Goal: Transaction & Acquisition: Book appointment/travel/reservation

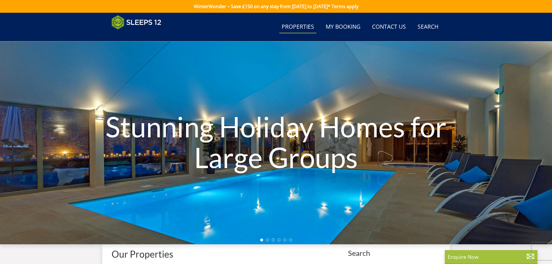
select select "14"
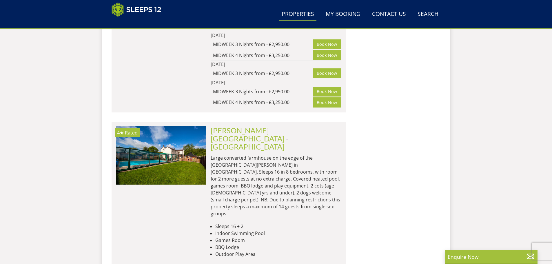
scroll to position [6442, 0]
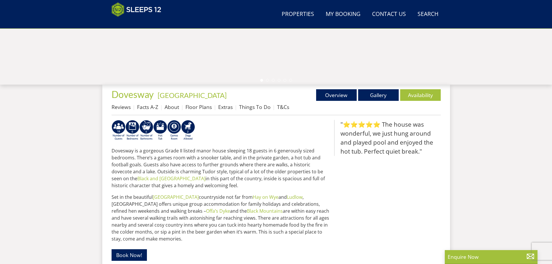
scroll to position [152, 0]
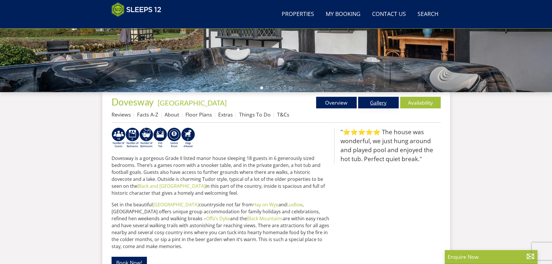
click at [382, 100] on link "Gallery" at bounding box center [378, 103] width 41 height 12
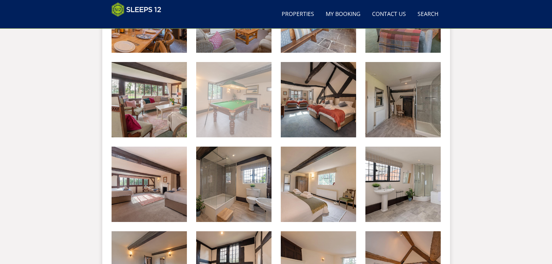
scroll to position [476, 0]
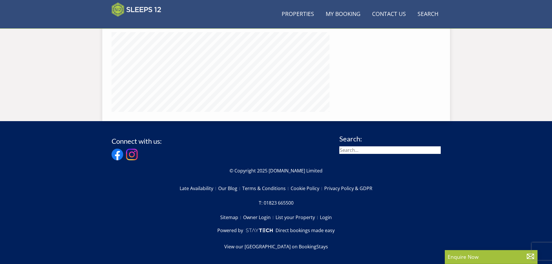
scroll to position [152, 0]
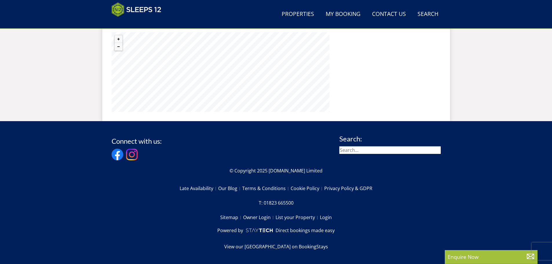
select select "14"
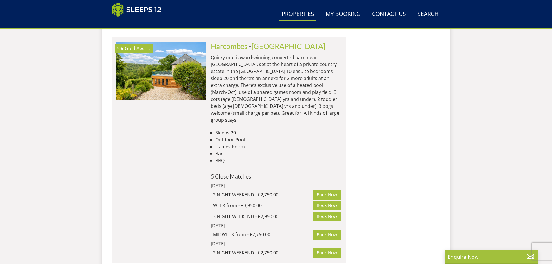
scroll to position [7754, 0]
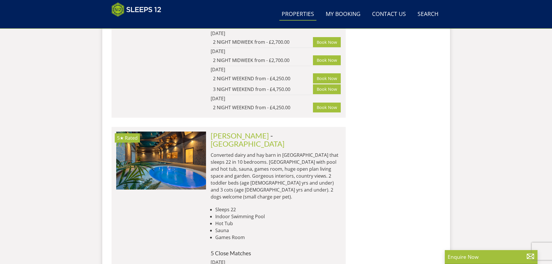
scroll to position [9059, 0]
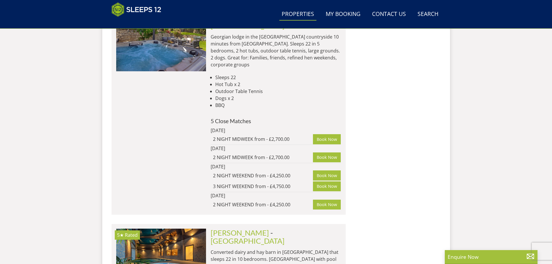
scroll to position [8885, 0]
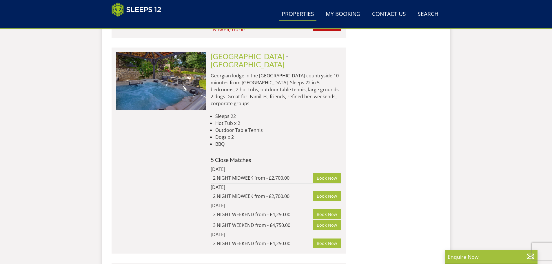
scroll to position [8859, 0]
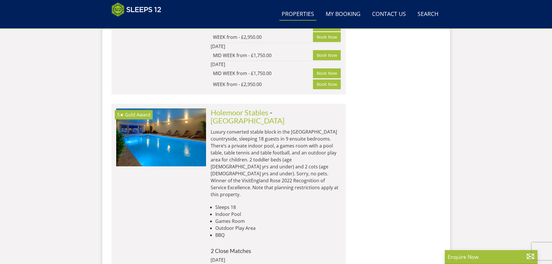
scroll to position [6018, 0]
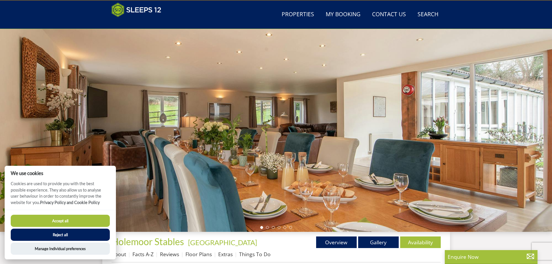
scroll to position [10, 0]
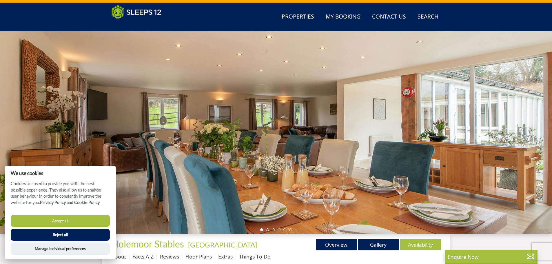
click at [509, 119] on div at bounding box center [276, 132] width 552 height 203
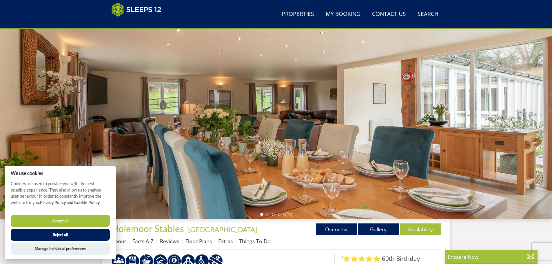
scroll to position [68, 0]
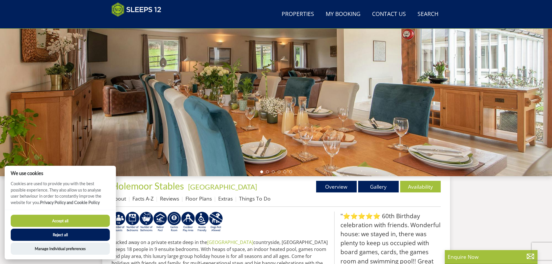
click at [74, 234] on button "Reject all" at bounding box center [60, 235] width 99 height 12
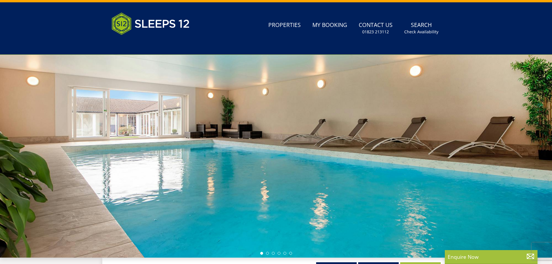
scroll to position [11, 0]
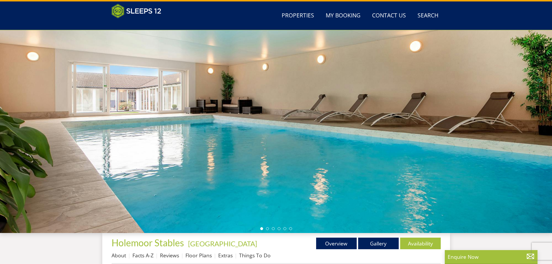
click at [518, 129] on div at bounding box center [276, 131] width 552 height 203
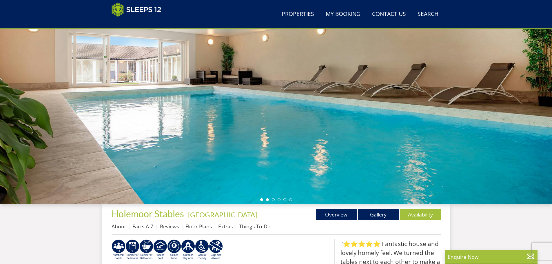
click at [267, 200] on li at bounding box center [267, 199] width 3 height 3
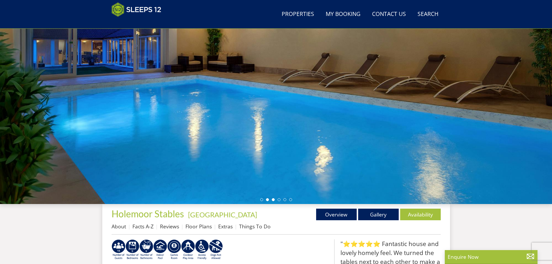
click at [274, 199] on li at bounding box center [273, 199] width 3 height 3
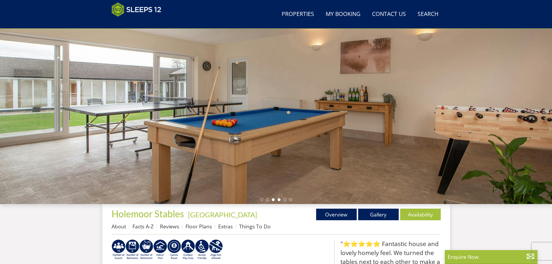
click at [279, 200] on li at bounding box center [279, 199] width 3 height 3
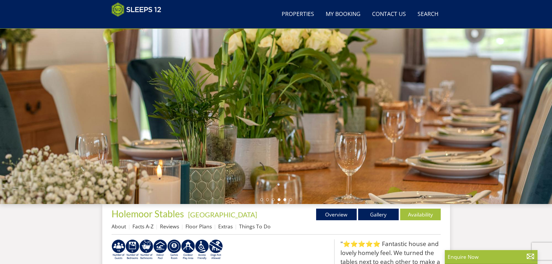
click at [286, 200] on li at bounding box center [285, 199] width 3 height 3
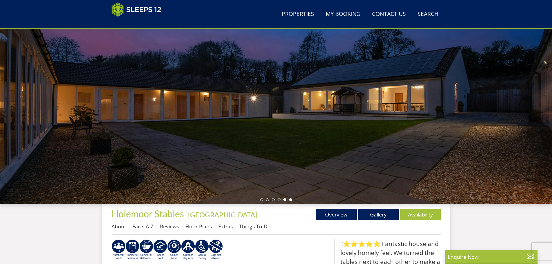
click at [292, 200] on li at bounding box center [290, 199] width 3 height 3
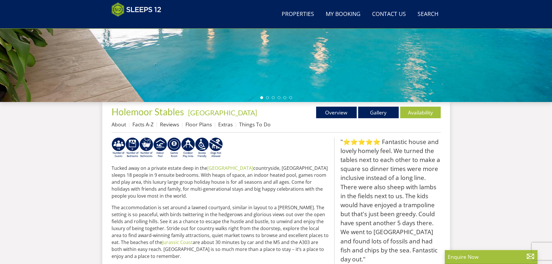
scroll to position [127, 0]
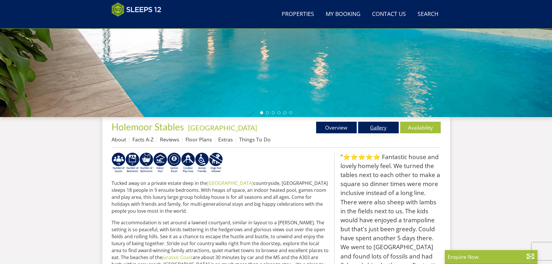
click at [379, 128] on link "Gallery" at bounding box center [378, 128] width 41 height 12
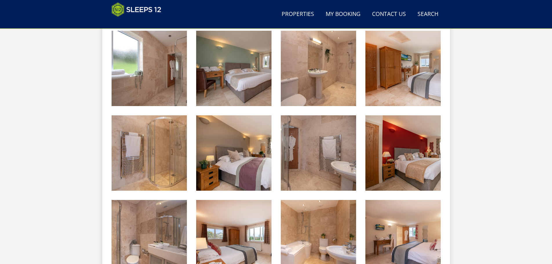
scroll to position [594, 0]
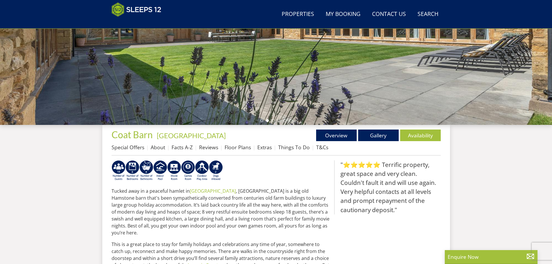
scroll to position [122, 0]
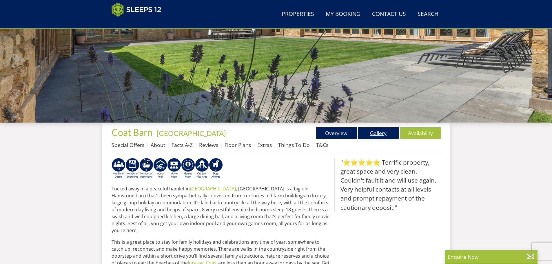
click at [380, 132] on link "Gallery" at bounding box center [378, 133] width 41 height 12
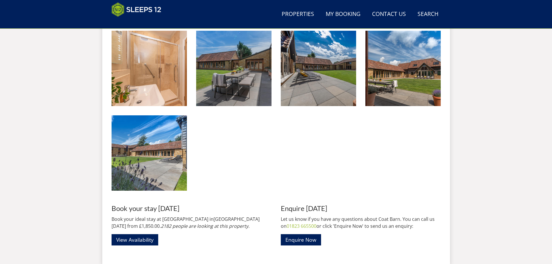
scroll to position [852, 0]
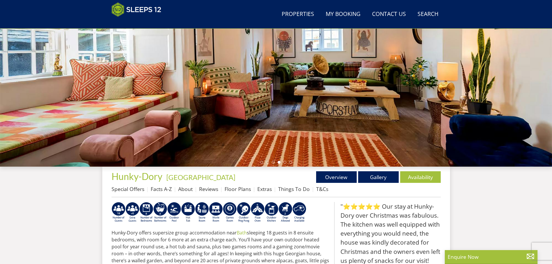
scroll to position [92, 0]
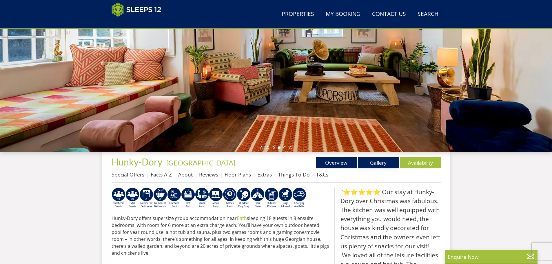
click at [381, 160] on link "Gallery" at bounding box center [378, 163] width 41 height 12
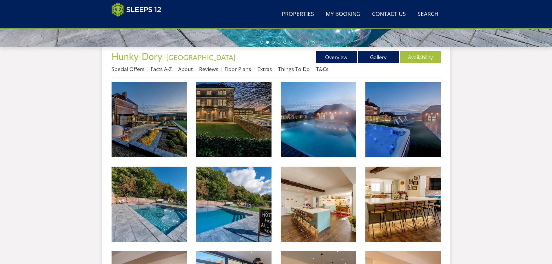
scroll to position [214, 0]
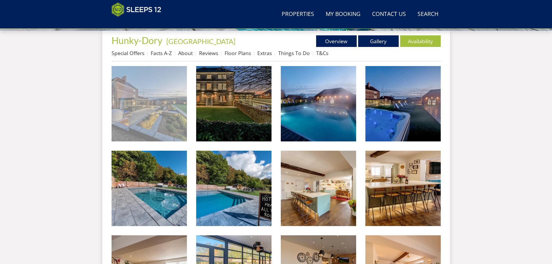
click at [146, 126] on img at bounding box center [149, 103] width 75 height 75
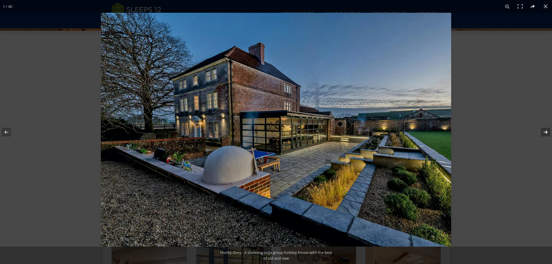
click at [547, 128] on button at bounding box center [542, 132] width 20 height 29
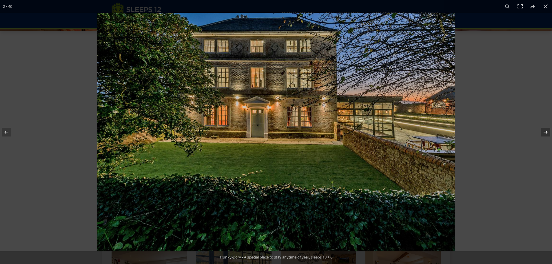
click at [547, 128] on button at bounding box center [542, 132] width 20 height 29
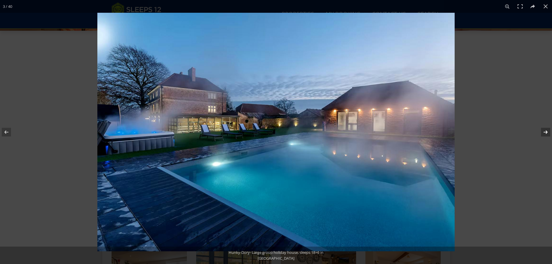
click at [547, 128] on button at bounding box center [542, 132] width 20 height 29
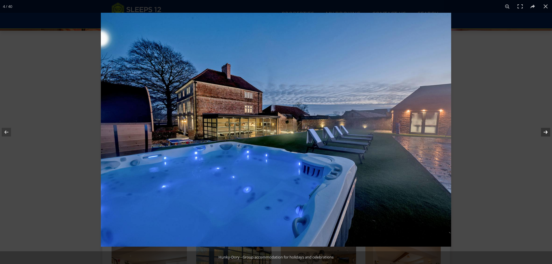
click at [547, 128] on button at bounding box center [542, 132] width 20 height 29
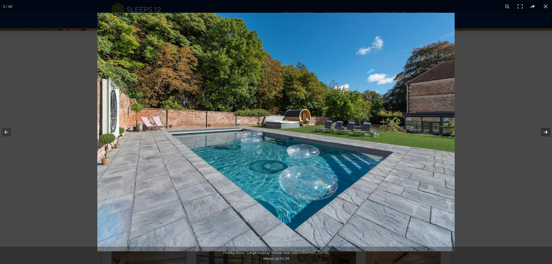
click at [547, 128] on button at bounding box center [542, 132] width 20 height 29
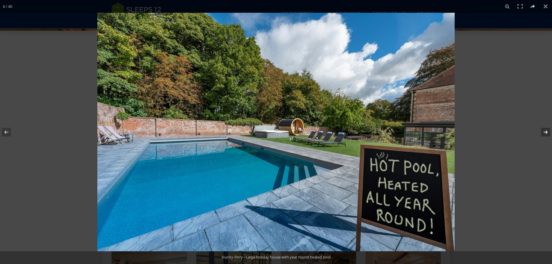
click at [547, 128] on button at bounding box center [542, 132] width 20 height 29
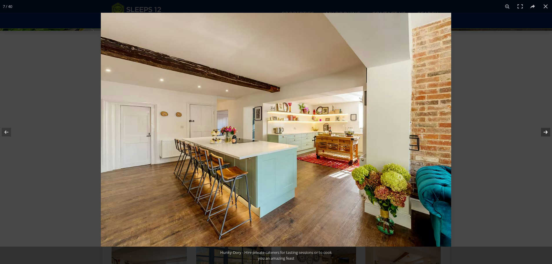
click at [547, 128] on button at bounding box center [542, 132] width 20 height 29
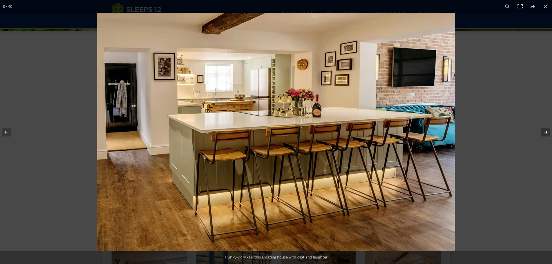
click at [547, 128] on button at bounding box center [542, 132] width 20 height 29
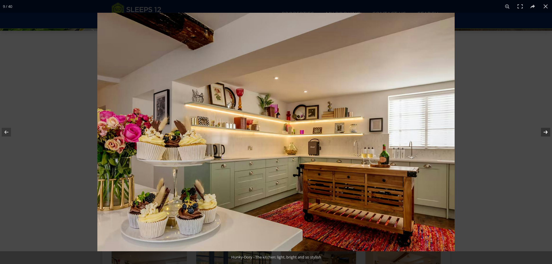
click at [547, 128] on button at bounding box center [542, 132] width 20 height 29
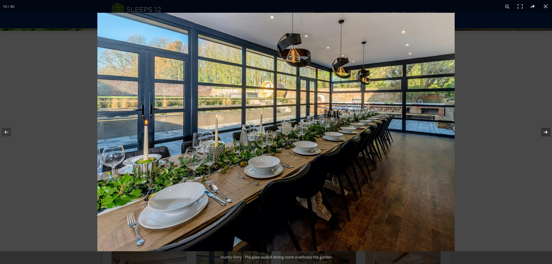
click at [547, 128] on button at bounding box center [542, 132] width 20 height 29
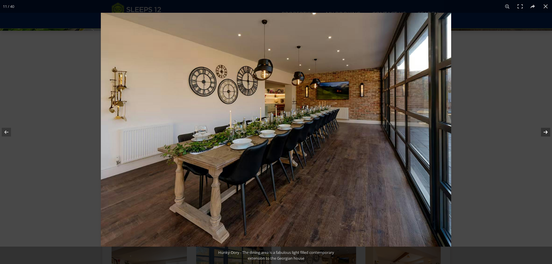
click at [547, 128] on button at bounding box center [542, 132] width 20 height 29
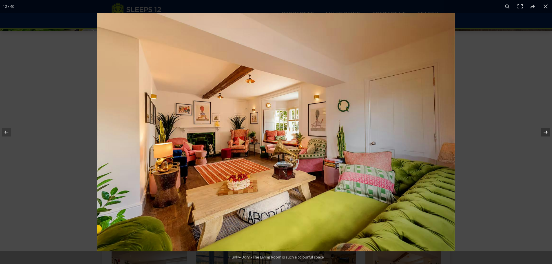
click at [547, 128] on button at bounding box center [542, 132] width 20 height 29
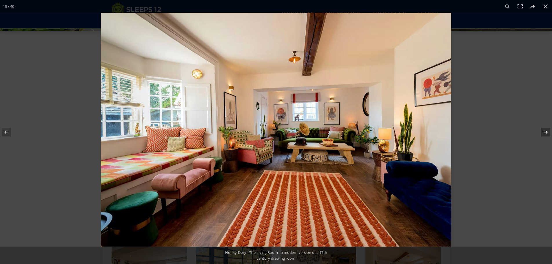
click at [547, 128] on button at bounding box center [542, 132] width 20 height 29
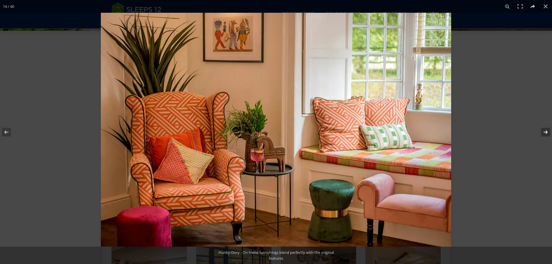
click at [547, 128] on button at bounding box center [542, 132] width 20 height 29
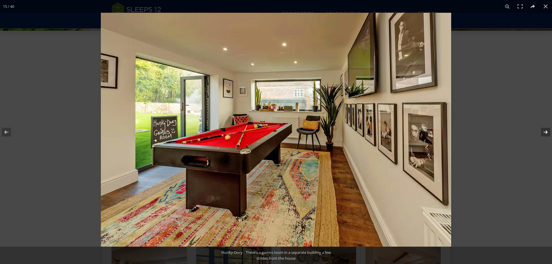
click at [547, 128] on button at bounding box center [542, 132] width 20 height 29
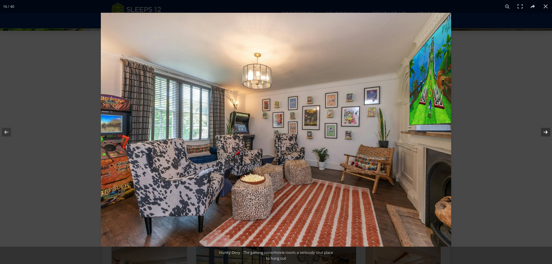
click at [547, 128] on button at bounding box center [542, 132] width 20 height 29
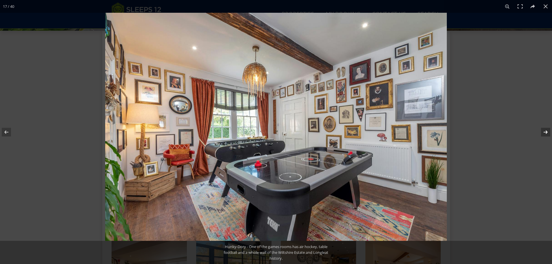
click at [547, 128] on button at bounding box center [542, 132] width 20 height 29
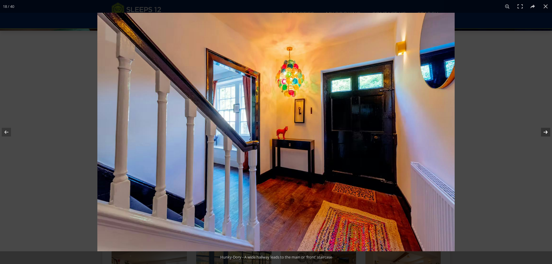
click at [547, 128] on button at bounding box center [542, 132] width 20 height 29
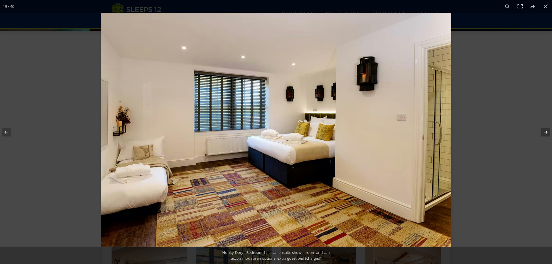
click at [547, 128] on button at bounding box center [542, 132] width 20 height 29
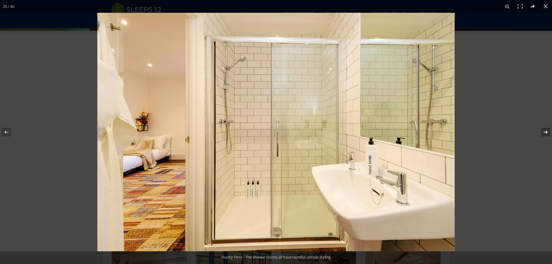
click at [547, 128] on button at bounding box center [542, 132] width 20 height 29
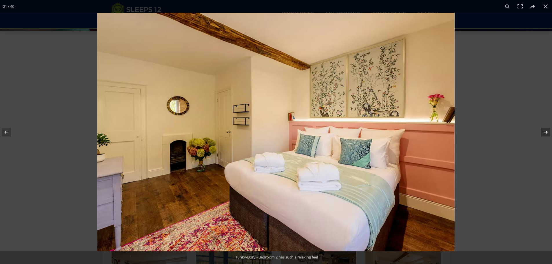
click at [547, 128] on button at bounding box center [542, 132] width 20 height 29
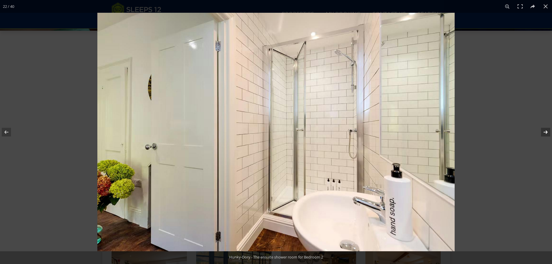
click at [547, 128] on button at bounding box center [542, 132] width 20 height 29
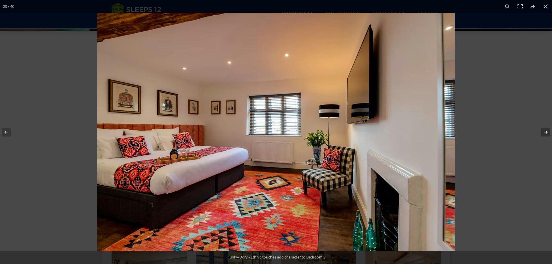
click at [547, 128] on button at bounding box center [542, 132] width 20 height 29
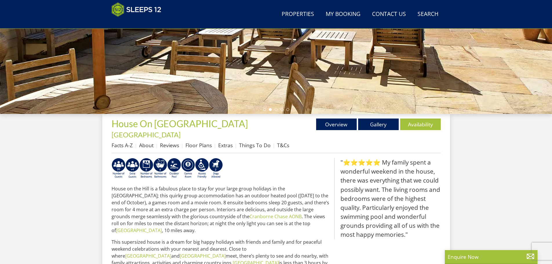
scroll to position [179, 0]
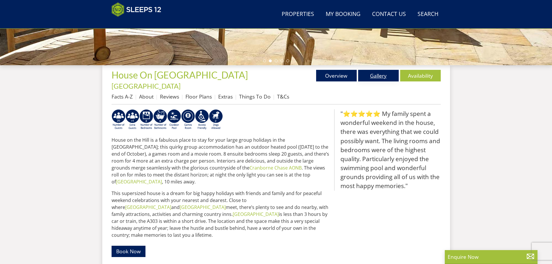
click at [376, 74] on link "Gallery" at bounding box center [378, 76] width 41 height 12
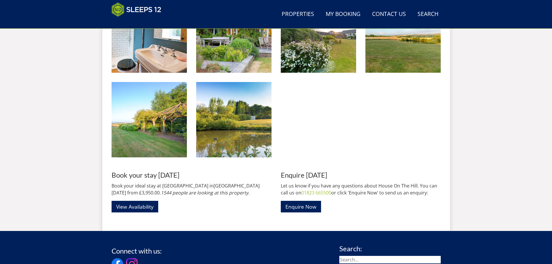
scroll to position [1056, 0]
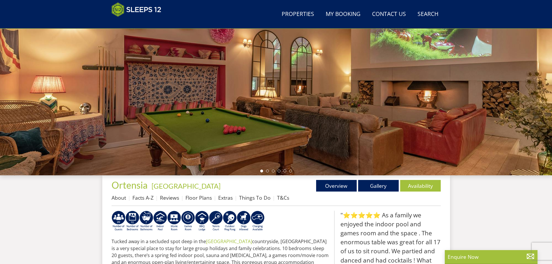
scroll to position [69, 0]
click at [371, 187] on link "Gallery" at bounding box center [378, 186] width 41 height 12
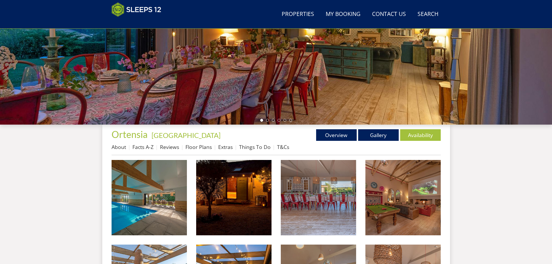
scroll to position [121, 0]
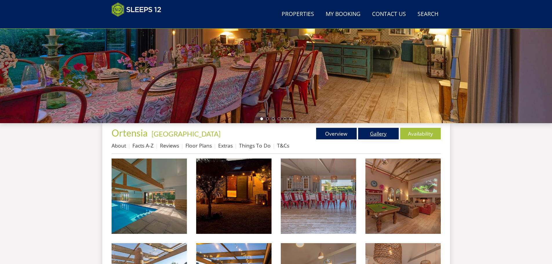
click at [383, 132] on link "Gallery" at bounding box center [378, 134] width 41 height 12
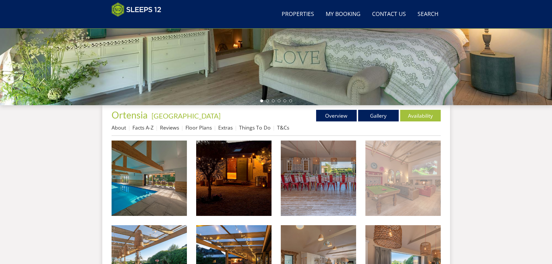
scroll to position [152, 0]
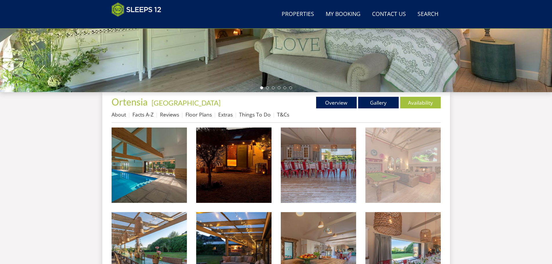
click at [382, 133] on img at bounding box center [403, 165] width 75 height 75
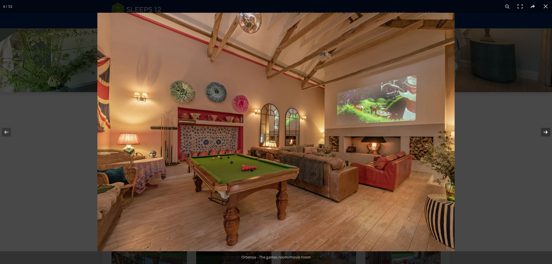
click at [548, 132] on button at bounding box center [542, 132] width 20 height 29
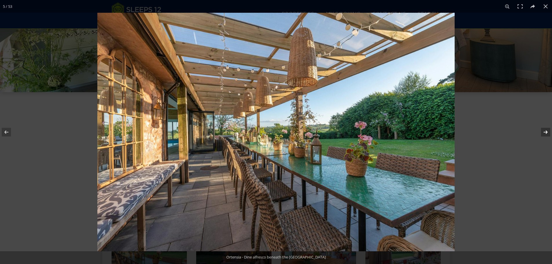
click at [548, 132] on button at bounding box center [542, 132] width 20 height 29
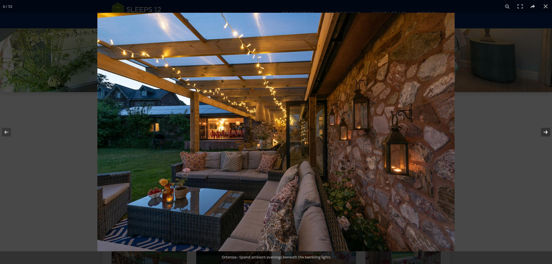
click at [548, 132] on button at bounding box center [542, 132] width 20 height 29
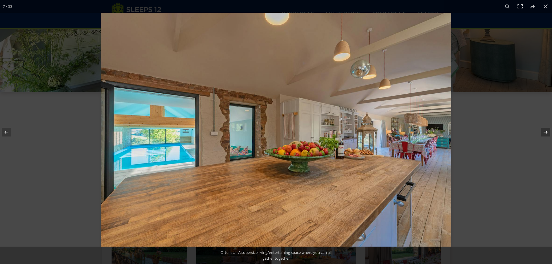
click at [548, 132] on button at bounding box center [542, 132] width 20 height 29
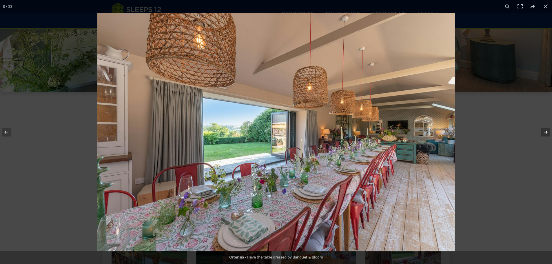
click at [548, 132] on button at bounding box center [542, 132] width 20 height 29
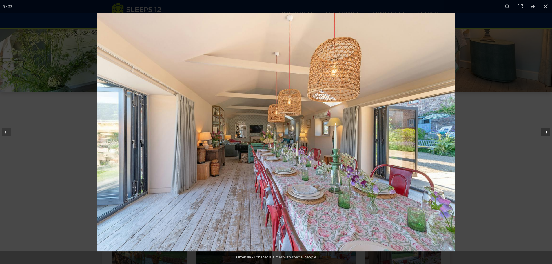
click at [548, 132] on button at bounding box center [542, 132] width 20 height 29
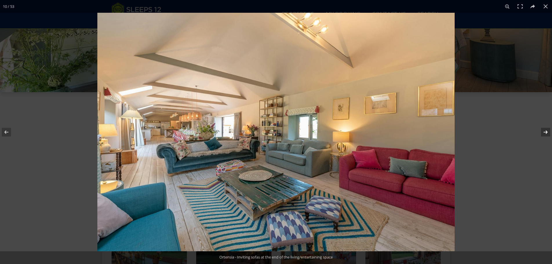
click at [548, 132] on button at bounding box center [542, 132] width 20 height 29
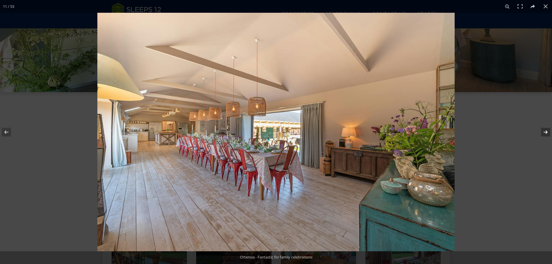
click at [548, 132] on button at bounding box center [542, 132] width 20 height 29
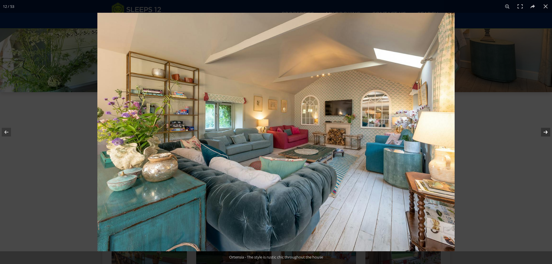
click at [548, 132] on button at bounding box center [542, 132] width 20 height 29
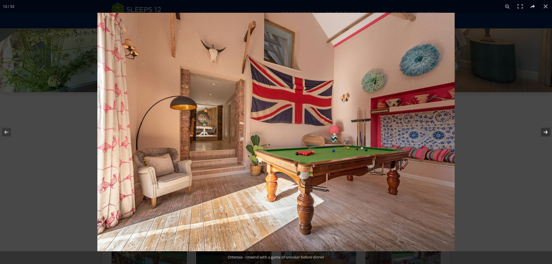
click at [548, 132] on button at bounding box center [542, 132] width 20 height 29
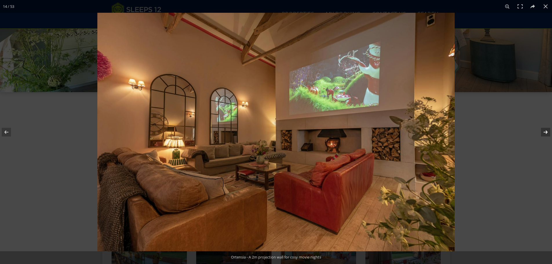
click at [548, 132] on button at bounding box center [542, 132] width 20 height 29
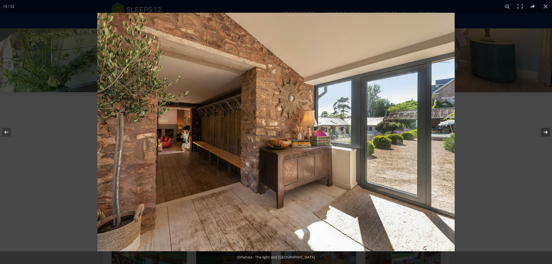
click at [548, 132] on button at bounding box center [542, 132] width 20 height 29
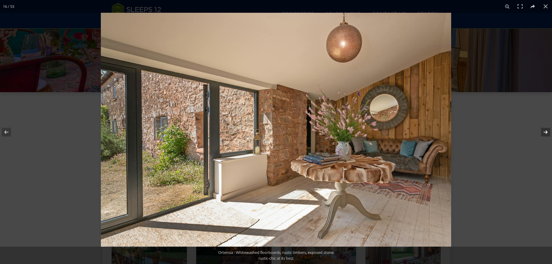
click at [548, 132] on button at bounding box center [542, 132] width 20 height 29
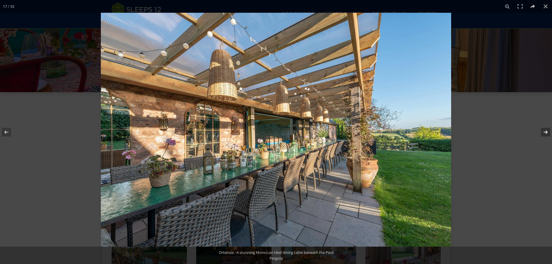
click at [548, 132] on button at bounding box center [542, 132] width 20 height 29
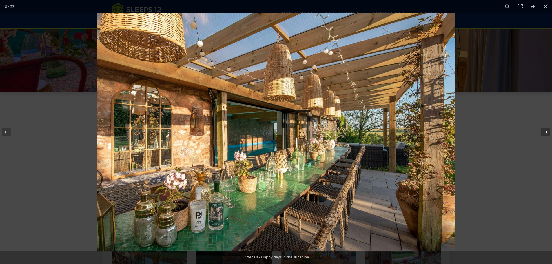
click at [548, 132] on button at bounding box center [542, 132] width 20 height 29
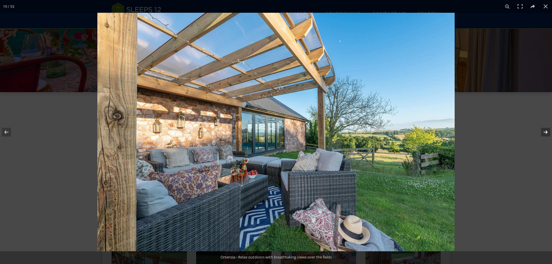
click at [548, 132] on button at bounding box center [542, 132] width 20 height 29
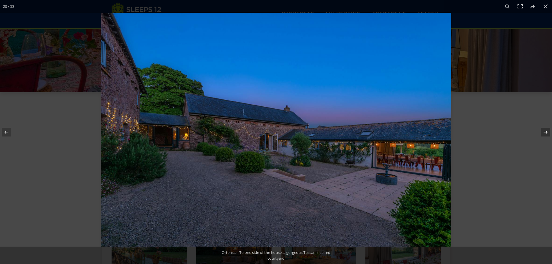
click at [548, 132] on button at bounding box center [542, 132] width 20 height 29
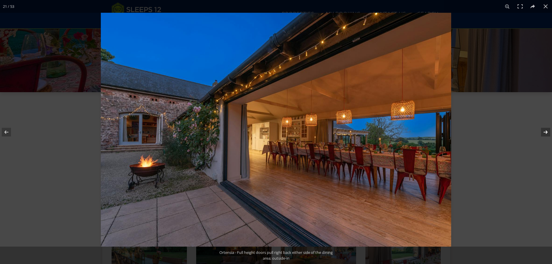
click at [548, 132] on button at bounding box center [542, 132] width 20 height 29
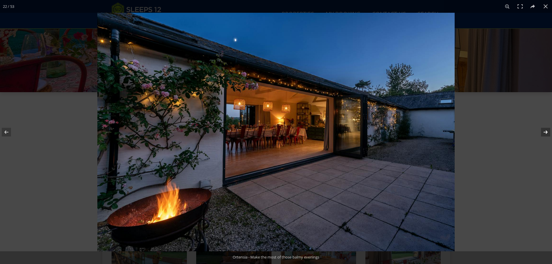
click at [548, 132] on button at bounding box center [542, 132] width 20 height 29
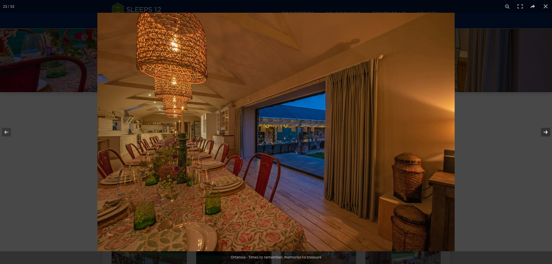
click at [548, 132] on button at bounding box center [542, 132] width 20 height 29
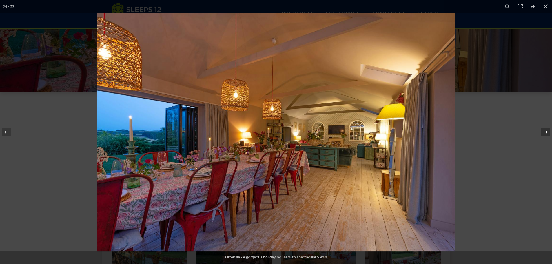
click at [547, 132] on button at bounding box center [542, 132] width 20 height 29
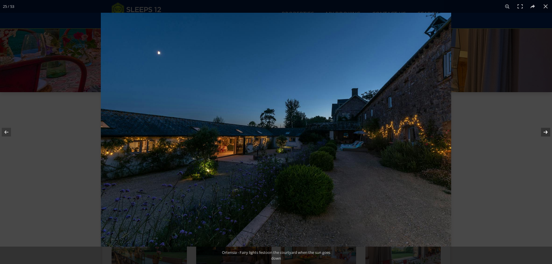
click at [547, 132] on button at bounding box center [542, 132] width 20 height 29
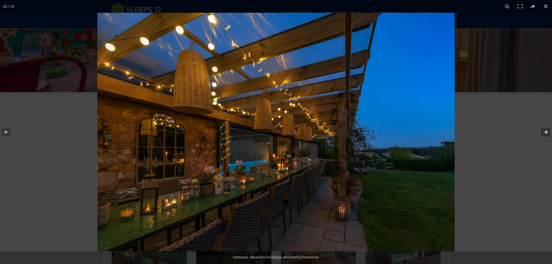
click at [547, 132] on button at bounding box center [542, 132] width 20 height 29
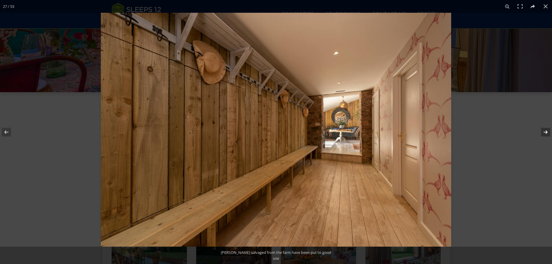
click at [547, 132] on button at bounding box center [542, 132] width 20 height 29
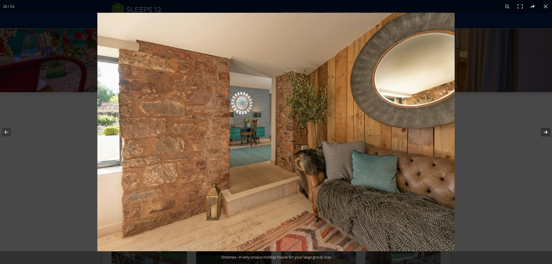
click at [547, 132] on button at bounding box center [542, 132] width 20 height 29
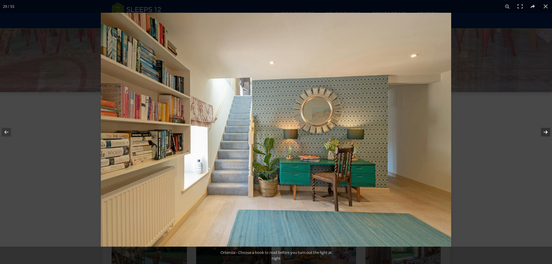
click at [547, 132] on button at bounding box center [542, 132] width 20 height 29
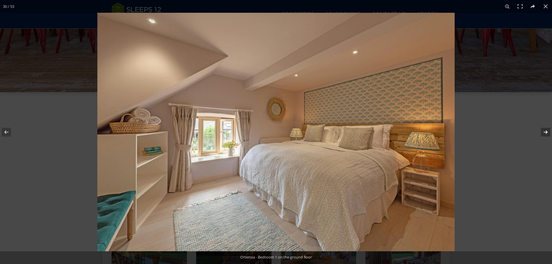
click at [547, 132] on button at bounding box center [542, 132] width 20 height 29
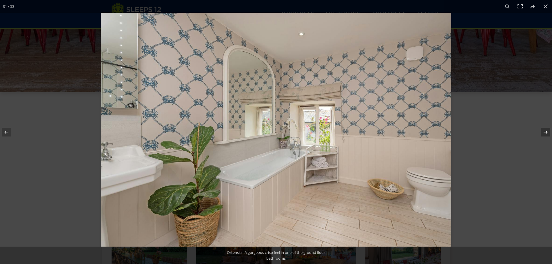
click at [547, 132] on button at bounding box center [542, 132] width 20 height 29
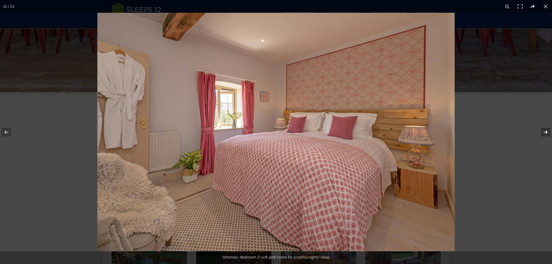
click at [547, 131] on button at bounding box center [542, 132] width 20 height 29
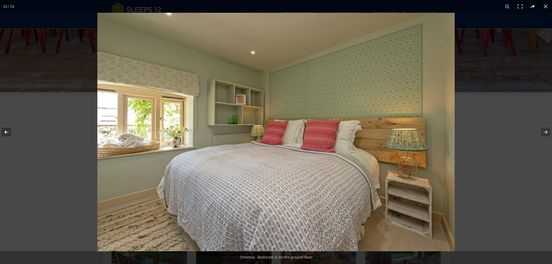
click at [12, 132] on button at bounding box center [10, 132] width 20 height 29
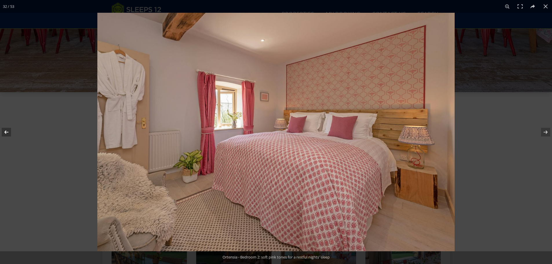
click at [12, 132] on button at bounding box center [10, 132] width 20 height 29
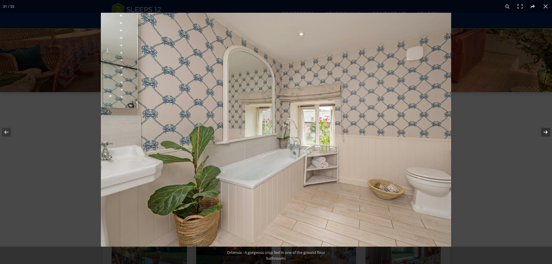
click at [543, 128] on button at bounding box center [542, 132] width 20 height 29
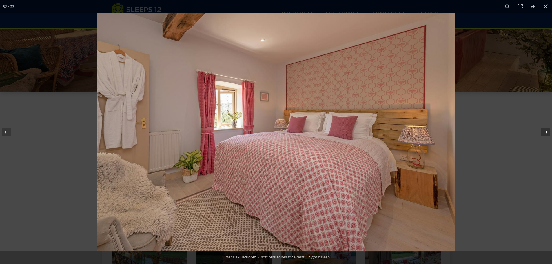
click at [543, 128] on button at bounding box center [542, 132] width 20 height 29
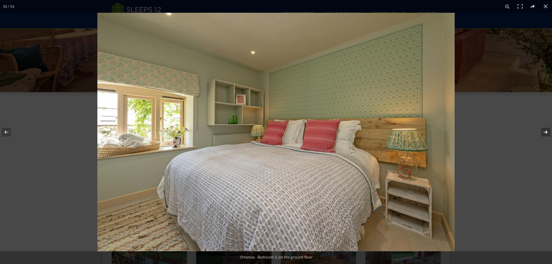
click at [543, 128] on button at bounding box center [542, 132] width 20 height 29
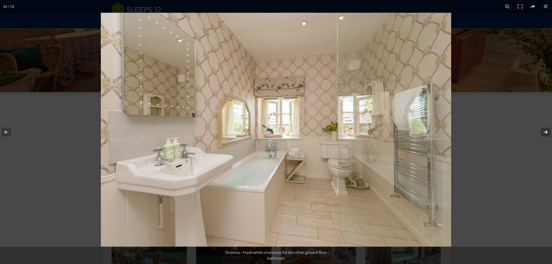
click at [543, 128] on button at bounding box center [542, 132] width 20 height 29
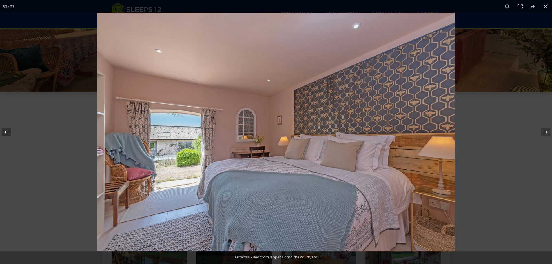
click at [4, 129] on button at bounding box center [10, 132] width 20 height 29
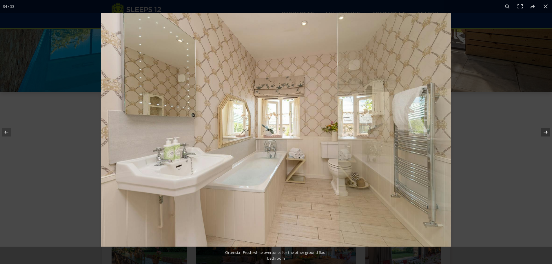
click at [545, 131] on button at bounding box center [542, 132] width 20 height 29
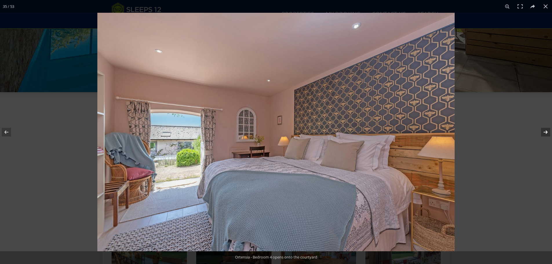
click at [545, 131] on button at bounding box center [542, 132] width 20 height 29
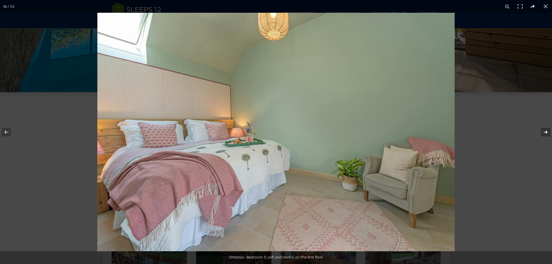
click at [546, 131] on button at bounding box center [542, 132] width 20 height 29
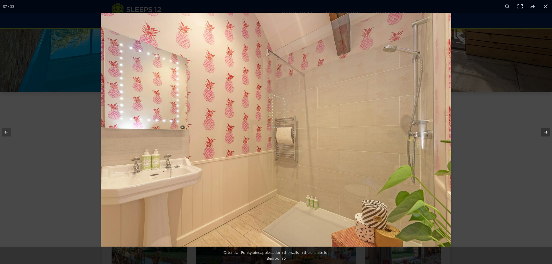
click at [546, 131] on button at bounding box center [542, 132] width 20 height 29
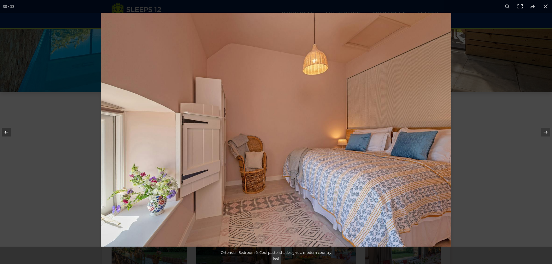
click at [3, 132] on button at bounding box center [10, 132] width 20 height 29
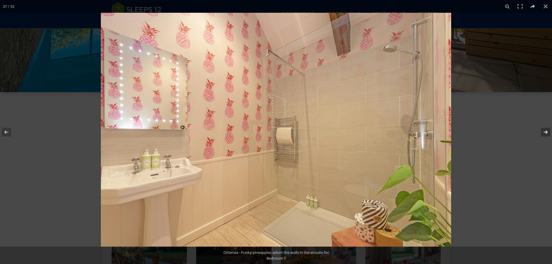
click at [547, 130] on button at bounding box center [542, 132] width 20 height 29
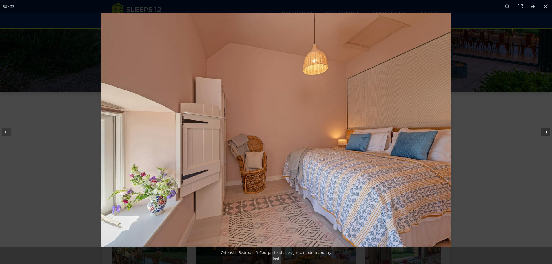
click at [547, 130] on button at bounding box center [542, 132] width 20 height 29
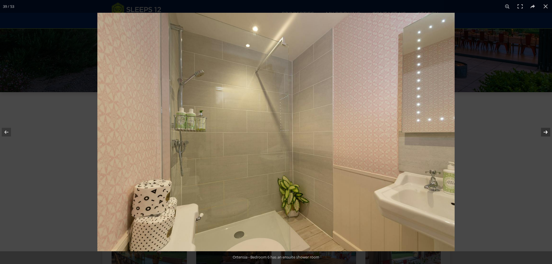
click at [547, 130] on button at bounding box center [542, 132] width 20 height 29
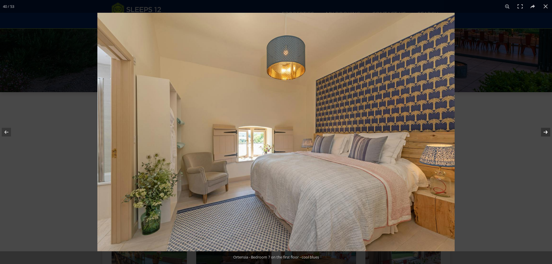
click at [547, 130] on button at bounding box center [542, 132] width 20 height 29
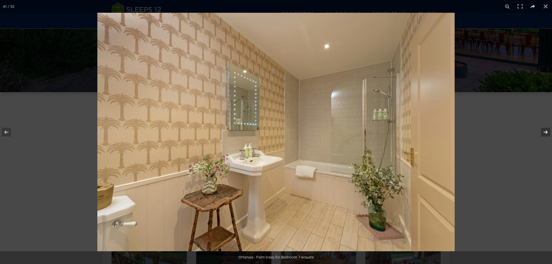
click at [547, 130] on button at bounding box center [542, 132] width 20 height 29
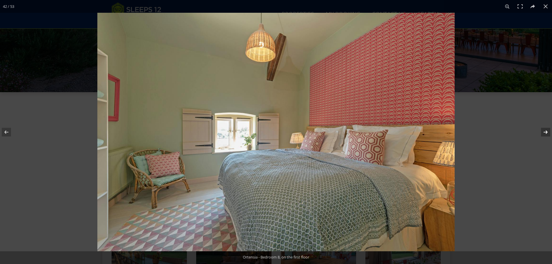
click at [547, 130] on button at bounding box center [542, 132] width 20 height 29
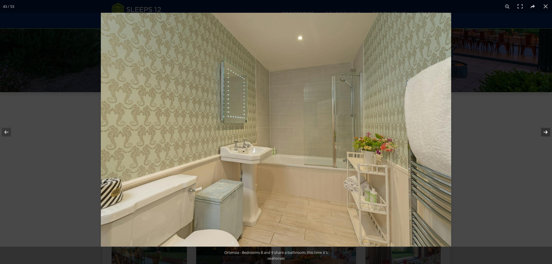
click at [547, 130] on button at bounding box center [542, 132] width 20 height 29
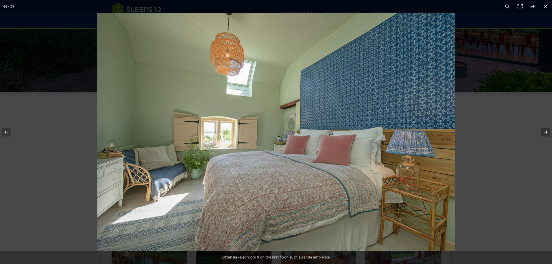
click at [547, 130] on button at bounding box center [542, 132] width 20 height 29
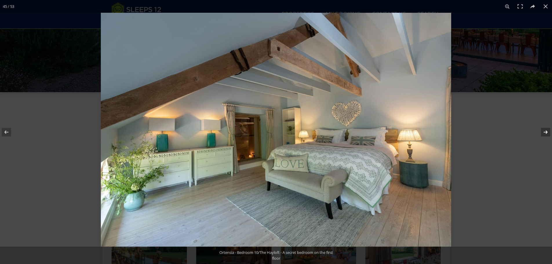
click at [547, 130] on button at bounding box center [542, 132] width 20 height 29
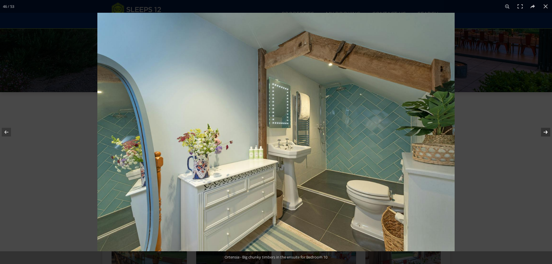
click at [547, 130] on button at bounding box center [542, 132] width 20 height 29
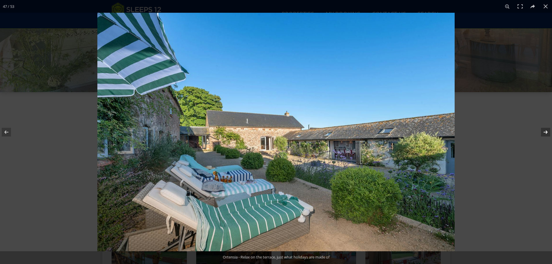
click at [547, 130] on button at bounding box center [542, 132] width 20 height 29
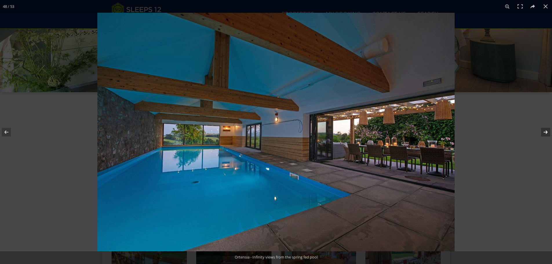
click at [547, 130] on button at bounding box center [542, 132] width 20 height 29
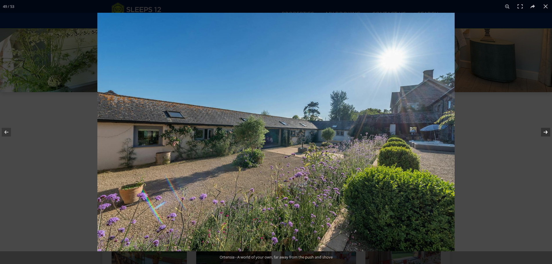
click at [547, 130] on button at bounding box center [542, 132] width 20 height 29
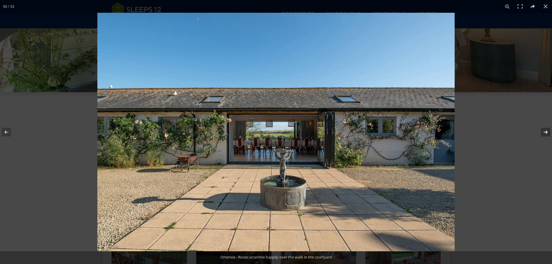
click at [547, 130] on button at bounding box center [542, 132] width 20 height 29
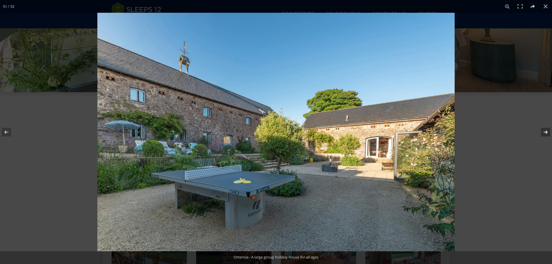
click at [547, 130] on button at bounding box center [542, 132] width 20 height 29
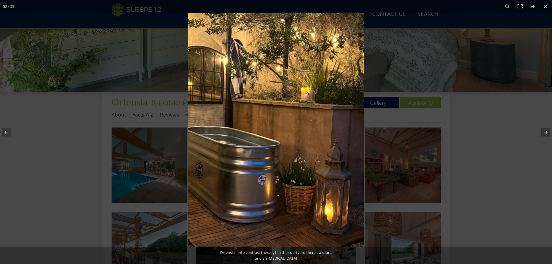
click at [547, 130] on button at bounding box center [542, 132] width 20 height 29
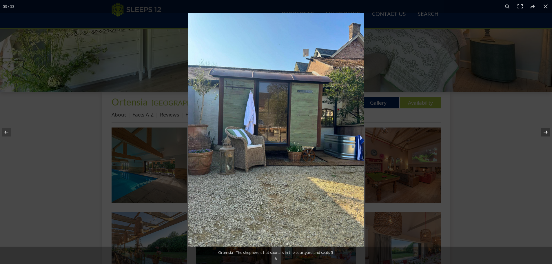
click at [547, 130] on button at bounding box center [542, 132] width 20 height 29
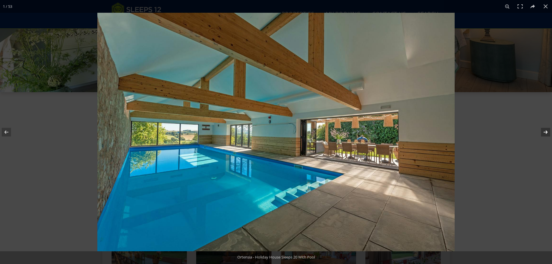
click at [547, 130] on button at bounding box center [542, 132] width 20 height 29
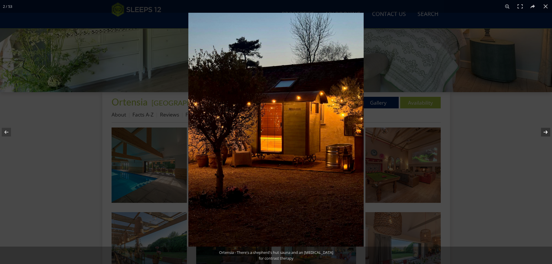
click at [547, 130] on button at bounding box center [542, 132] width 20 height 29
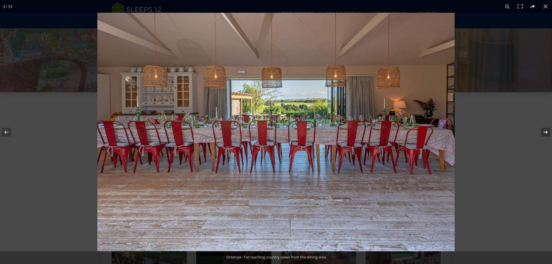
click at [547, 130] on button at bounding box center [542, 132] width 20 height 29
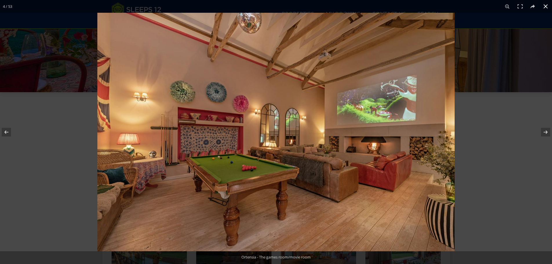
click at [544, 8] on button at bounding box center [546, 6] width 13 height 13
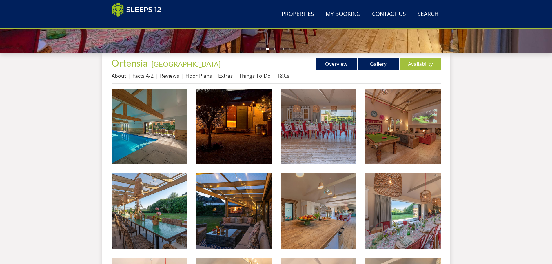
scroll to position [123, 0]
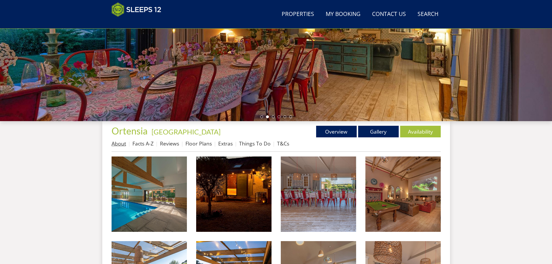
click at [121, 144] on link "About" at bounding box center [119, 143] width 14 height 7
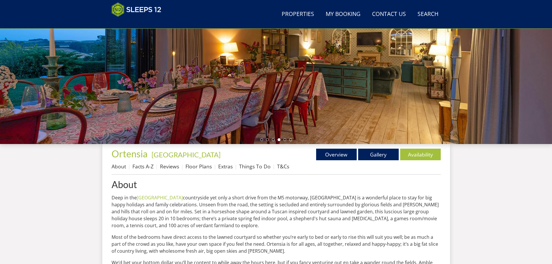
scroll to position [99, 0]
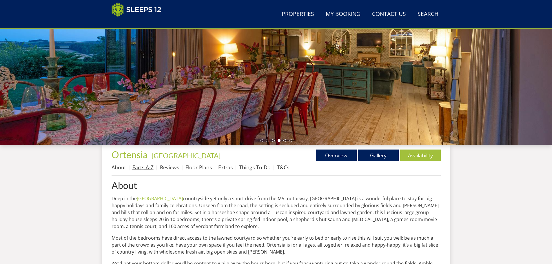
click at [150, 169] on link "Facts A-Z" at bounding box center [142, 167] width 21 height 7
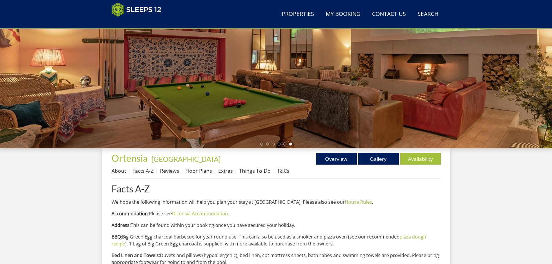
scroll to position [99, 0]
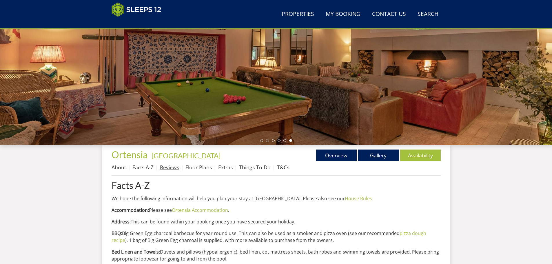
click at [170, 166] on link "Reviews" at bounding box center [169, 167] width 19 height 7
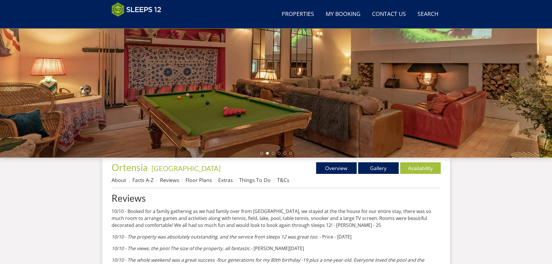
scroll to position [72, 0]
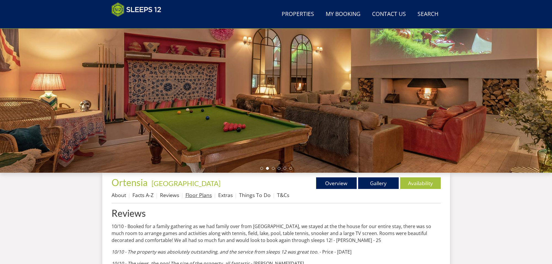
click at [201, 193] on link "Floor Plans" at bounding box center [199, 195] width 26 height 7
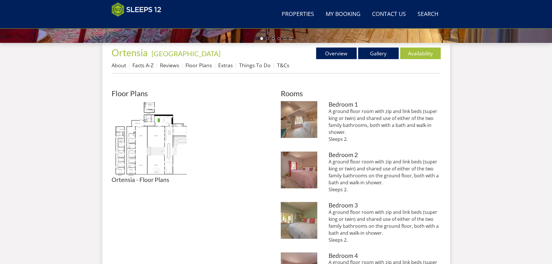
scroll to position [215, 0]
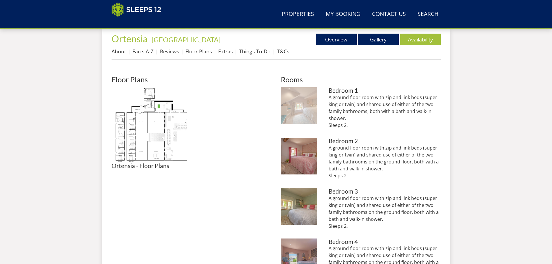
click at [309, 110] on img at bounding box center [299, 105] width 37 height 37
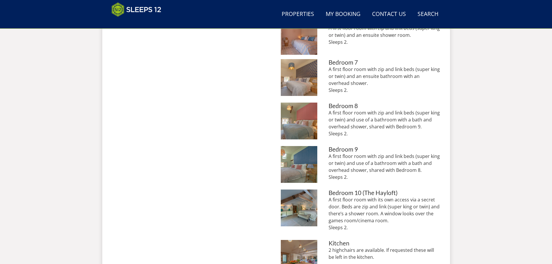
scroll to position [563, 0]
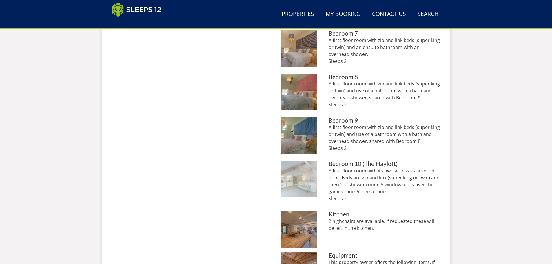
click at [291, 185] on img at bounding box center [299, 179] width 37 height 37
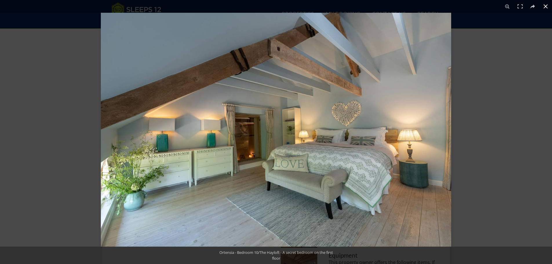
click at [460, 134] on div at bounding box center [377, 145] width 552 height 264
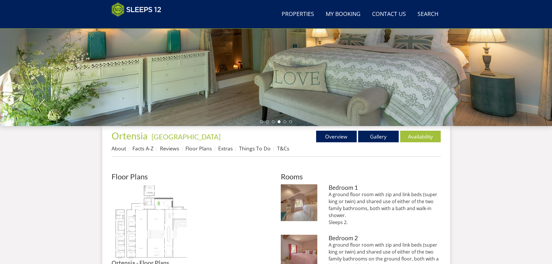
scroll to position [128, 0]
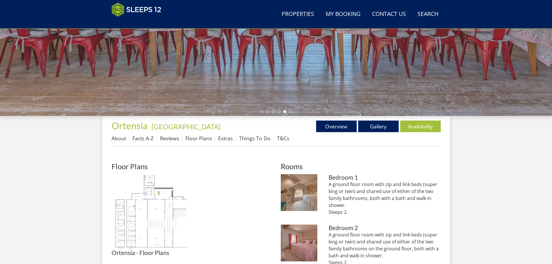
click at [155, 208] on img at bounding box center [149, 211] width 75 height 75
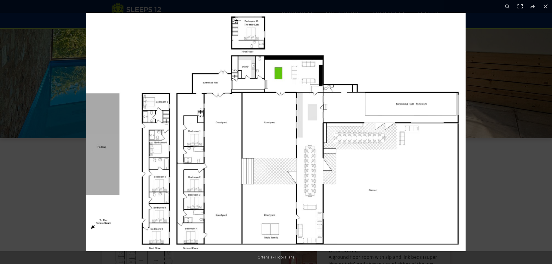
scroll to position [99, 0]
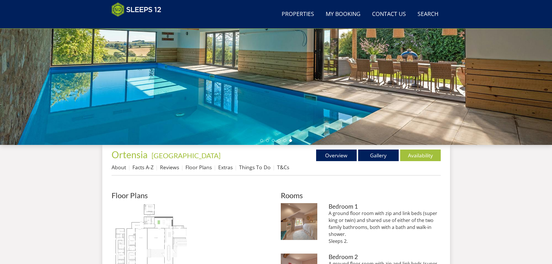
click at [161, 237] on img at bounding box center [149, 240] width 75 height 75
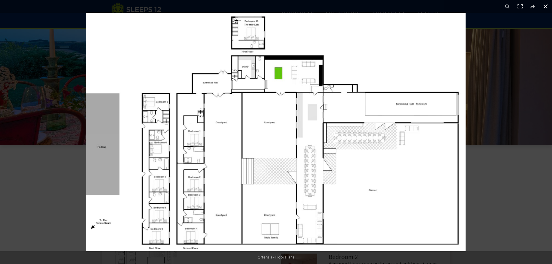
click at [546, 8] on button at bounding box center [546, 6] width 13 height 13
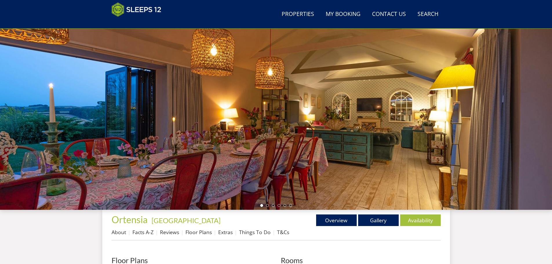
scroll to position [92, 0]
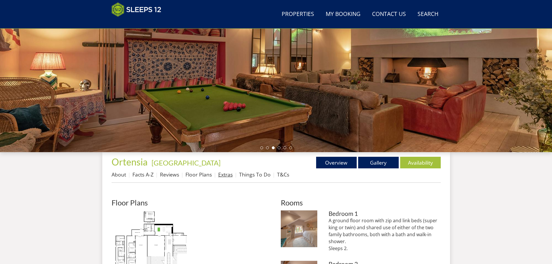
click at [220, 177] on link "Extras" at bounding box center [225, 174] width 14 height 7
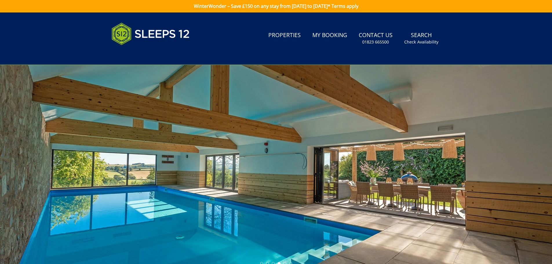
scroll to position [101, 0]
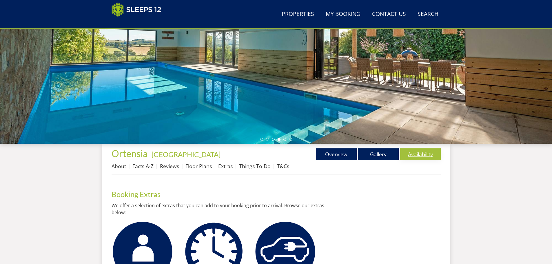
click at [430, 157] on link "Availability" at bounding box center [420, 154] width 41 height 12
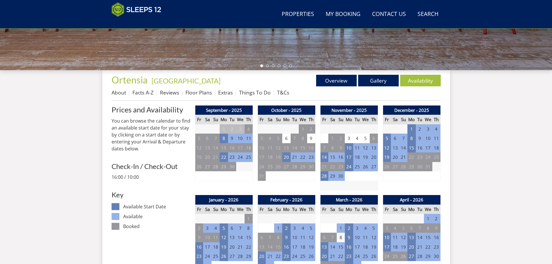
scroll to position [183, 0]
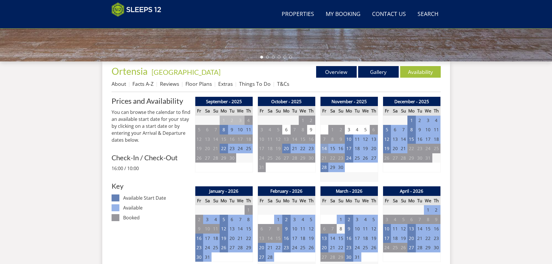
click at [325, 150] on td "14" at bounding box center [324, 149] width 8 height 10
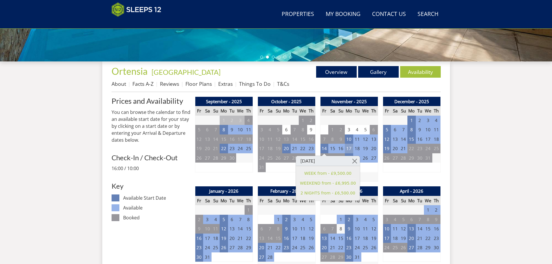
click at [348, 150] on td "17" at bounding box center [349, 149] width 8 height 10
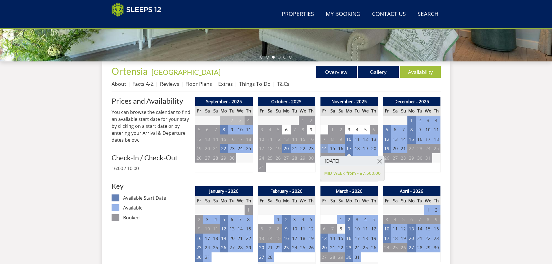
click at [322, 151] on td "14" at bounding box center [324, 149] width 8 height 10
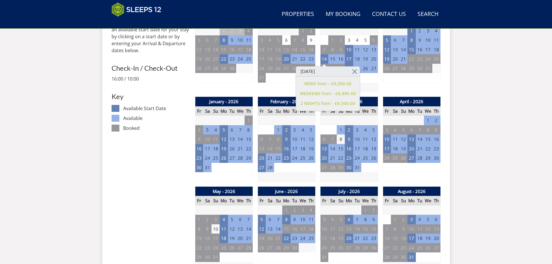
scroll to position [266, 0]
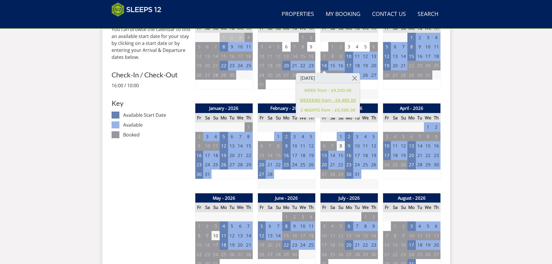
click at [341, 101] on link "WEEKEND from - £6,995.00" at bounding box center [328, 100] width 56 height 6
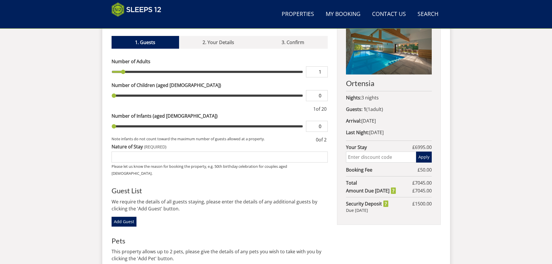
scroll to position [243, 0]
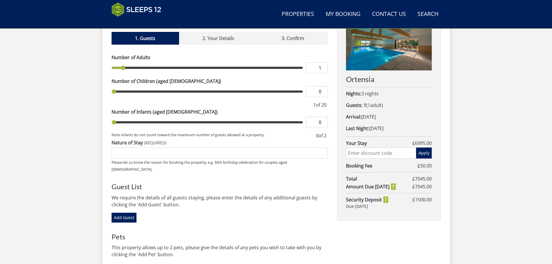
drag, startPoint x: 314, startPoint y: 57, endPoint x: 330, endPoint y: 59, distance: 16.0
click at [330, 59] on div "Book your stay at Ortensia, Somerset in November Please Wait... If this message…" at bounding box center [276, 155] width 329 height 298
type input "14"
click at [328, 67] on div "Book your stay at Ortensia, Somerset in November Please Wait... If this message…" at bounding box center [276, 155] width 329 height 298
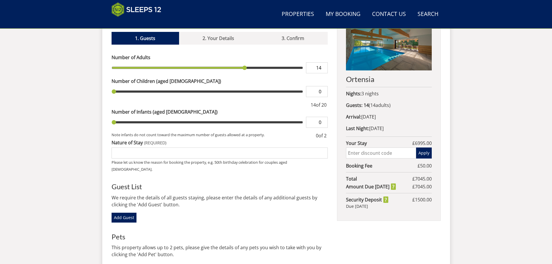
drag, startPoint x: 317, startPoint y: 117, endPoint x: 330, endPoint y: 115, distance: 12.8
click at [330, 115] on div "Book your stay at Ortensia, Somerset in November Please Wait... If this message…" at bounding box center [276, 155] width 329 height 298
type input "1"
click at [330, 128] on div "Book your stay at Ortensia, Somerset in November Please Wait... If this message…" at bounding box center [276, 155] width 329 height 298
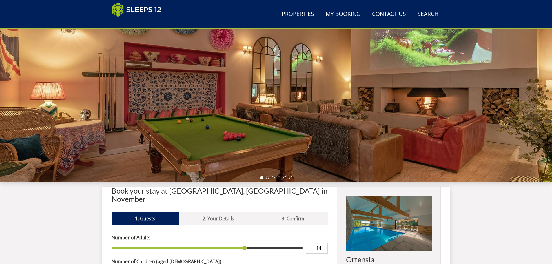
scroll to position [40, 0]
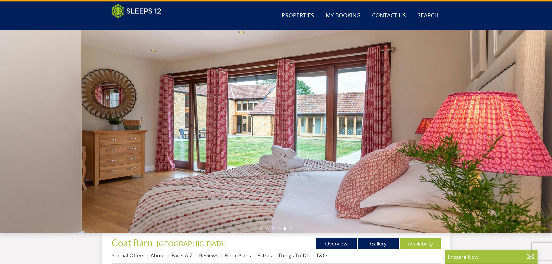
scroll to position [98, 0]
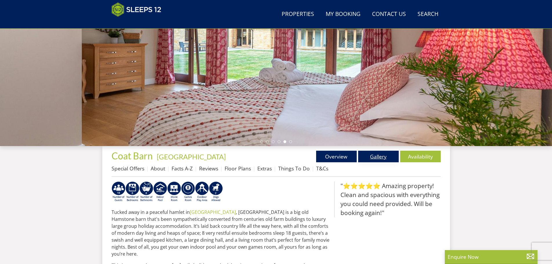
click at [381, 154] on link "Gallery" at bounding box center [378, 157] width 41 height 12
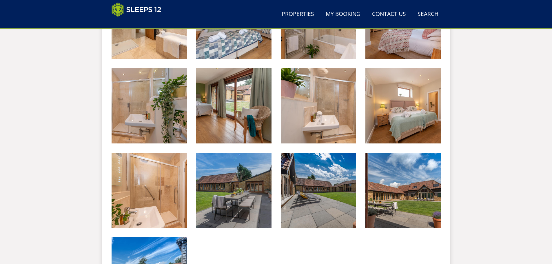
scroll to position [766, 0]
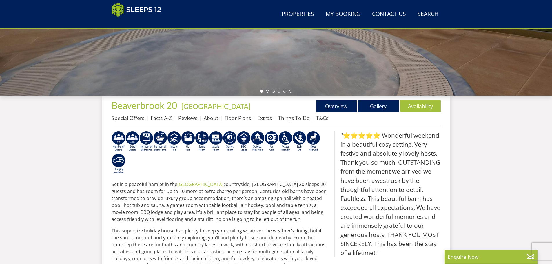
scroll to position [150, 0]
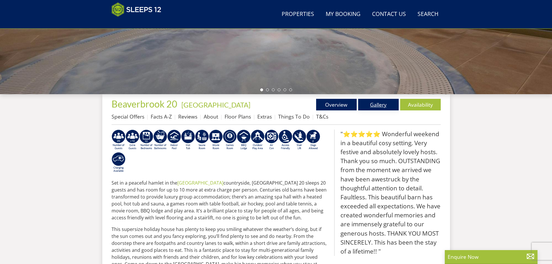
click at [375, 109] on link "Gallery" at bounding box center [378, 105] width 41 height 12
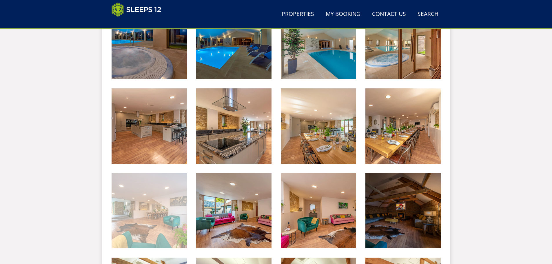
scroll to position [271, 0]
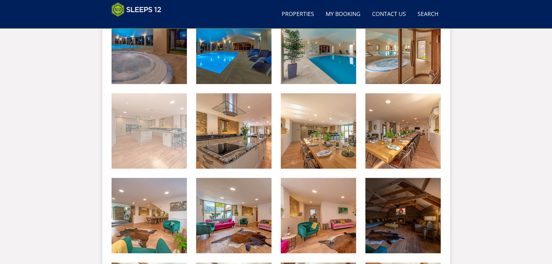
click at [161, 129] on img at bounding box center [149, 130] width 75 height 75
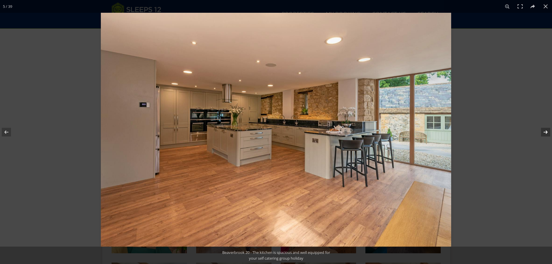
click at [547, 133] on button at bounding box center [542, 132] width 20 height 29
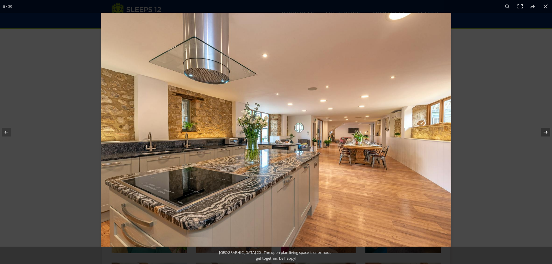
click at [547, 133] on button at bounding box center [542, 132] width 20 height 29
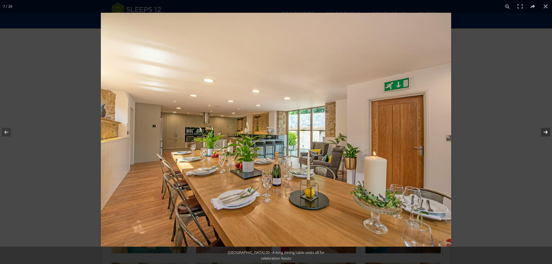
click at [547, 133] on button at bounding box center [542, 132] width 20 height 29
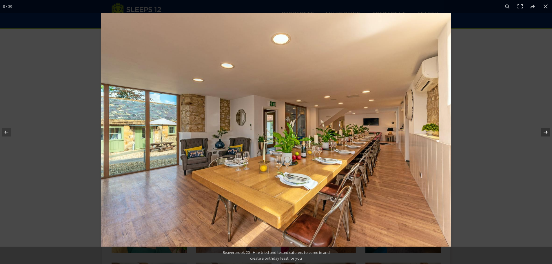
click at [547, 133] on button at bounding box center [542, 132] width 20 height 29
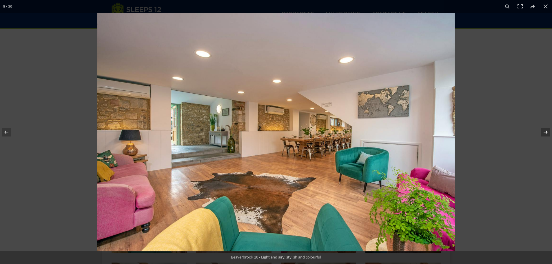
click at [547, 133] on button at bounding box center [542, 132] width 20 height 29
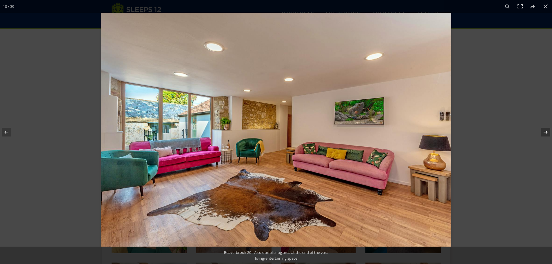
click at [547, 133] on button at bounding box center [542, 132] width 20 height 29
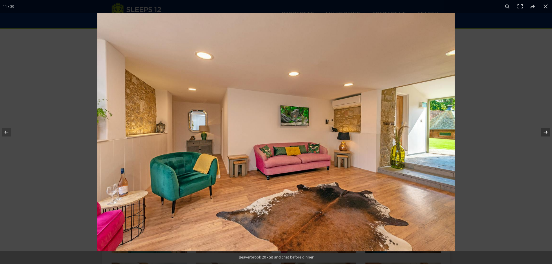
click at [547, 133] on button at bounding box center [542, 132] width 20 height 29
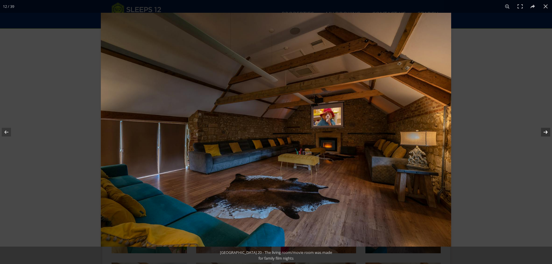
click at [547, 133] on button at bounding box center [542, 132] width 20 height 29
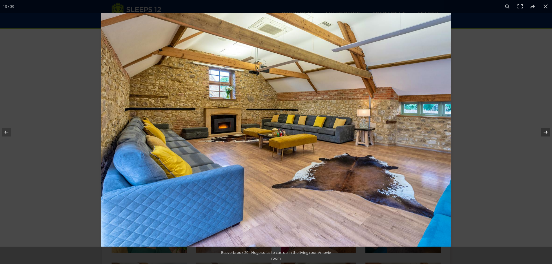
click at [547, 133] on button at bounding box center [542, 132] width 20 height 29
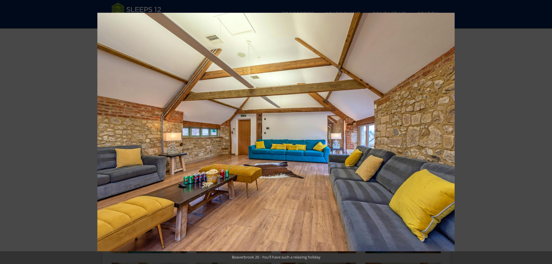
click at [547, 133] on button at bounding box center [542, 132] width 20 height 29
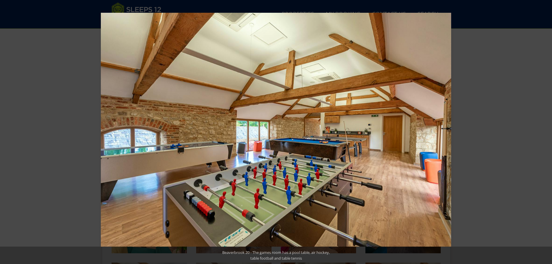
click at [547, 133] on button at bounding box center [542, 132] width 20 height 29
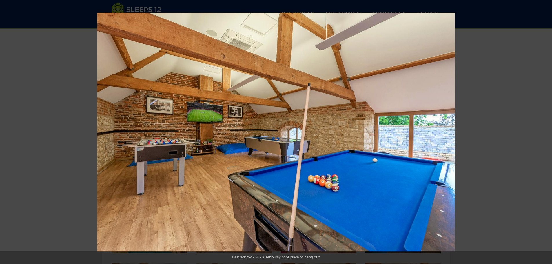
click at [547, 133] on button at bounding box center [542, 132] width 20 height 29
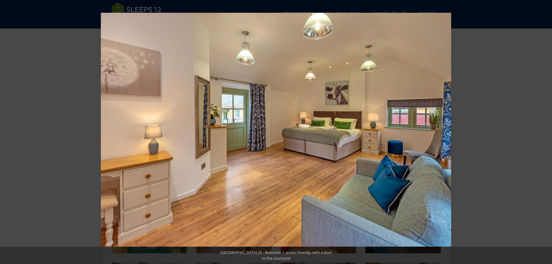
click at [547, 133] on button at bounding box center [542, 132] width 20 height 29
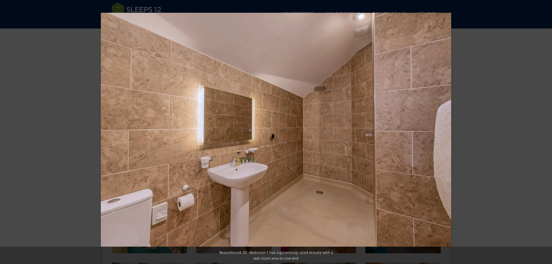
click at [547, 133] on button at bounding box center [542, 132] width 20 height 29
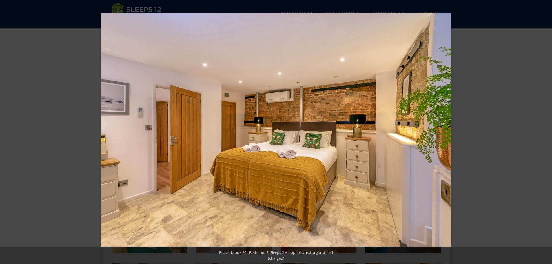
click at [547, 133] on button at bounding box center [542, 132] width 20 height 29
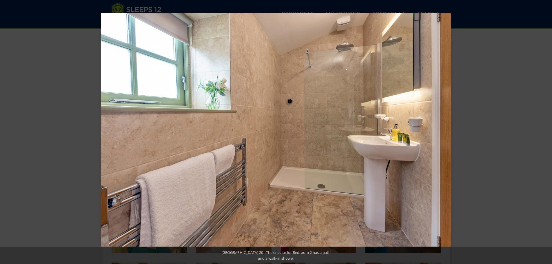
click at [547, 133] on button at bounding box center [542, 132] width 20 height 29
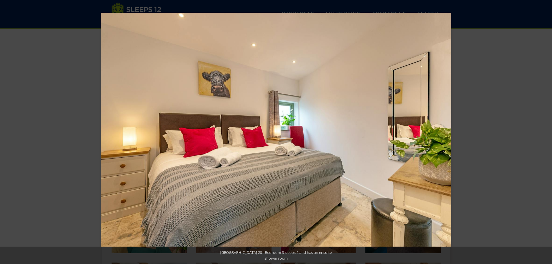
click at [547, 133] on button at bounding box center [542, 132] width 20 height 29
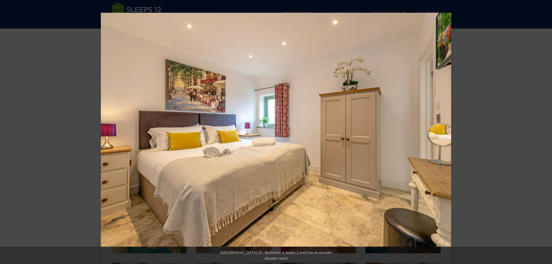
click at [547, 133] on button at bounding box center [542, 132] width 20 height 29
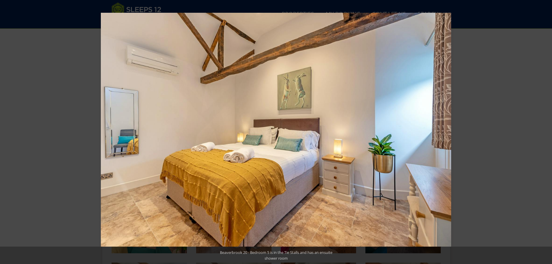
click at [547, 133] on button at bounding box center [542, 132] width 20 height 29
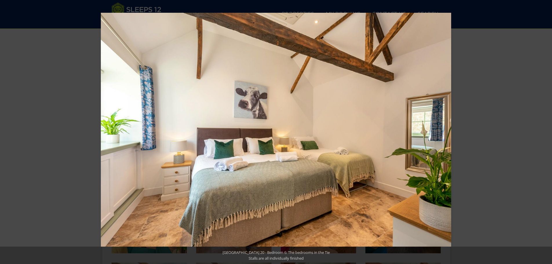
click at [547, 133] on button at bounding box center [542, 132] width 20 height 29
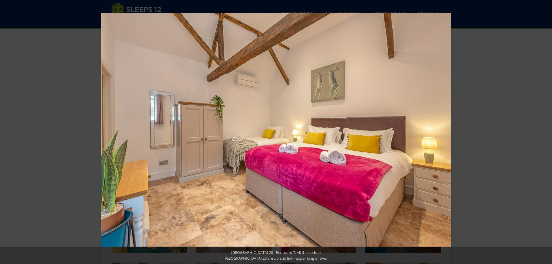
click at [547, 133] on button at bounding box center [542, 132] width 20 height 29
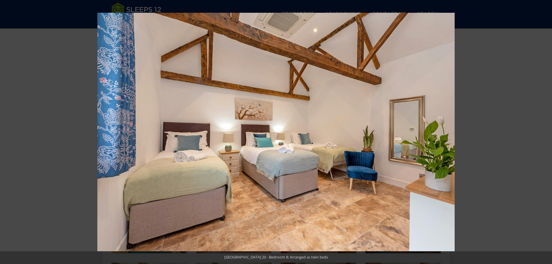
click at [547, 133] on button at bounding box center [542, 132] width 20 height 29
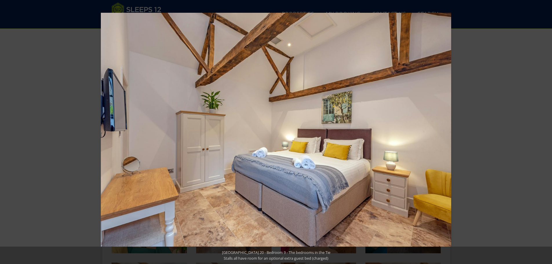
click at [547, 133] on button at bounding box center [542, 132] width 20 height 29
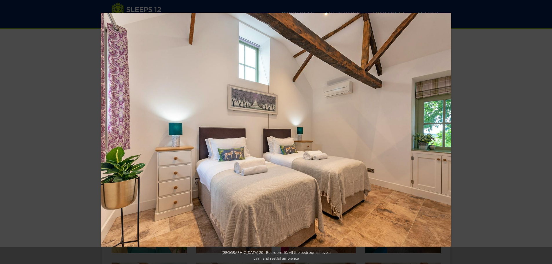
click at [547, 133] on button at bounding box center [542, 132] width 20 height 29
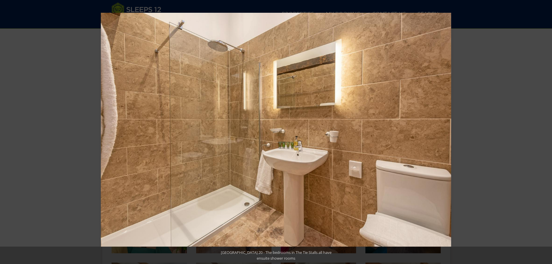
click at [547, 133] on button at bounding box center [542, 132] width 20 height 29
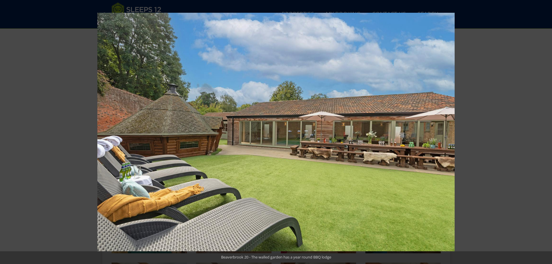
click at [547, 133] on button at bounding box center [542, 132] width 20 height 29
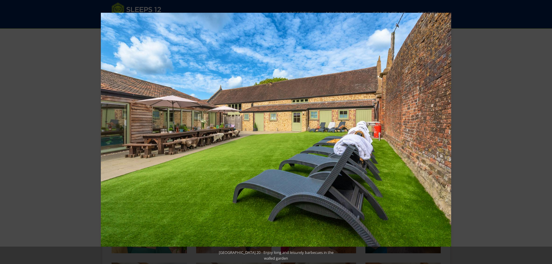
click at [547, 133] on button at bounding box center [542, 132] width 20 height 29
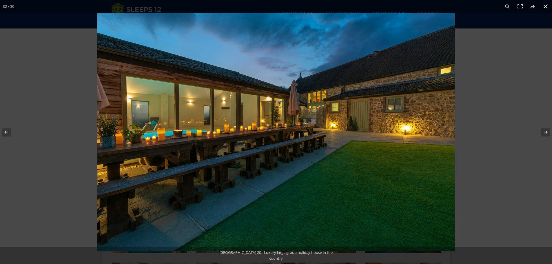
click at [545, 6] on button at bounding box center [546, 6] width 13 height 13
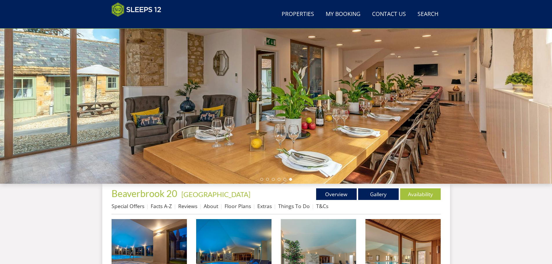
scroll to position [130, 0]
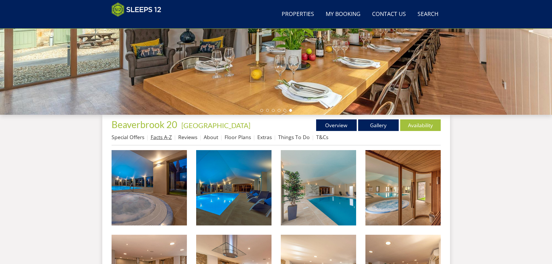
click at [163, 134] on link "Facts A-Z" at bounding box center [161, 137] width 21 height 7
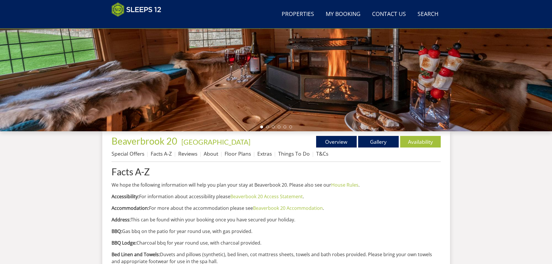
scroll to position [127, 0]
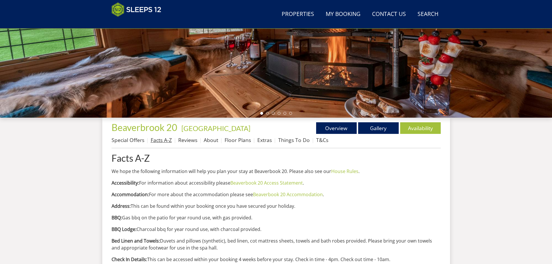
click at [171, 142] on link "Facts A-Z" at bounding box center [161, 140] width 21 height 7
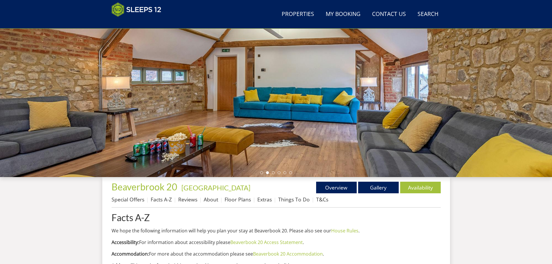
scroll to position [96, 0]
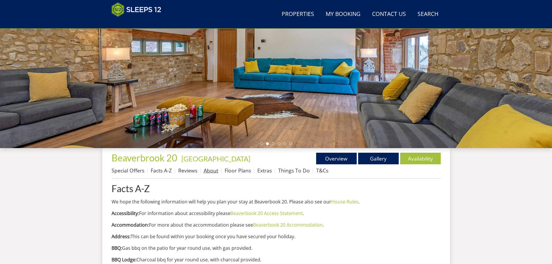
click at [209, 169] on link "About" at bounding box center [211, 170] width 14 height 7
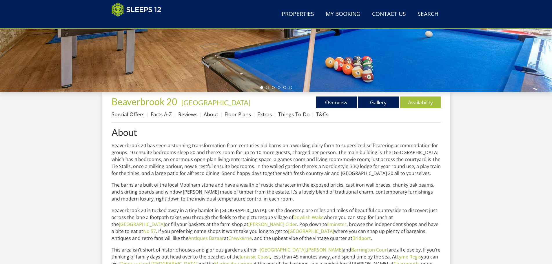
scroll to position [154, 0]
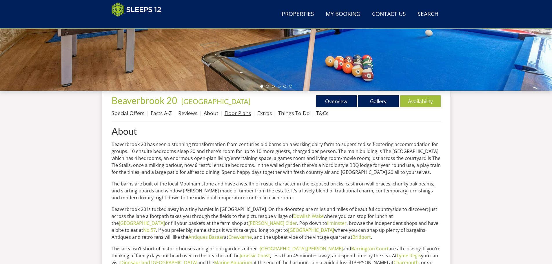
click at [243, 112] on link "Floor Plans" at bounding box center [238, 113] width 26 height 7
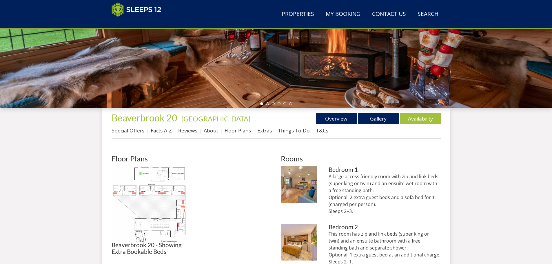
scroll to position [181, 0]
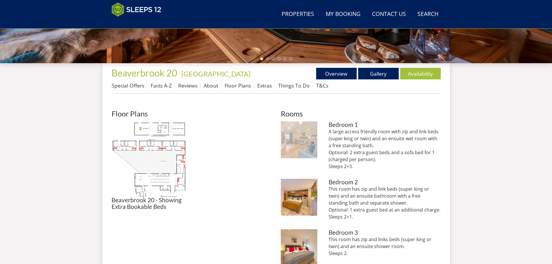
click at [308, 134] on img at bounding box center [299, 139] width 37 height 37
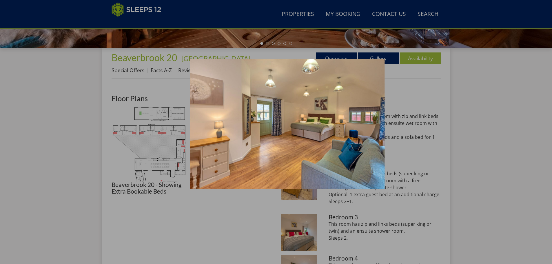
scroll to position [210, 0]
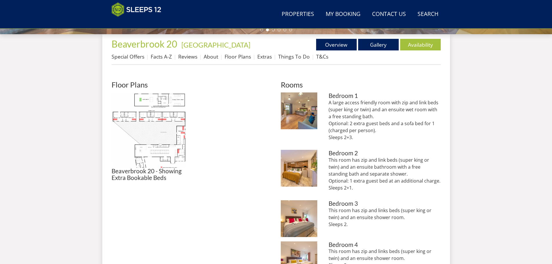
click at [318, 164] on li "Beaverbrook 20 - Bedroom 2: Sleeps 2 + 1 optional extra guest bed (charged) Bed…" at bounding box center [361, 173] width 160 height 46
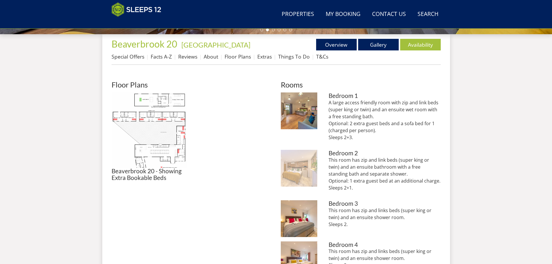
click at [312, 161] on img at bounding box center [299, 168] width 37 height 37
click at [305, 173] on img at bounding box center [299, 168] width 37 height 37
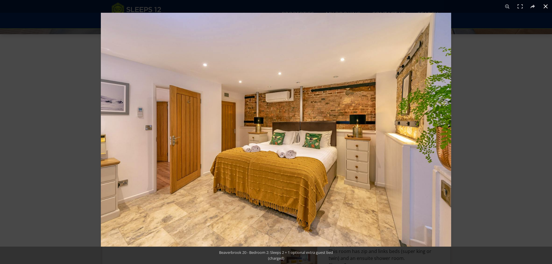
click at [546, 7] on button at bounding box center [546, 6] width 13 height 13
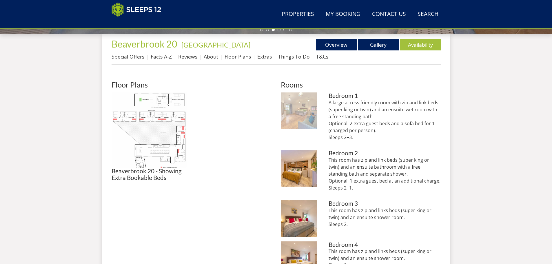
click at [298, 106] on img at bounding box center [299, 110] width 37 height 37
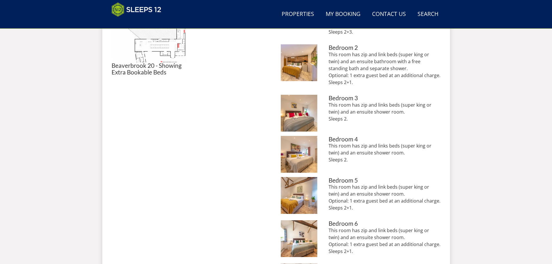
scroll to position [326, 0]
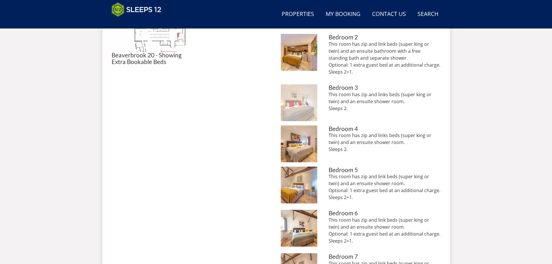
click at [300, 115] on img at bounding box center [299, 102] width 37 height 37
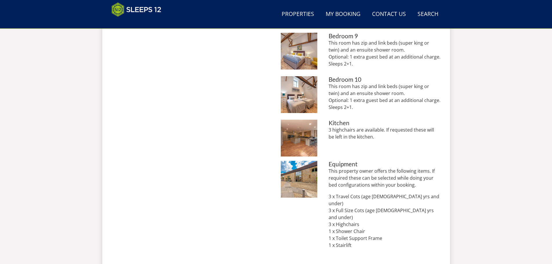
scroll to position [645, 0]
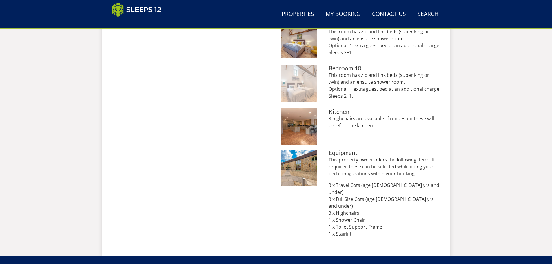
click at [301, 99] on img at bounding box center [299, 83] width 37 height 37
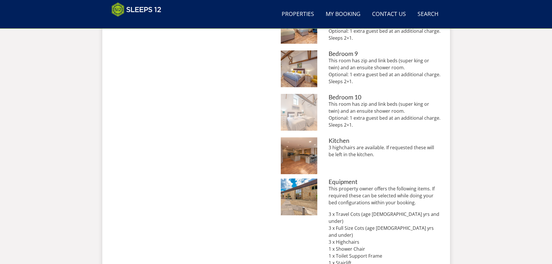
scroll to position [587, 0]
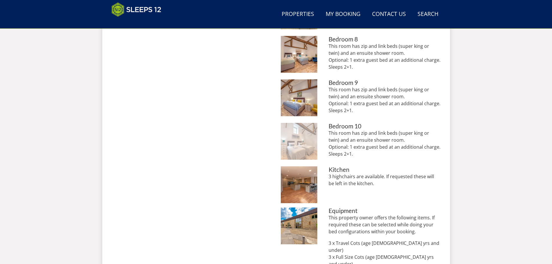
click at [301, 99] on img at bounding box center [299, 97] width 37 height 37
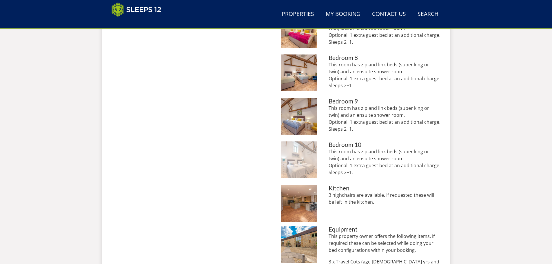
scroll to position [558, 0]
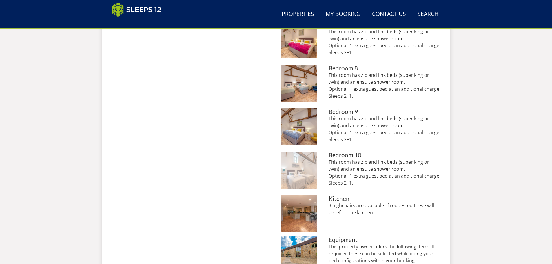
click at [301, 99] on img at bounding box center [299, 83] width 37 height 37
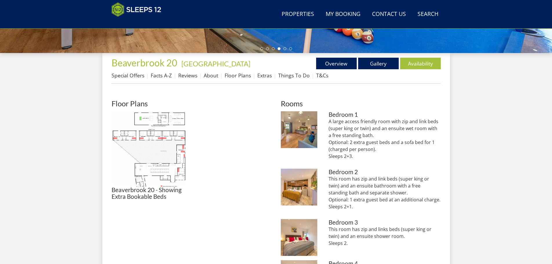
scroll to position [181, 0]
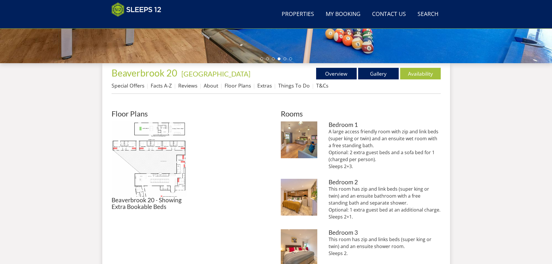
click at [274, 86] on li "Extras" at bounding box center [267, 86] width 21 height 10
click at [271, 87] on link "Extras" at bounding box center [264, 85] width 14 height 7
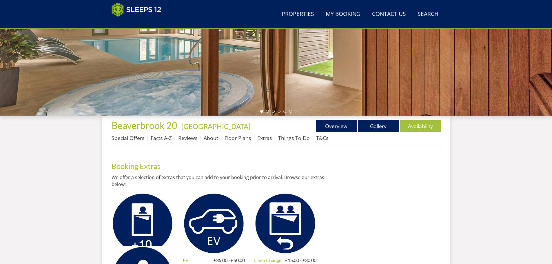
scroll to position [216, 0]
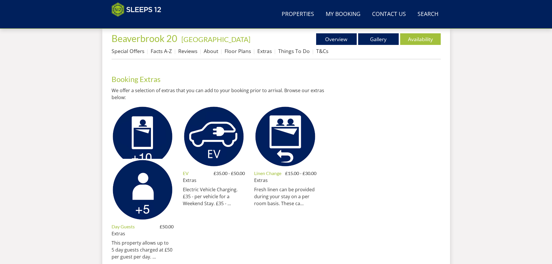
click at [293, 45] on div "Properties Beaverbrook 20 - Somerset Overview Gallery Availability Special Offe…" at bounding box center [276, 46] width 329 height 26
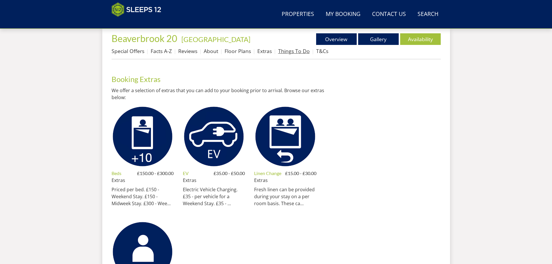
click at [289, 51] on link "Things To Do" at bounding box center [294, 51] width 32 height 7
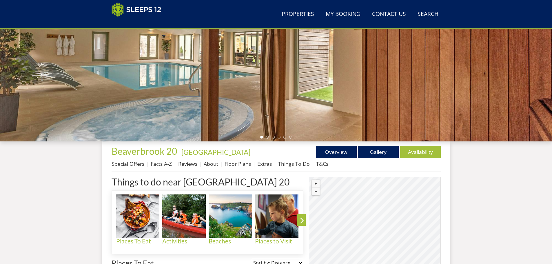
scroll to position [121, 0]
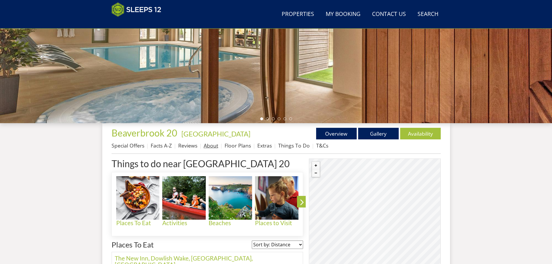
click at [211, 143] on link "About" at bounding box center [211, 145] width 14 height 7
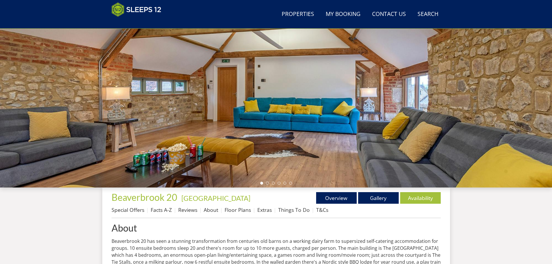
scroll to position [125, 0]
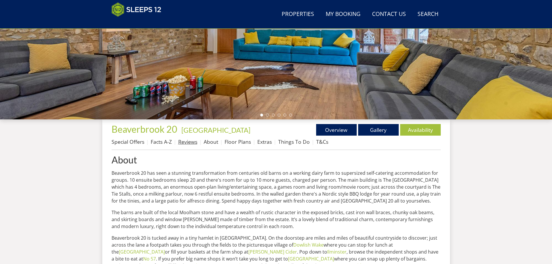
click at [190, 140] on link "Reviews" at bounding box center [187, 141] width 19 height 7
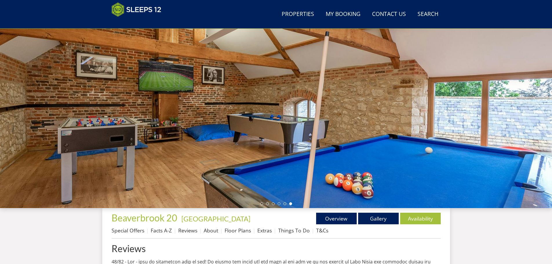
scroll to position [65, 0]
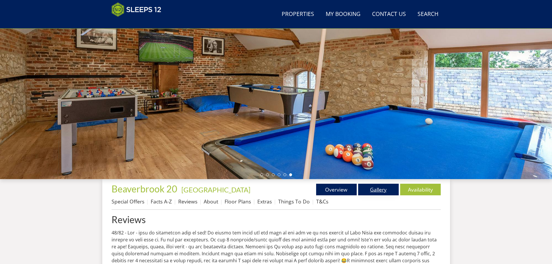
click at [361, 189] on link "Gallery" at bounding box center [378, 190] width 41 height 12
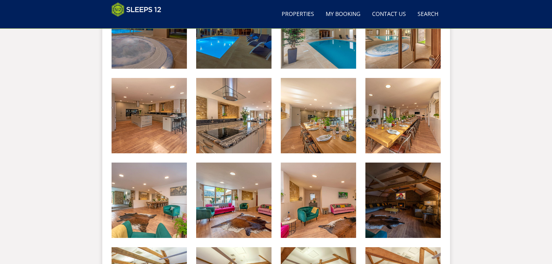
scroll to position [297, 0]
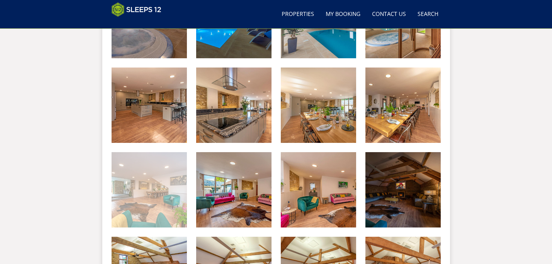
click at [125, 193] on img at bounding box center [149, 189] width 75 height 75
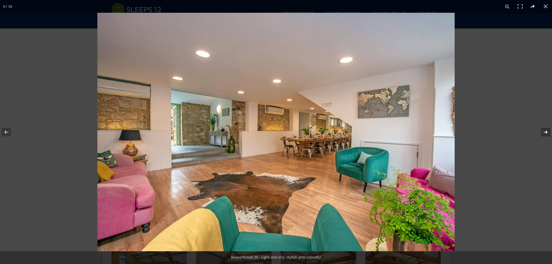
click at [547, 137] on button at bounding box center [542, 132] width 20 height 29
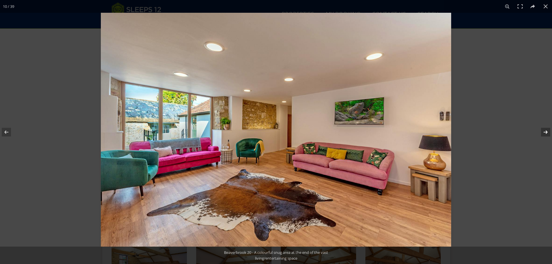
click at [547, 137] on button at bounding box center [542, 132] width 20 height 29
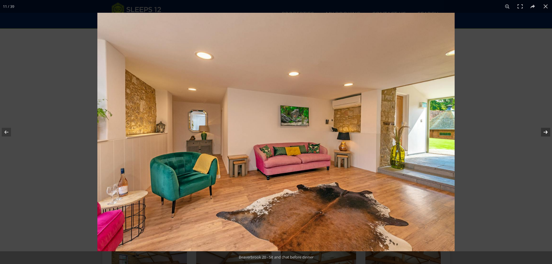
click at [547, 137] on button at bounding box center [542, 132] width 20 height 29
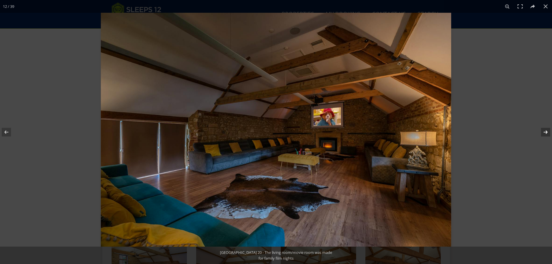
click at [547, 137] on button at bounding box center [542, 132] width 20 height 29
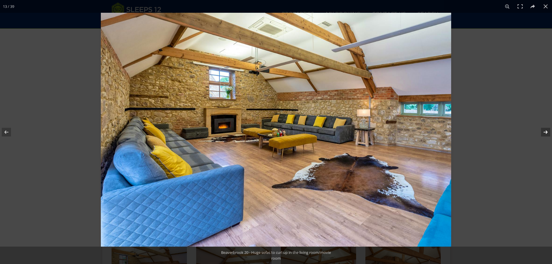
click at [547, 137] on button at bounding box center [542, 132] width 20 height 29
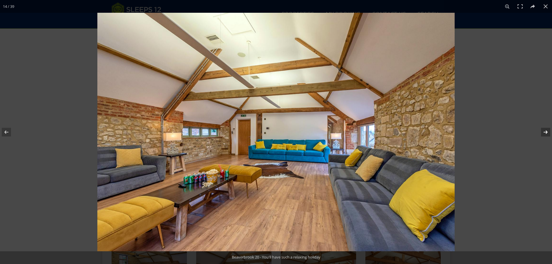
click at [547, 137] on button at bounding box center [542, 132] width 20 height 29
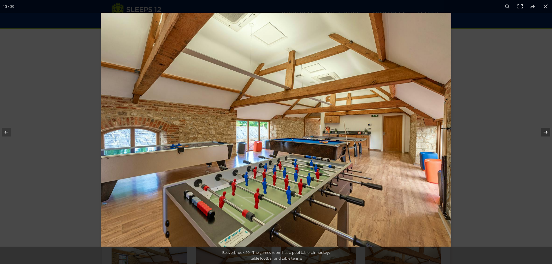
click at [547, 137] on button at bounding box center [542, 132] width 20 height 29
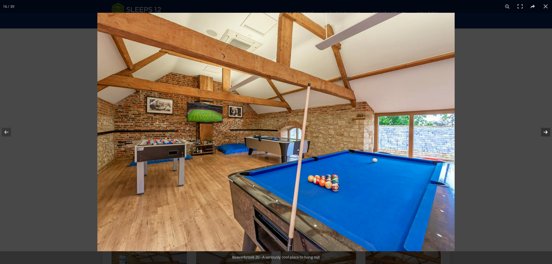
click at [547, 137] on button at bounding box center [542, 132] width 20 height 29
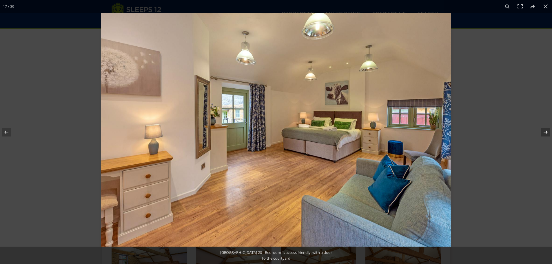
click at [547, 137] on button at bounding box center [542, 132] width 20 height 29
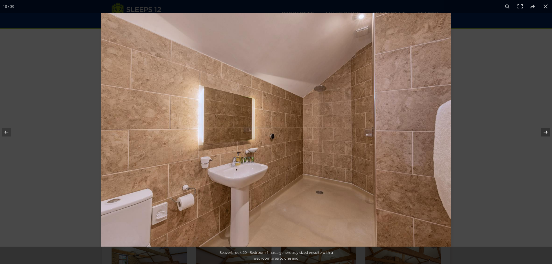
click at [547, 137] on button at bounding box center [542, 132] width 20 height 29
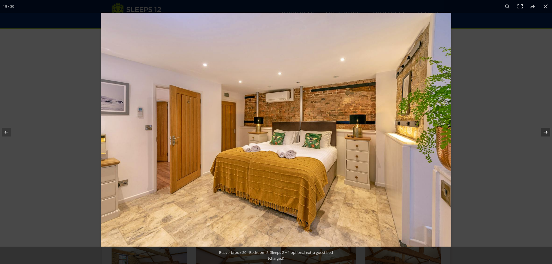
click at [547, 137] on button at bounding box center [542, 132] width 20 height 29
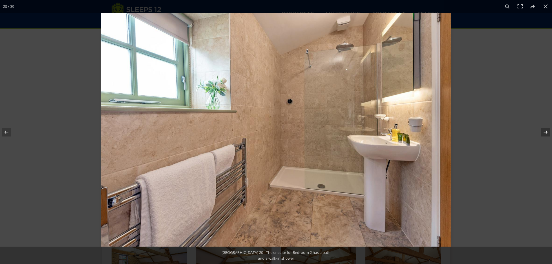
click at [547, 137] on button at bounding box center [542, 132] width 20 height 29
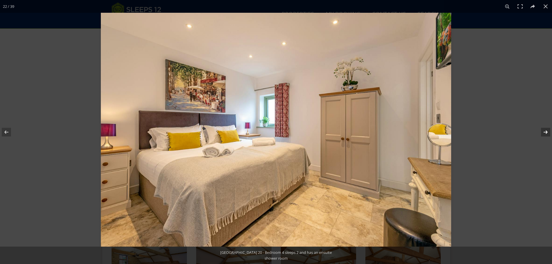
click at [547, 137] on button at bounding box center [542, 132] width 20 height 29
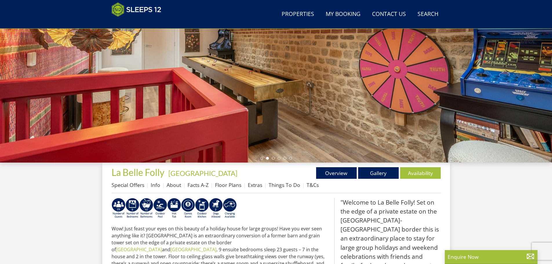
scroll to position [92, 0]
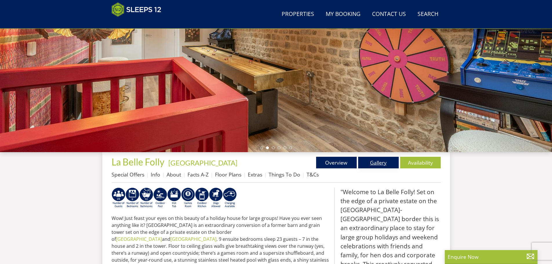
click at [371, 165] on link "Gallery" at bounding box center [378, 163] width 41 height 12
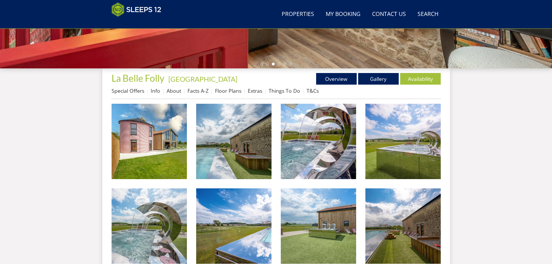
scroll to position [186, 0]
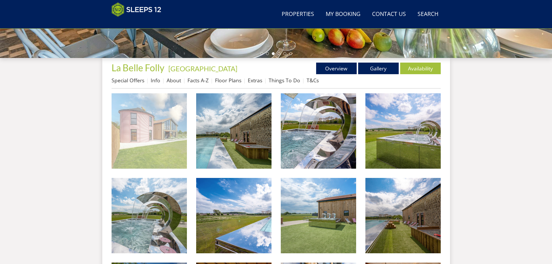
click at [149, 129] on img at bounding box center [149, 130] width 75 height 75
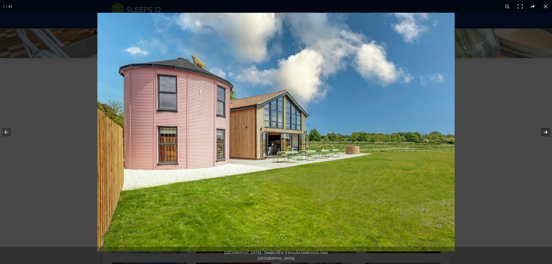
click at [544, 134] on button at bounding box center [542, 132] width 20 height 29
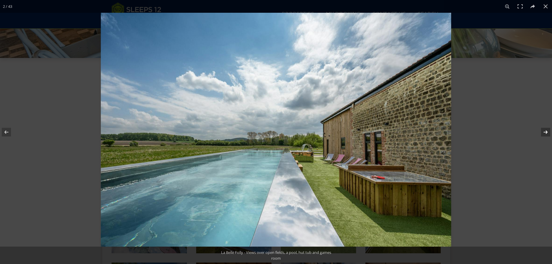
click at [544, 134] on button at bounding box center [542, 132] width 20 height 29
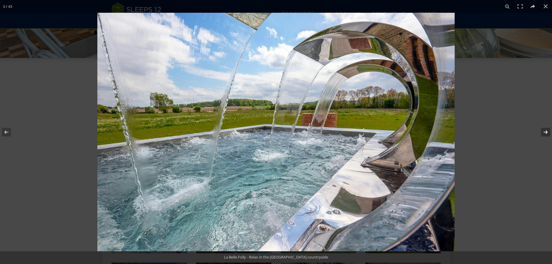
click at [544, 134] on button at bounding box center [542, 132] width 20 height 29
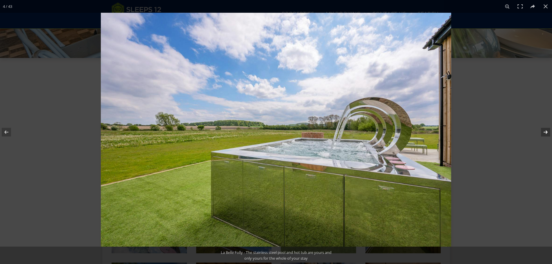
click at [544, 134] on button at bounding box center [542, 132] width 20 height 29
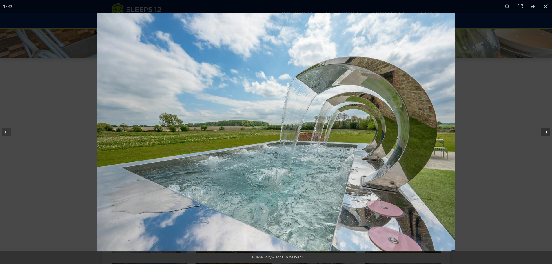
click at [544, 134] on button at bounding box center [542, 132] width 20 height 29
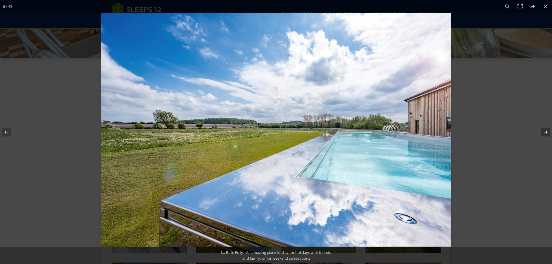
click at [544, 134] on button at bounding box center [542, 132] width 20 height 29
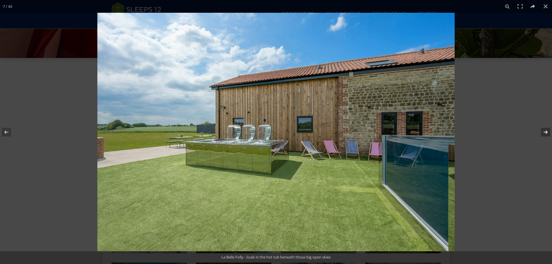
click at [544, 135] on button at bounding box center [542, 132] width 20 height 29
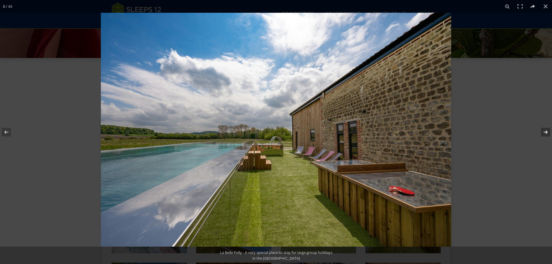
click at [544, 135] on button at bounding box center [542, 132] width 20 height 29
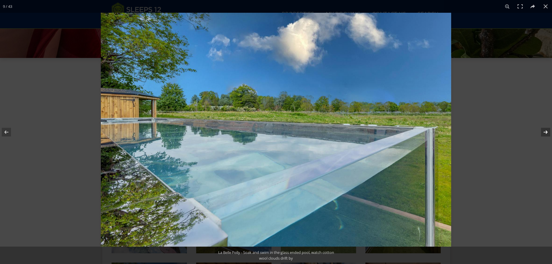
click at [544, 135] on button at bounding box center [542, 132] width 20 height 29
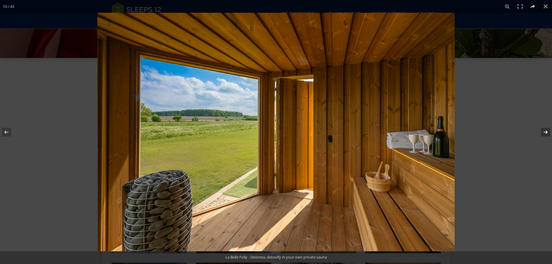
click at [544, 135] on button at bounding box center [542, 132] width 20 height 29
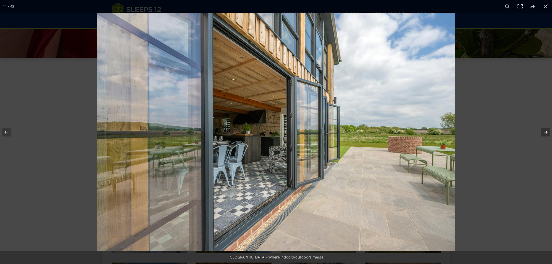
click at [544, 135] on button at bounding box center [542, 132] width 20 height 29
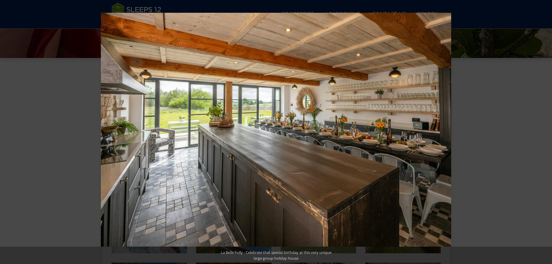
click at [544, 135] on button at bounding box center [542, 132] width 20 height 29
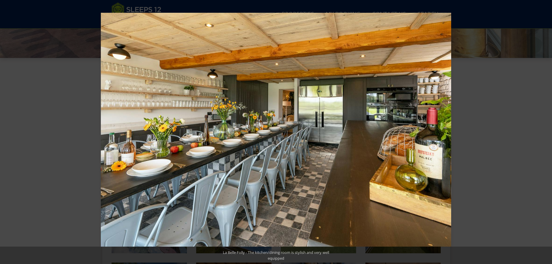
click at [544, 135] on button at bounding box center [542, 132] width 20 height 29
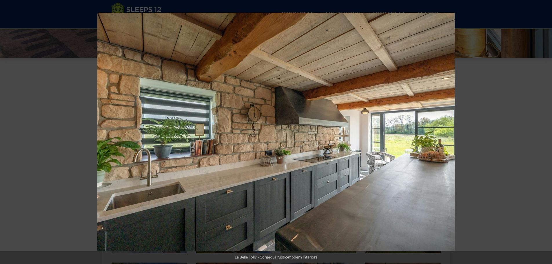
click at [544, 135] on button at bounding box center [542, 132] width 20 height 29
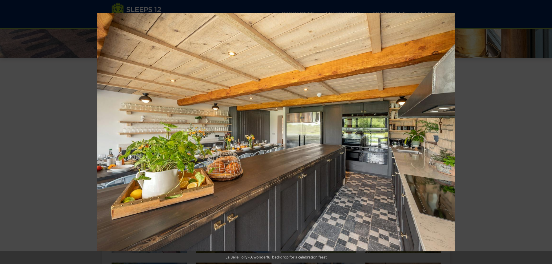
click at [544, 135] on button at bounding box center [542, 132] width 20 height 29
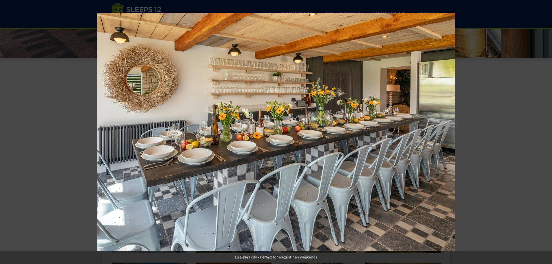
click at [544, 135] on button at bounding box center [542, 132] width 20 height 29
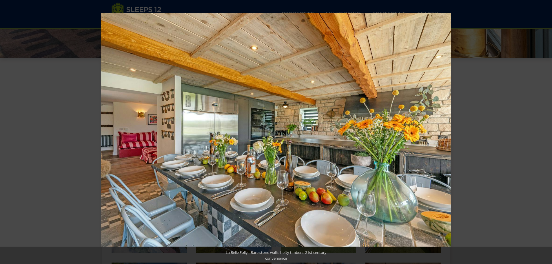
click at [544, 135] on button at bounding box center [542, 132] width 20 height 29
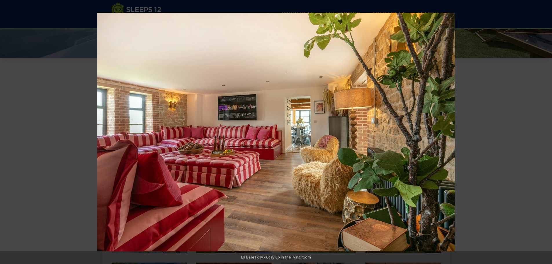
click at [544, 135] on button at bounding box center [542, 132] width 20 height 29
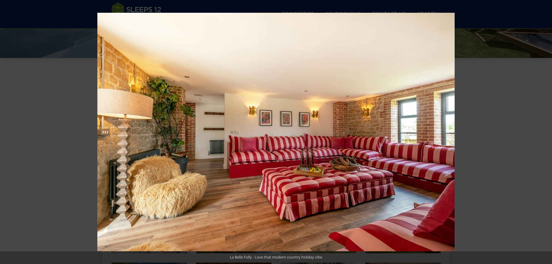
click at [544, 135] on button at bounding box center [542, 132] width 20 height 29
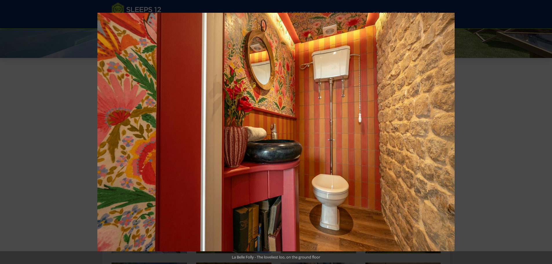
click at [544, 135] on button at bounding box center [542, 132] width 20 height 29
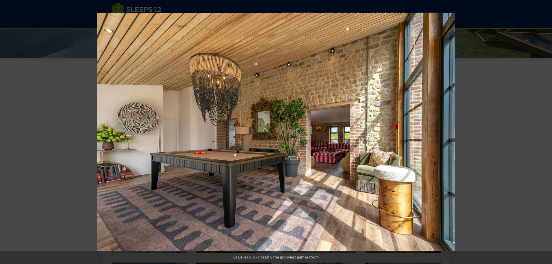
click at [544, 135] on button at bounding box center [542, 132] width 20 height 29
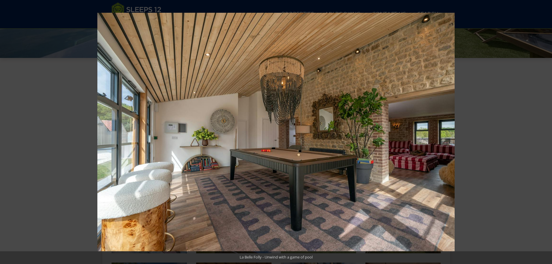
click at [544, 135] on button at bounding box center [542, 132] width 20 height 29
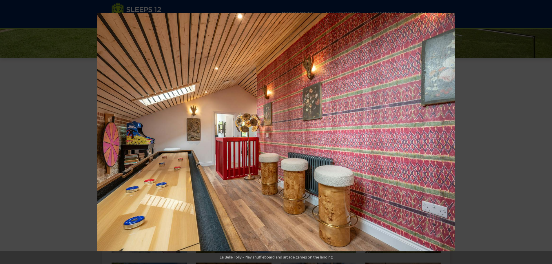
click at [544, 135] on button at bounding box center [542, 132] width 20 height 29
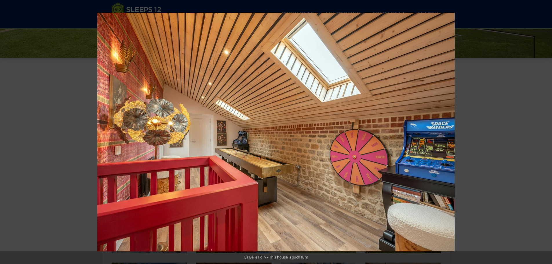
click at [544, 135] on button at bounding box center [542, 132] width 20 height 29
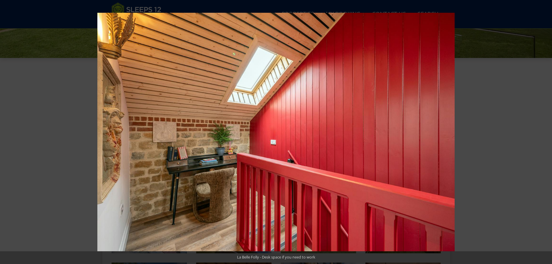
click at [544, 135] on button at bounding box center [542, 132] width 20 height 29
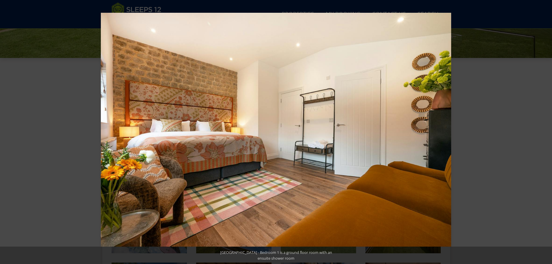
click at [544, 135] on button at bounding box center [542, 132] width 20 height 29
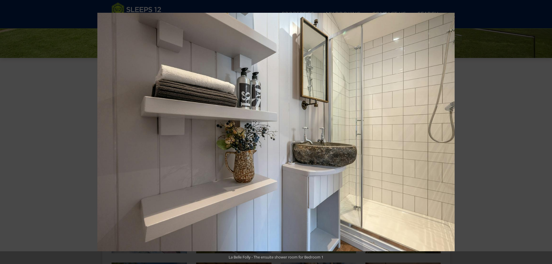
click at [544, 135] on button at bounding box center [542, 132] width 20 height 29
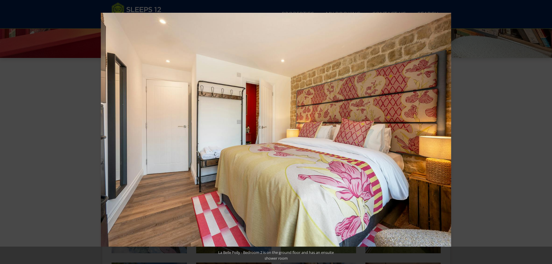
click at [544, 135] on button at bounding box center [542, 132] width 20 height 29
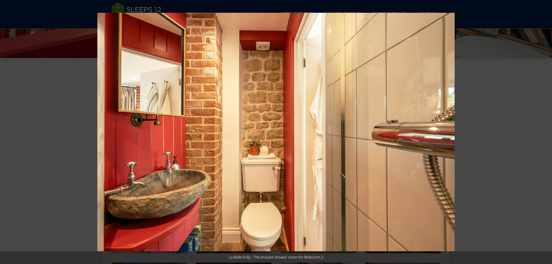
click at [544, 135] on button at bounding box center [542, 132] width 20 height 29
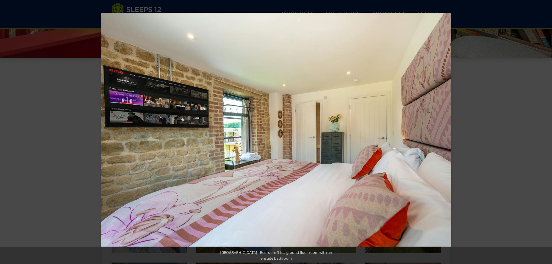
click at [544, 135] on button at bounding box center [542, 132] width 20 height 29
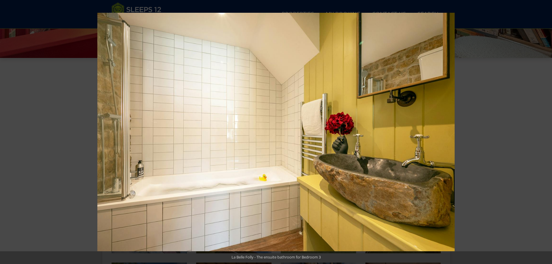
click at [544, 135] on button at bounding box center [542, 132] width 20 height 29
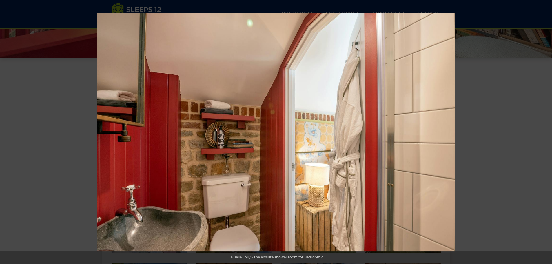
click at [544, 135] on button at bounding box center [542, 132] width 20 height 29
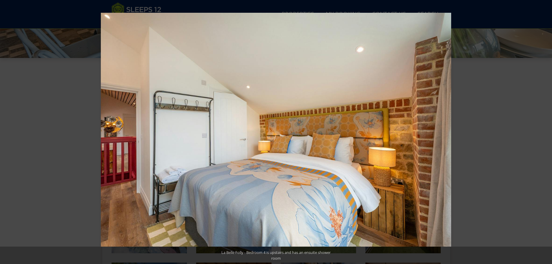
click at [544, 135] on button at bounding box center [542, 132] width 20 height 29
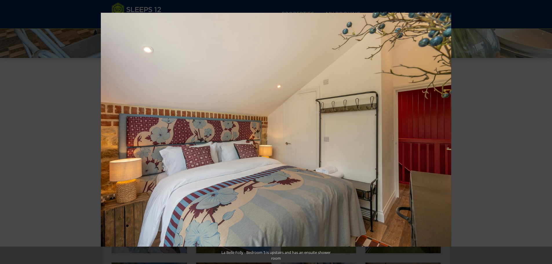
click at [544, 135] on button at bounding box center [542, 132] width 20 height 29
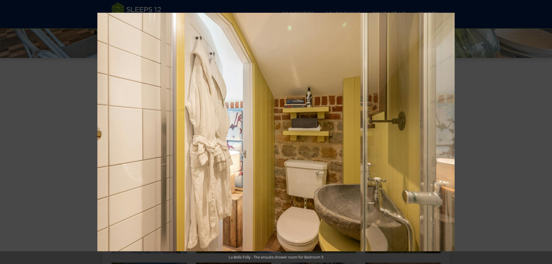
click at [544, 135] on button at bounding box center [542, 132] width 20 height 29
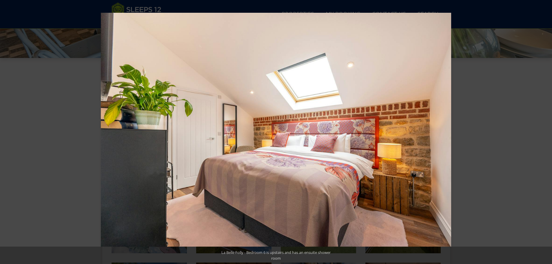
click at [544, 135] on button at bounding box center [542, 132] width 20 height 29
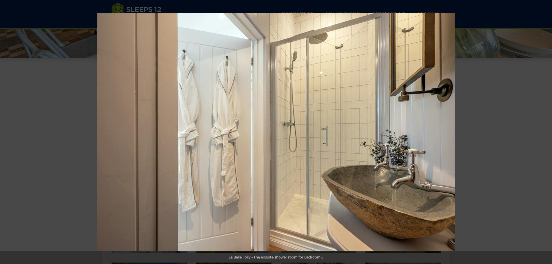
click at [544, 135] on button at bounding box center [542, 132] width 20 height 29
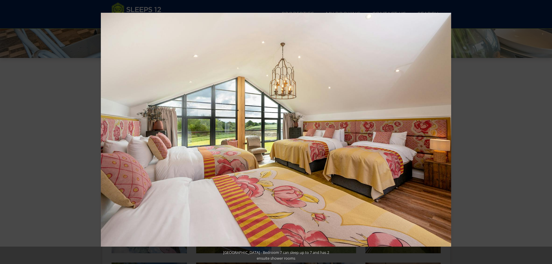
click at [544, 135] on button at bounding box center [542, 132] width 20 height 29
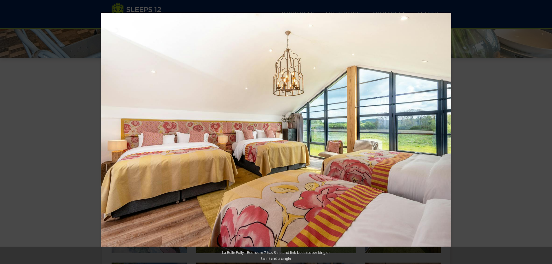
click at [544, 135] on button at bounding box center [542, 132] width 20 height 29
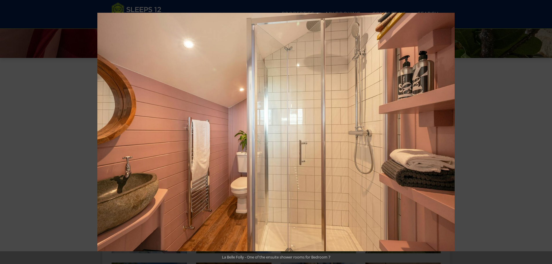
click at [544, 135] on button at bounding box center [542, 132] width 20 height 29
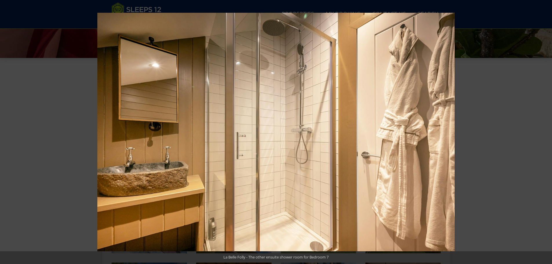
click at [544, 135] on button at bounding box center [542, 132] width 20 height 29
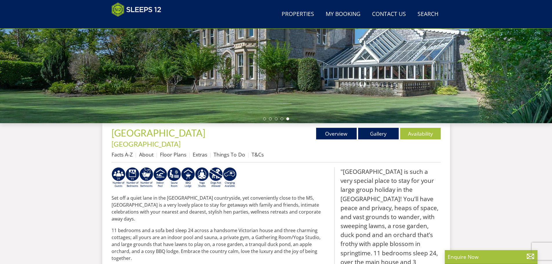
scroll to position [150, 0]
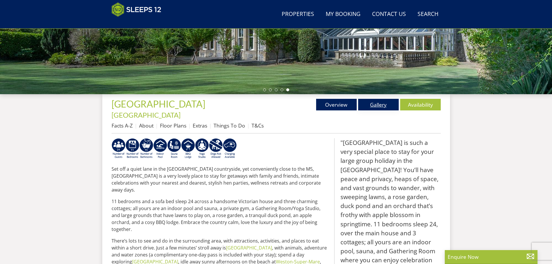
click at [384, 107] on link "Gallery" at bounding box center [378, 105] width 41 height 12
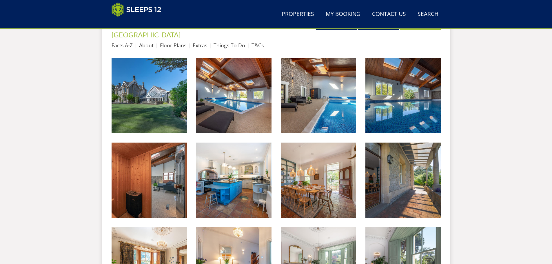
scroll to position [238, 0]
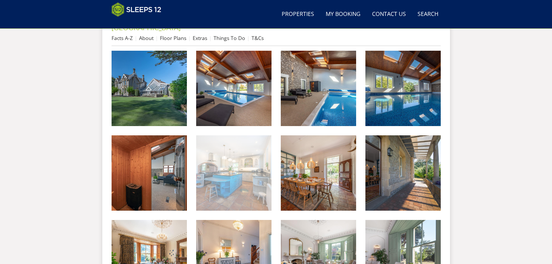
click at [237, 153] on img at bounding box center [233, 172] width 75 height 75
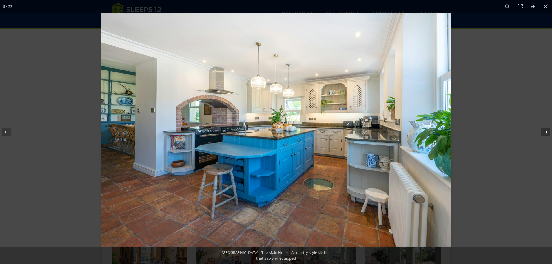
click at [542, 132] on button at bounding box center [542, 132] width 20 height 29
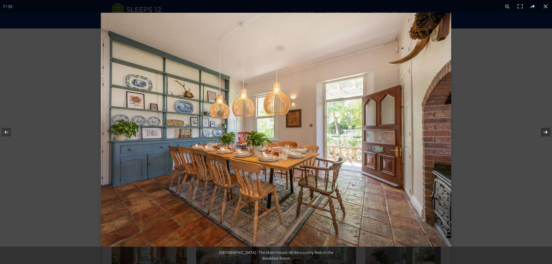
click at [542, 132] on button at bounding box center [542, 132] width 20 height 29
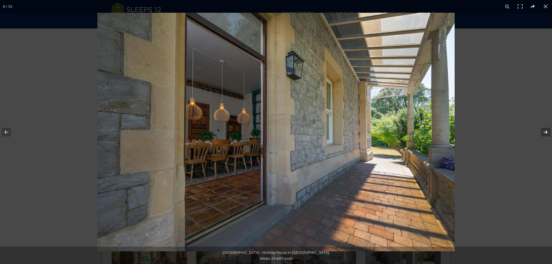
click at [542, 132] on button at bounding box center [542, 132] width 20 height 29
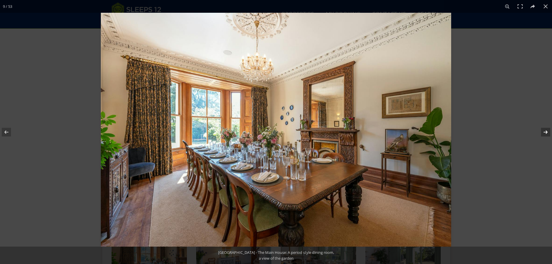
click at [542, 132] on button at bounding box center [542, 132] width 20 height 29
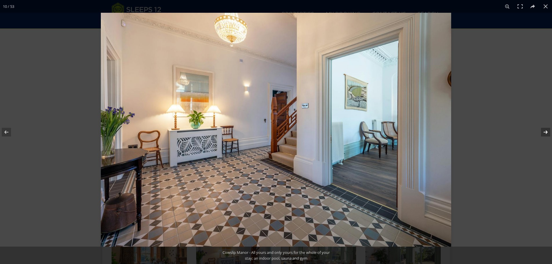
click at [542, 132] on button at bounding box center [542, 132] width 20 height 29
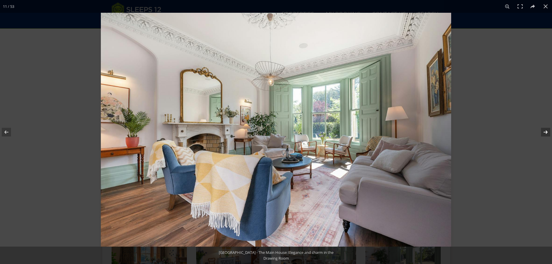
click at [542, 132] on button at bounding box center [542, 132] width 20 height 29
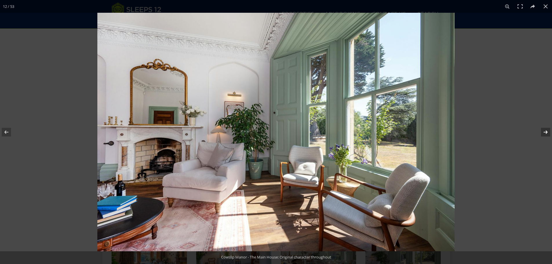
click at [542, 132] on button at bounding box center [542, 132] width 20 height 29
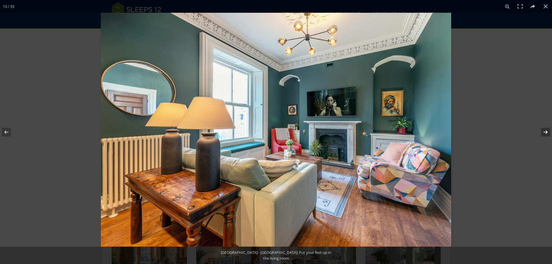
click at [542, 132] on button at bounding box center [542, 132] width 20 height 29
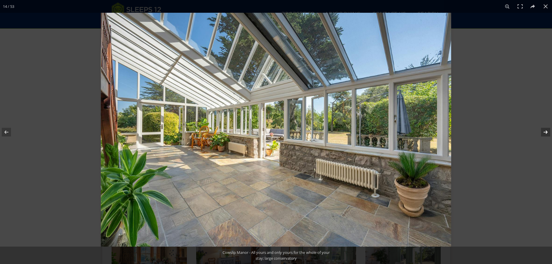
click at [542, 132] on button at bounding box center [542, 132] width 20 height 29
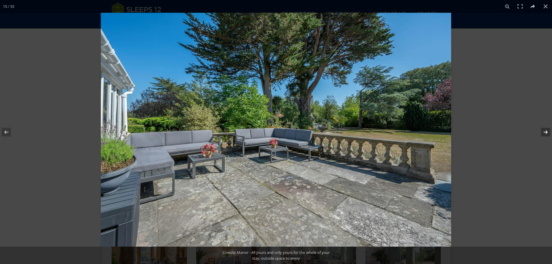
click at [542, 132] on button at bounding box center [542, 132] width 20 height 29
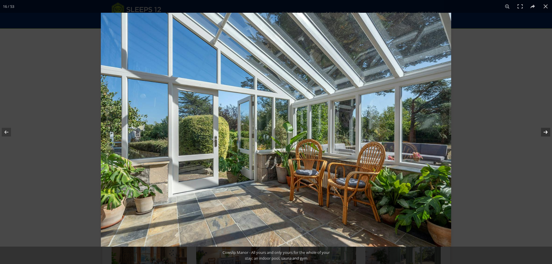
click at [542, 132] on button at bounding box center [542, 132] width 20 height 29
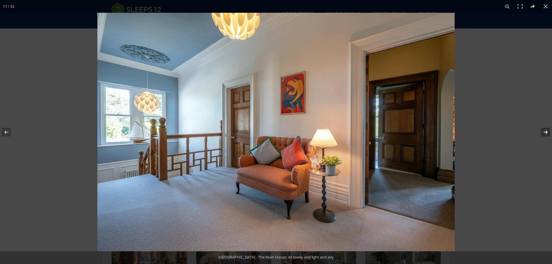
click at [542, 132] on button at bounding box center [542, 132] width 20 height 29
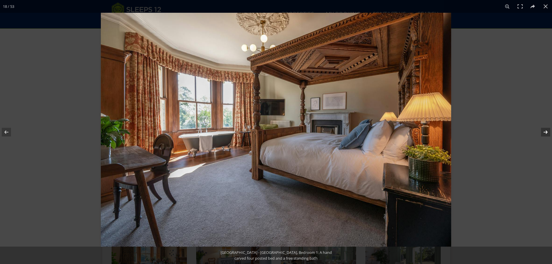
click at [542, 132] on button at bounding box center [542, 132] width 20 height 29
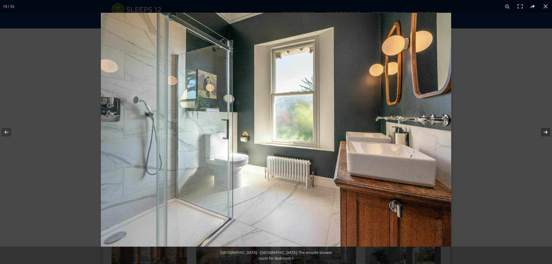
click at [542, 132] on button at bounding box center [542, 132] width 20 height 29
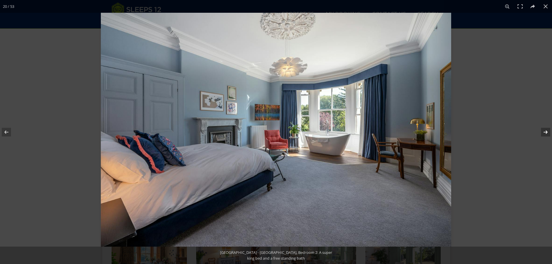
click at [542, 132] on button at bounding box center [542, 132] width 20 height 29
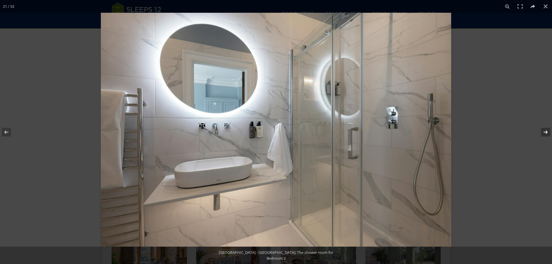
click at [542, 132] on button at bounding box center [542, 132] width 20 height 29
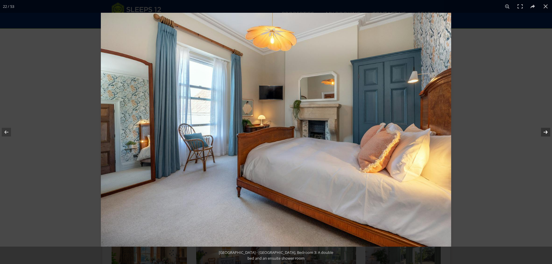
click at [542, 132] on button at bounding box center [542, 132] width 20 height 29
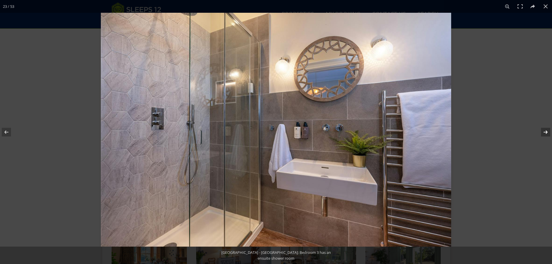
click at [542, 132] on button at bounding box center [542, 132] width 20 height 29
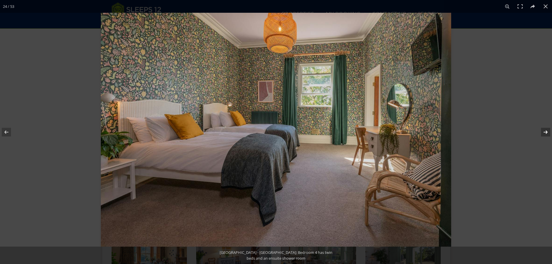
click at [542, 132] on button at bounding box center [542, 132] width 20 height 29
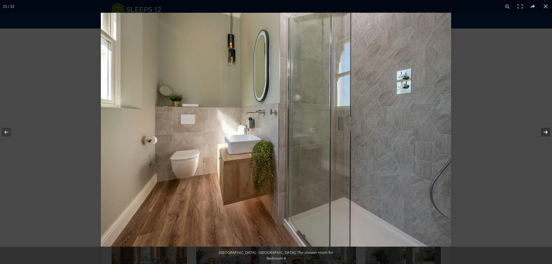
click at [542, 132] on button at bounding box center [542, 132] width 20 height 29
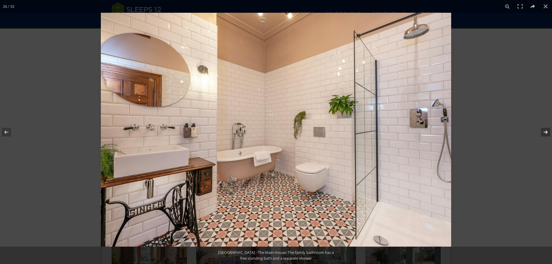
click at [542, 132] on button at bounding box center [542, 132] width 20 height 29
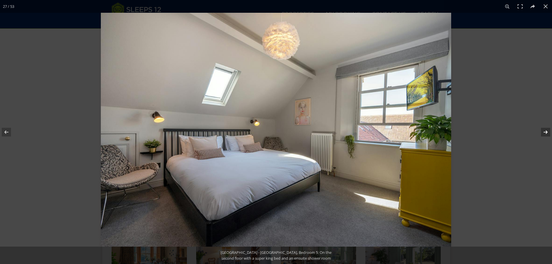
click at [542, 132] on button at bounding box center [542, 132] width 20 height 29
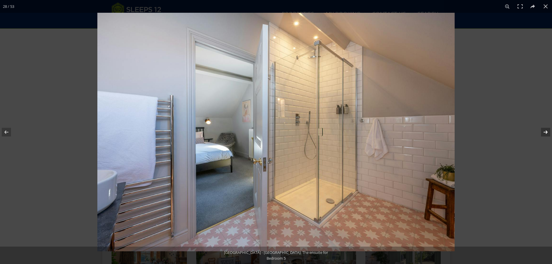
click at [542, 132] on button at bounding box center [542, 132] width 20 height 29
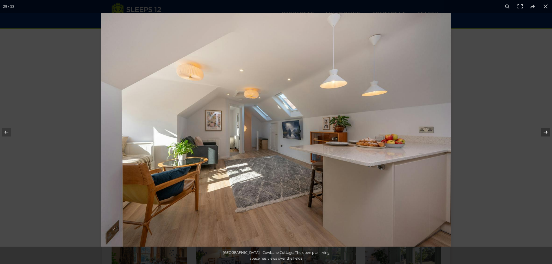
click at [542, 132] on button at bounding box center [542, 132] width 20 height 29
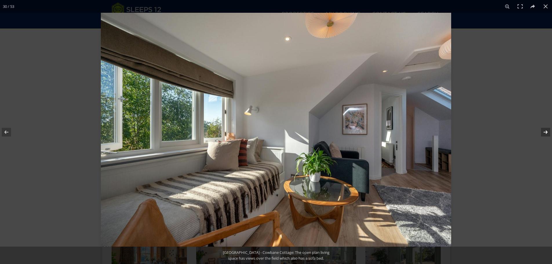
click at [542, 132] on button at bounding box center [542, 132] width 20 height 29
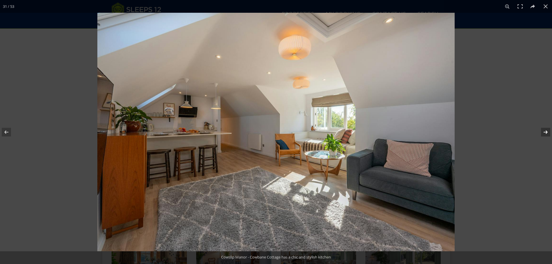
click at [542, 132] on button at bounding box center [542, 132] width 20 height 29
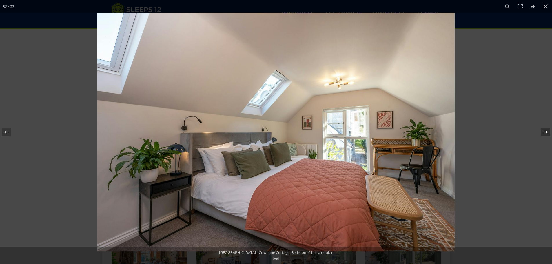
click at [542, 132] on button at bounding box center [542, 132] width 20 height 29
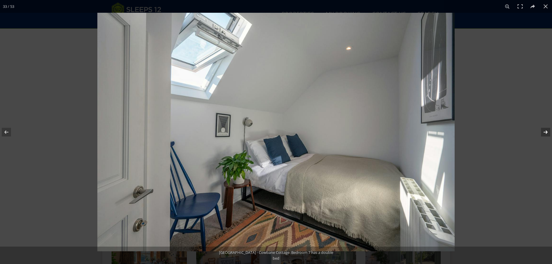
click at [542, 132] on button at bounding box center [542, 132] width 20 height 29
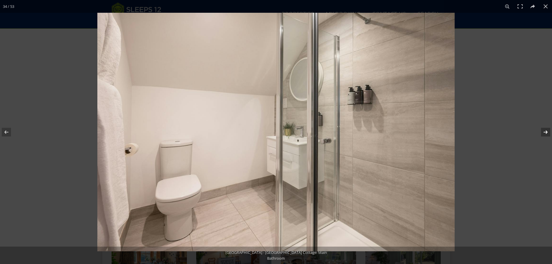
click at [542, 132] on button at bounding box center [542, 132] width 20 height 29
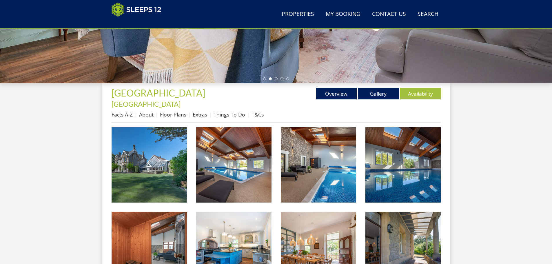
scroll to position [151, 0]
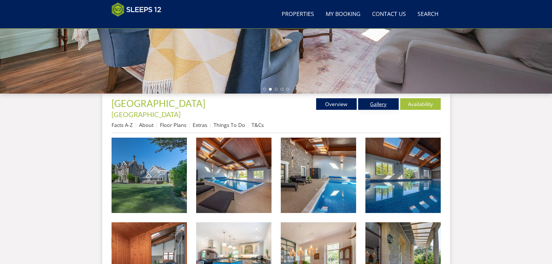
click at [377, 104] on link "Gallery" at bounding box center [378, 104] width 41 height 12
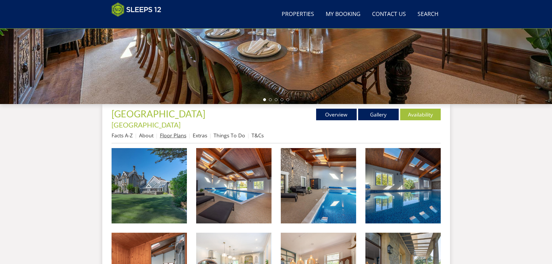
scroll to position [130, 0]
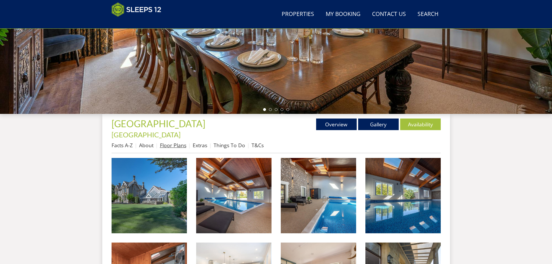
click at [181, 142] on link "Floor Plans" at bounding box center [173, 145] width 26 height 7
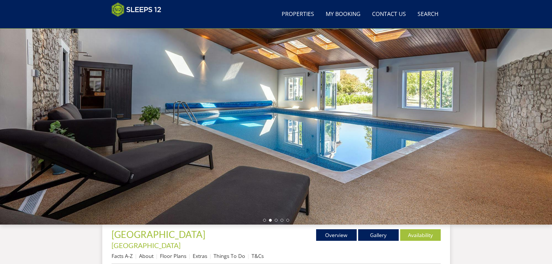
scroll to position [13, 0]
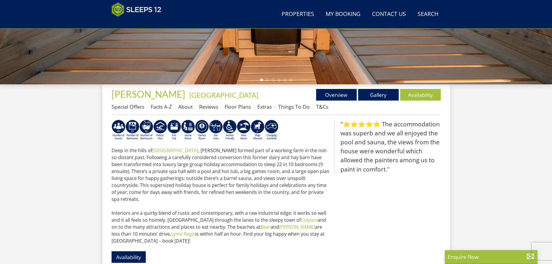
scroll to position [92, 0]
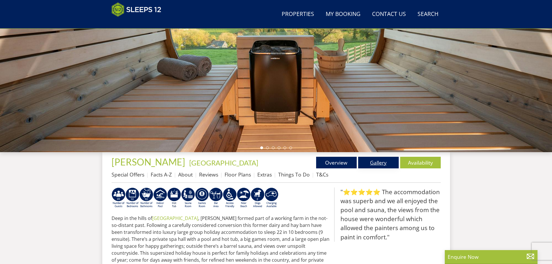
click at [376, 164] on link "Gallery" at bounding box center [378, 163] width 41 height 12
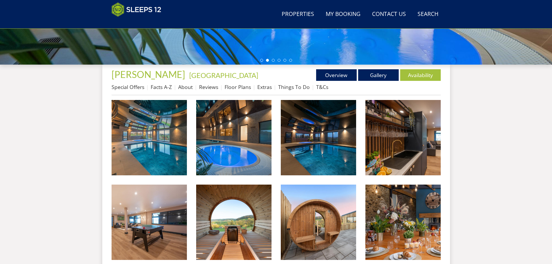
scroll to position [157, 0]
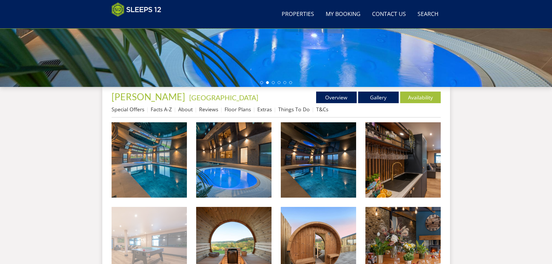
click at [168, 240] on img at bounding box center [149, 244] width 75 height 75
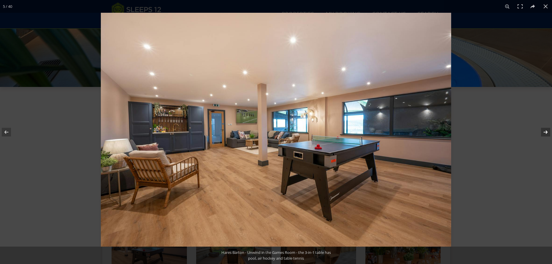
click at [547, 131] on button at bounding box center [542, 132] width 20 height 29
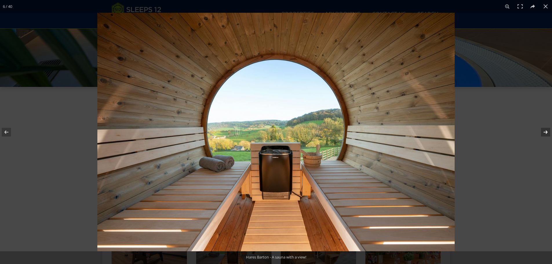
click at [547, 131] on button at bounding box center [542, 132] width 20 height 29
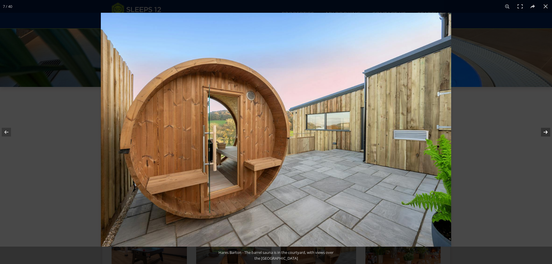
click at [547, 131] on button at bounding box center [542, 132] width 20 height 29
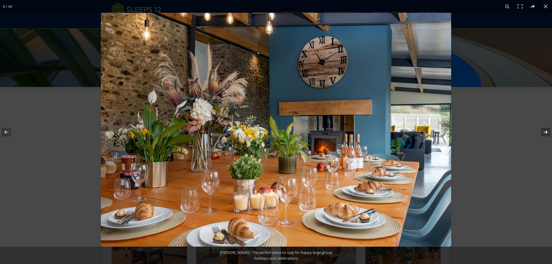
click at [547, 131] on button at bounding box center [542, 132] width 20 height 29
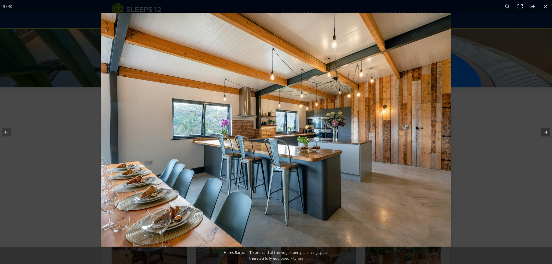
click at [547, 131] on button at bounding box center [542, 132] width 20 height 29
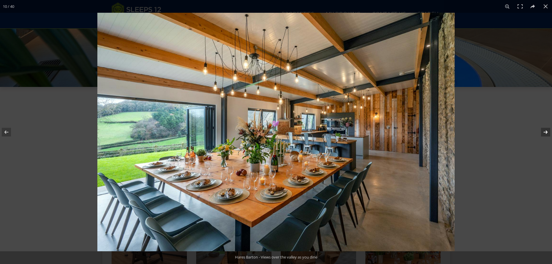
click at [547, 131] on button at bounding box center [542, 132] width 20 height 29
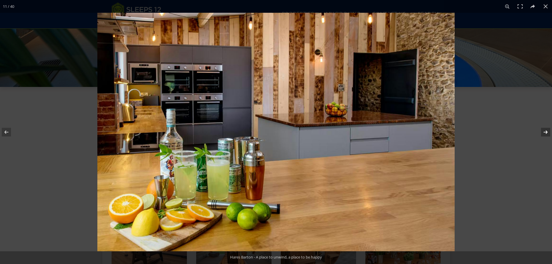
click at [547, 131] on button at bounding box center [542, 132] width 20 height 29
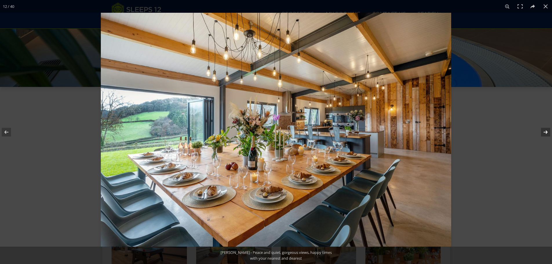
click at [547, 131] on button at bounding box center [542, 132] width 20 height 29
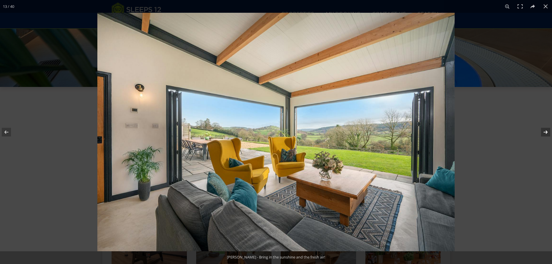
click at [547, 131] on button at bounding box center [542, 132] width 20 height 29
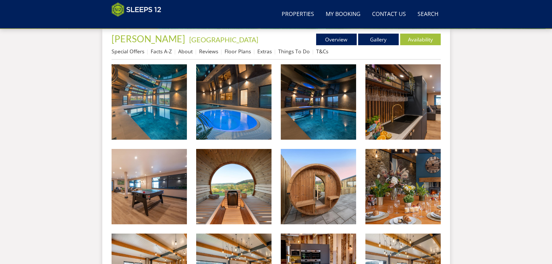
scroll to position [0, 0]
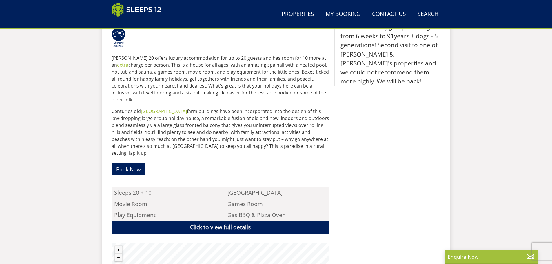
scroll to position [208, 0]
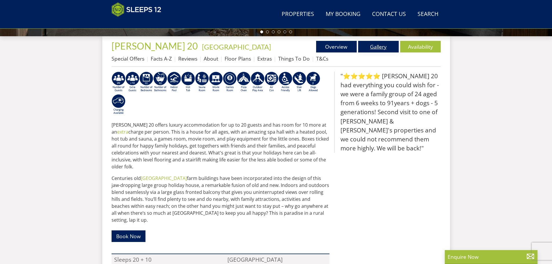
click at [376, 46] on link "Gallery" at bounding box center [378, 47] width 41 height 12
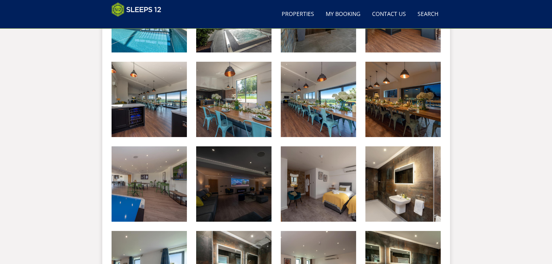
scroll to position [477, 0]
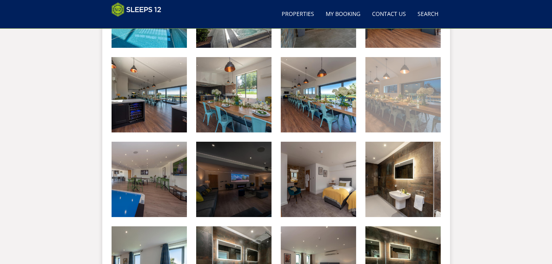
click at [405, 89] on img at bounding box center [403, 94] width 75 height 75
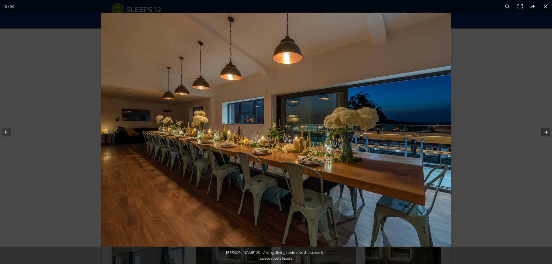
click at [548, 132] on button at bounding box center [542, 132] width 20 height 29
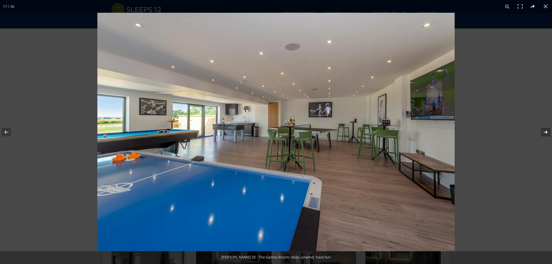
click at [548, 132] on button at bounding box center [542, 132] width 20 height 29
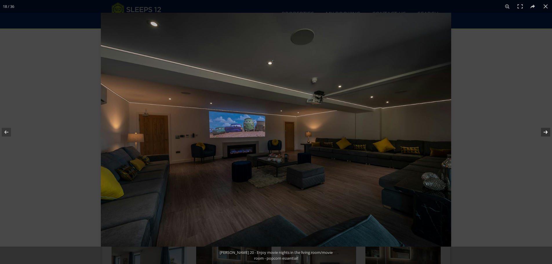
click at [548, 132] on button at bounding box center [542, 132] width 20 height 29
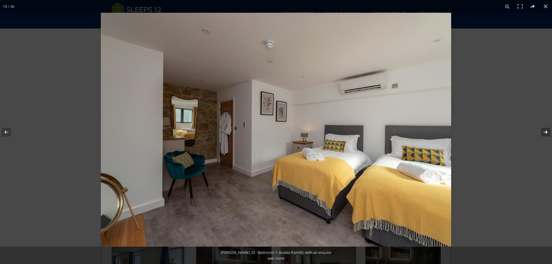
click at [548, 132] on button at bounding box center [542, 132] width 20 height 29
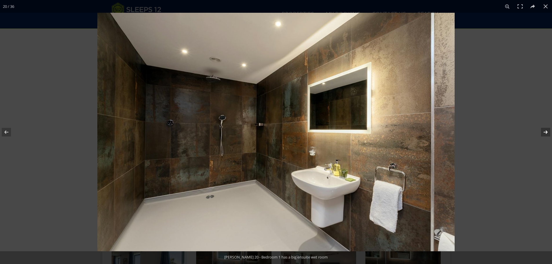
click at [548, 132] on button at bounding box center [542, 132] width 20 height 29
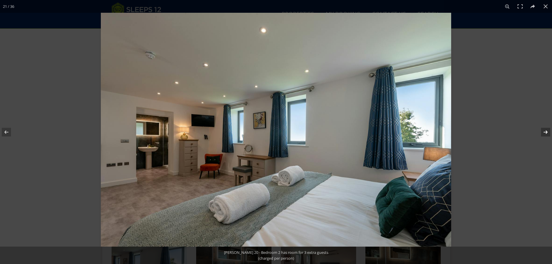
click at [548, 132] on button at bounding box center [542, 132] width 20 height 29
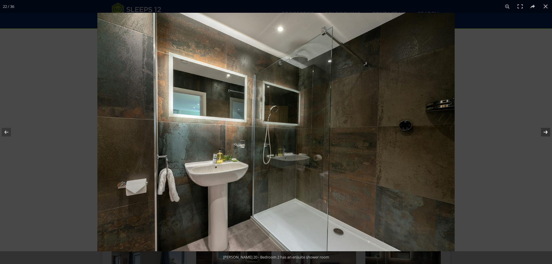
click at [548, 132] on button at bounding box center [542, 132] width 20 height 29
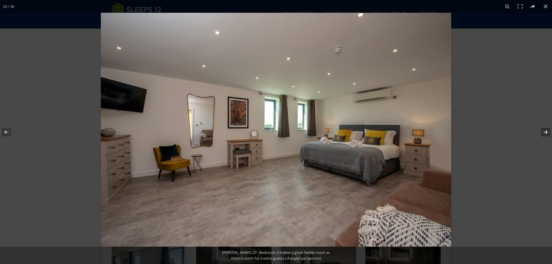
click at [548, 132] on button at bounding box center [542, 132] width 20 height 29
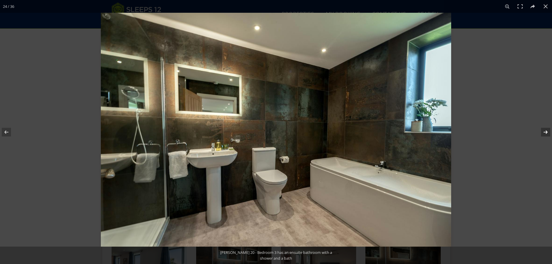
click at [548, 132] on button at bounding box center [542, 132] width 20 height 29
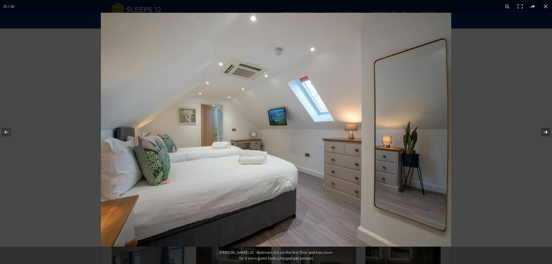
click at [548, 132] on button at bounding box center [542, 132] width 20 height 29
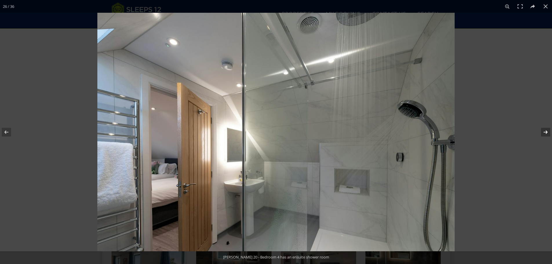
click at [548, 132] on button at bounding box center [542, 132] width 20 height 29
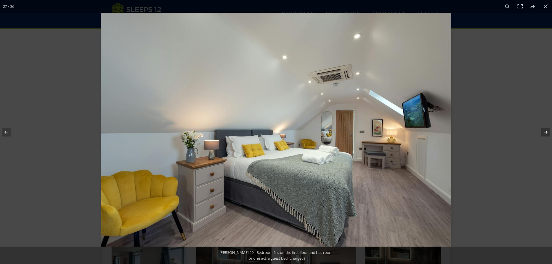
click at [548, 132] on button at bounding box center [542, 132] width 20 height 29
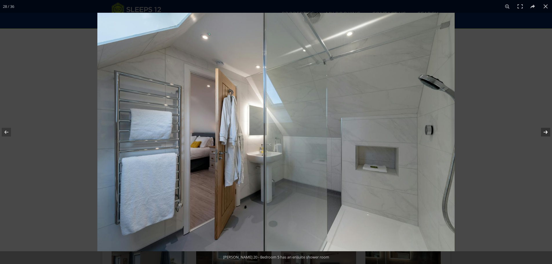
click at [548, 132] on button at bounding box center [542, 132] width 20 height 29
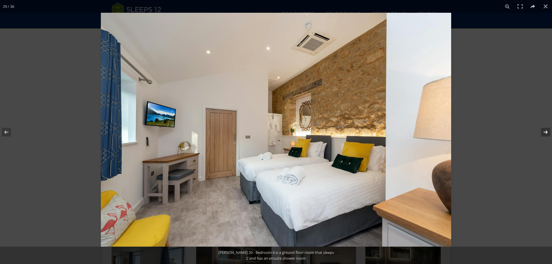
click at [548, 132] on button at bounding box center [542, 132] width 20 height 29
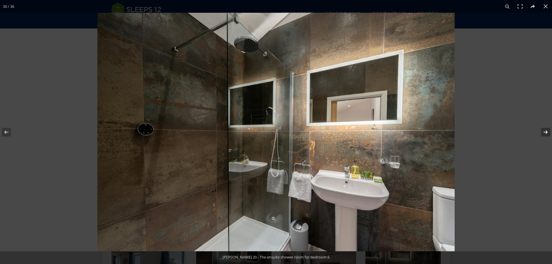
click at [548, 132] on button at bounding box center [542, 132] width 20 height 29
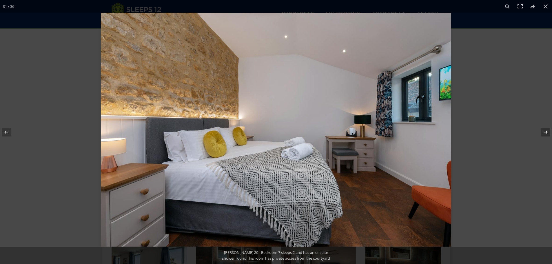
click at [548, 132] on button at bounding box center [542, 132] width 20 height 29
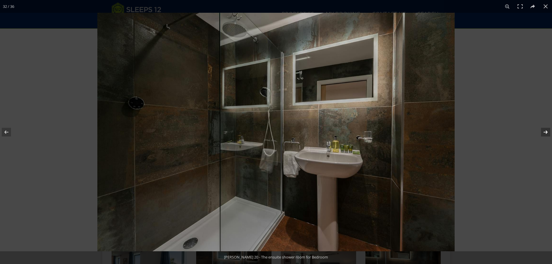
click at [548, 132] on button at bounding box center [542, 132] width 20 height 29
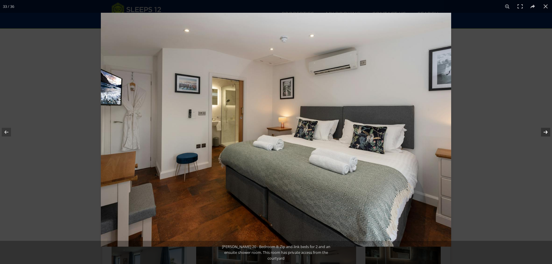
click at [548, 132] on button at bounding box center [542, 132] width 20 height 29
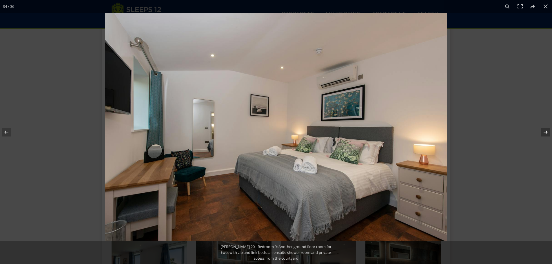
click at [548, 132] on button at bounding box center [542, 132] width 20 height 29
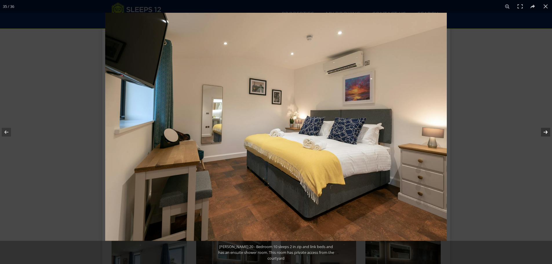
click at [548, 132] on button at bounding box center [542, 132] width 20 height 29
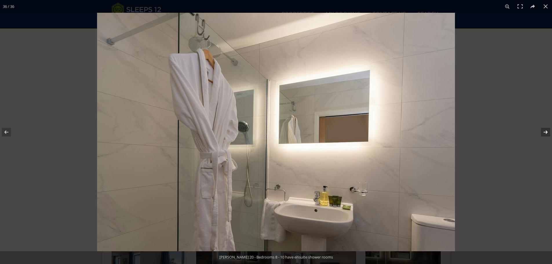
click at [548, 132] on button at bounding box center [542, 132] width 20 height 29
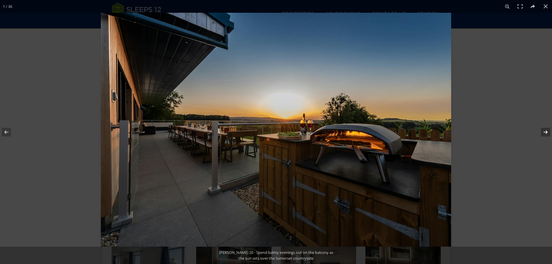
click at [548, 132] on button at bounding box center [542, 132] width 20 height 29
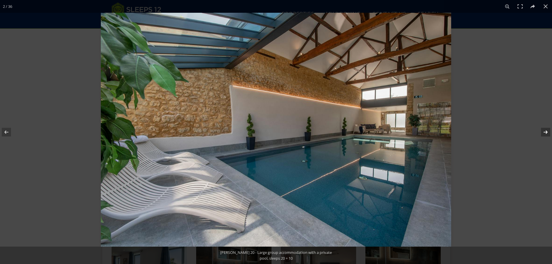
click at [548, 132] on button at bounding box center [542, 132] width 20 height 29
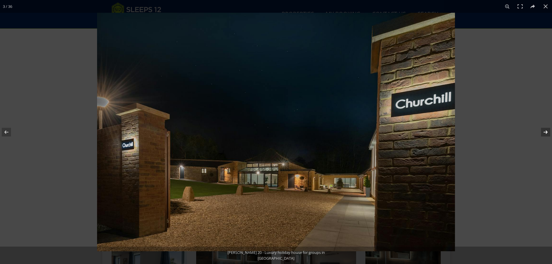
click at [548, 132] on button at bounding box center [542, 132] width 20 height 29
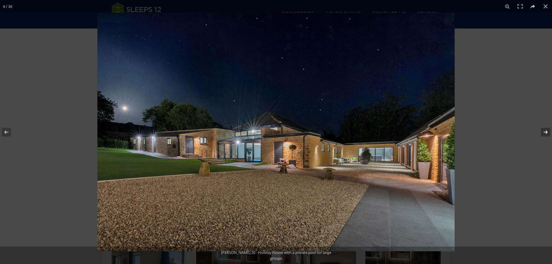
click at [548, 132] on button at bounding box center [542, 132] width 20 height 29
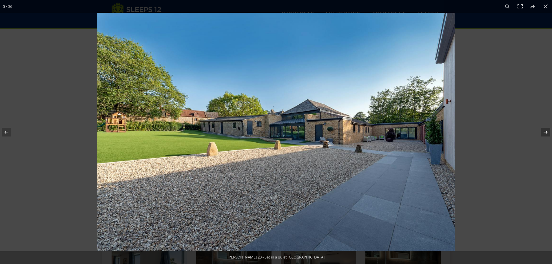
click at [548, 132] on button at bounding box center [542, 132] width 20 height 29
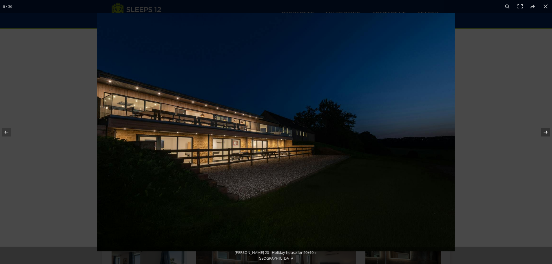
click at [548, 132] on button at bounding box center [542, 132] width 20 height 29
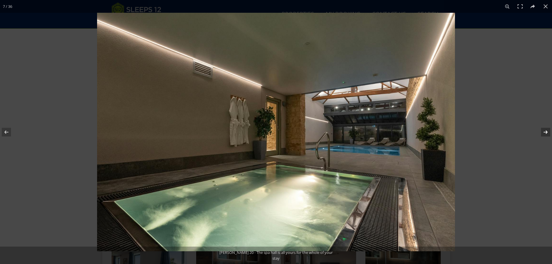
click at [548, 132] on button at bounding box center [542, 132] width 20 height 29
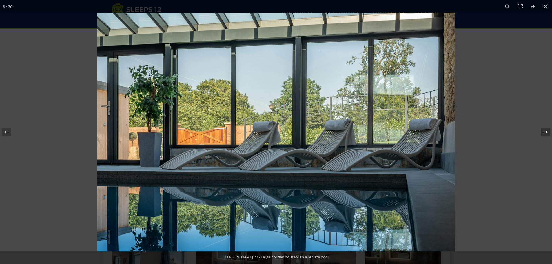
click at [548, 132] on button at bounding box center [542, 132] width 20 height 29
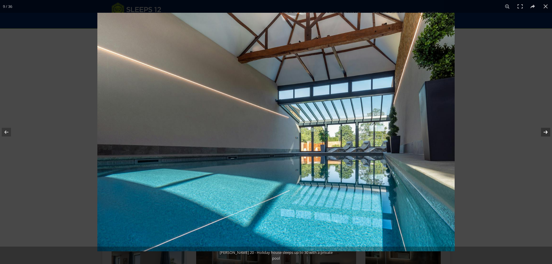
click at [548, 132] on button at bounding box center [542, 132] width 20 height 29
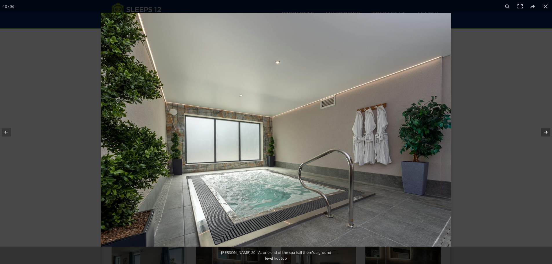
click at [548, 132] on button at bounding box center [542, 132] width 20 height 29
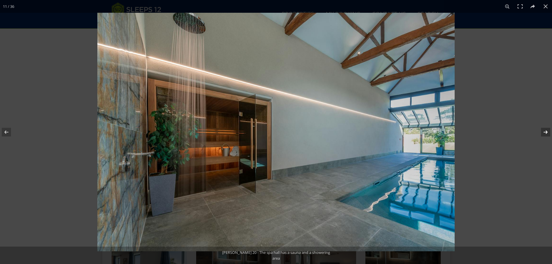
click at [548, 132] on button at bounding box center [542, 132] width 20 height 29
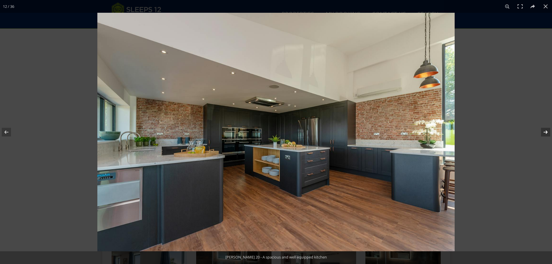
click at [548, 132] on button at bounding box center [542, 132] width 20 height 29
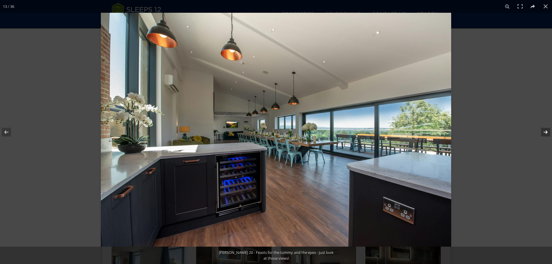
click at [548, 132] on button at bounding box center [542, 132] width 20 height 29
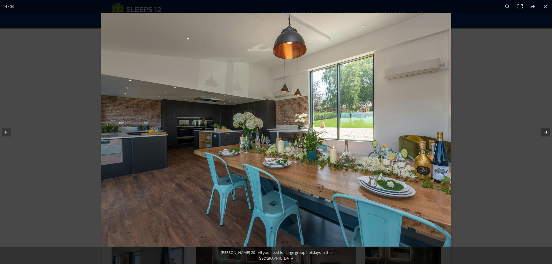
click at [548, 132] on button at bounding box center [542, 132] width 20 height 29
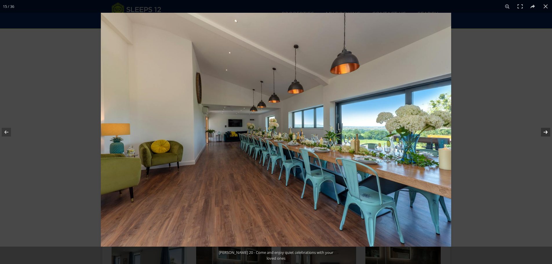
click at [548, 132] on button at bounding box center [542, 132] width 20 height 29
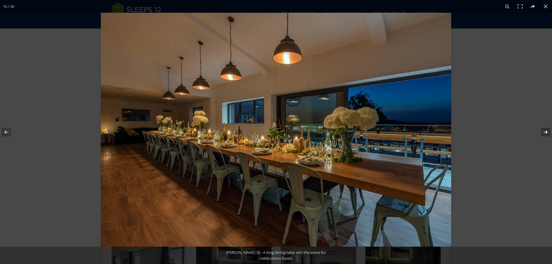
click at [548, 132] on button at bounding box center [542, 132] width 20 height 29
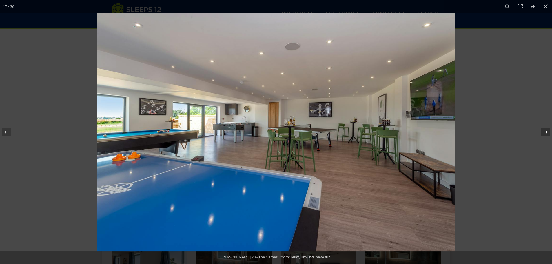
click at [548, 132] on button at bounding box center [542, 132] width 20 height 29
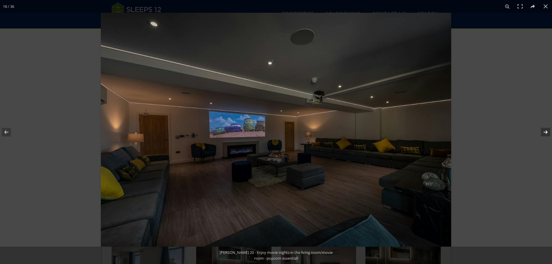
click at [548, 132] on button at bounding box center [542, 132] width 20 height 29
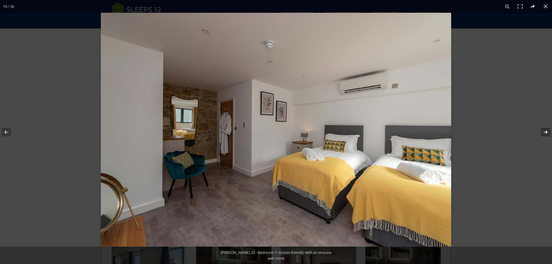
click at [548, 132] on button at bounding box center [542, 132] width 20 height 29
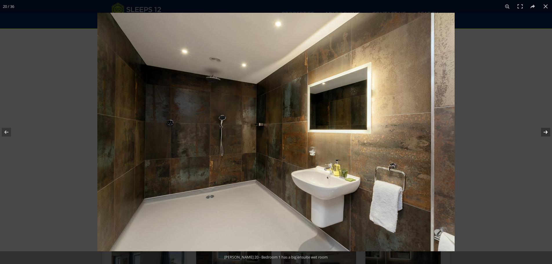
click at [548, 132] on button at bounding box center [542, 132] width 20 height 29
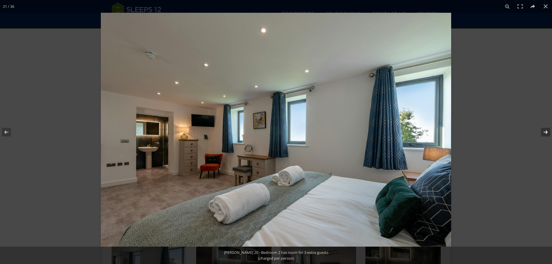
click at [548, 132] on button at bounding box center [542, 132] width 20 height 29
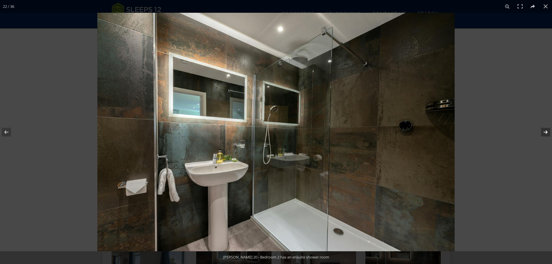
click at [548, 132] on button at bounding box center [542, 132] width 20 height 29
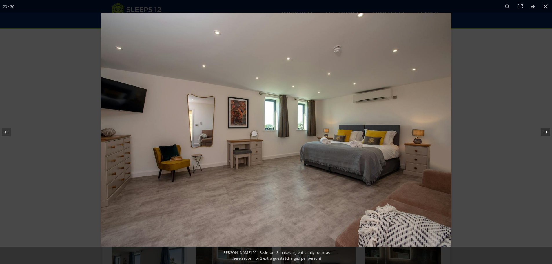
click at [548, 132] on button at bounding box center [542, 132] width 20 height 29
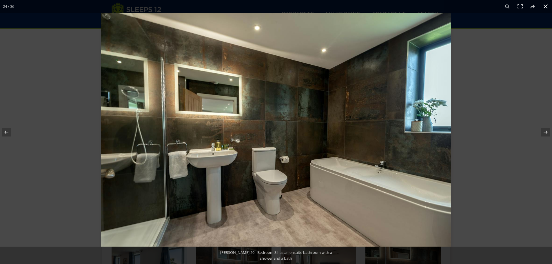
click at [545, 6] on button at bounding box center [546, 6] width 13 height 13
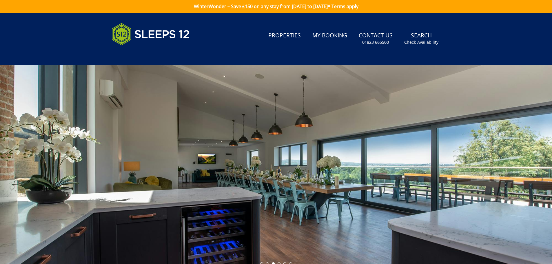
scroll to position [130, 0]
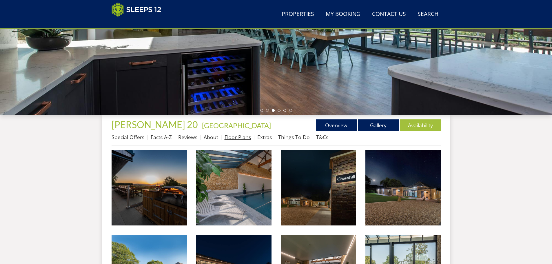
click at [242, 137] on link "Floor Plans" at bounding box center [238, 137] width 26 height 7
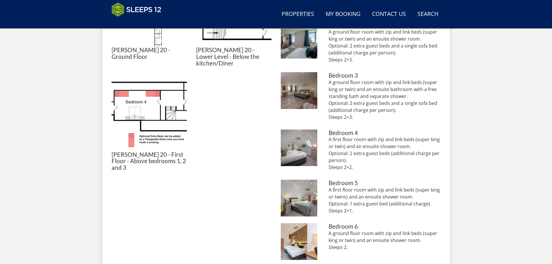
scroll to position [186, 0]
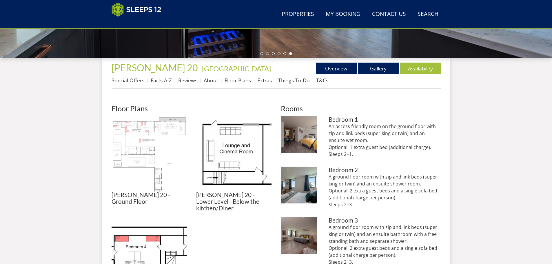
click at [153, 152] on img at bounding box center [149, 153] width 75 height 75
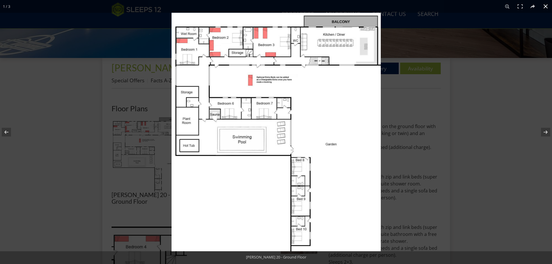
click at [486, 113] on div at bounding box center [448, 145] width 552 height 264
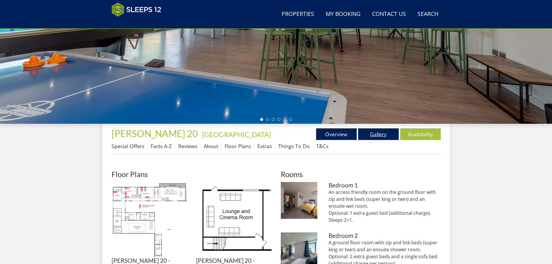
scroll to position [70, 0]
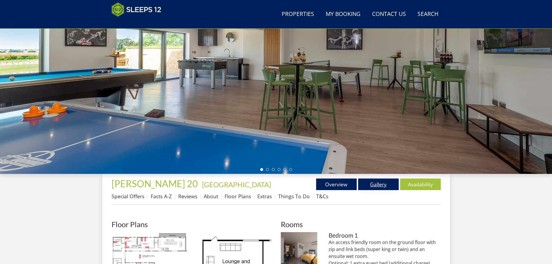
click at [374, 184] on link "Gallery" at bounding box center [378, 185] width 41 height 12
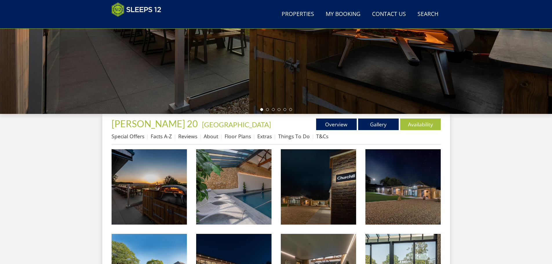
scroll to position [133, 0]
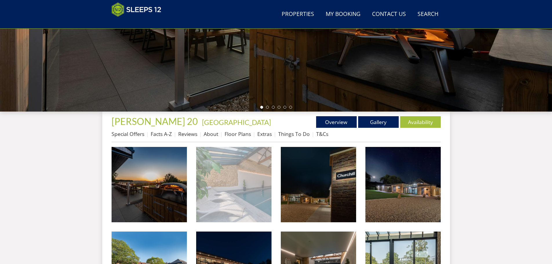
click at [235, 182] on img at bounding box center [233, 184] width 75 height 75
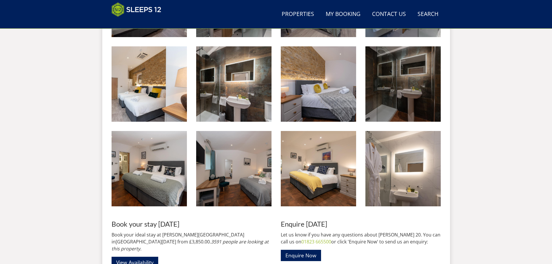
scroll to position [829, 0]
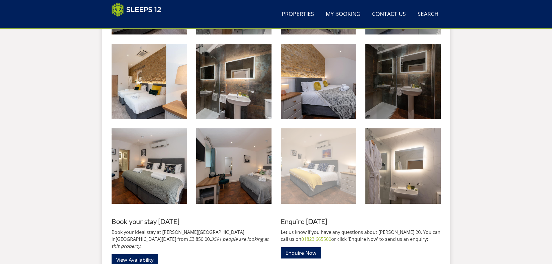
click at [318, 165] on img at bounding box center [318, 165] width 75 height 75
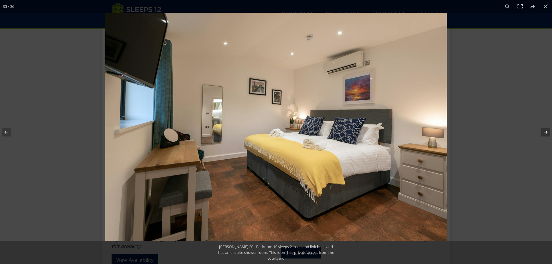
click at [547, 133] on button at bounding box center [542, 132] width 20 height 29
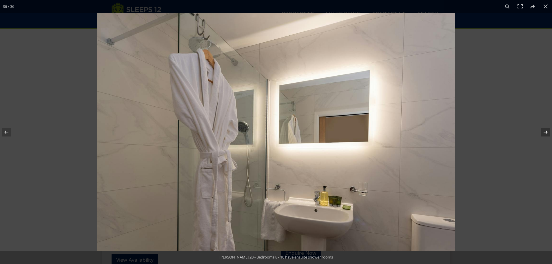
click at [547, 133] on button at bounding box center [542, 132] width 20 height 29
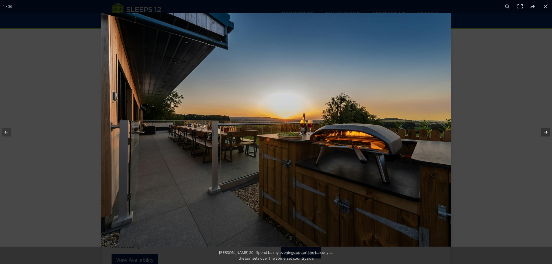
click at [547, 133] on button at bounding box center [542, 132] width 20 height 29
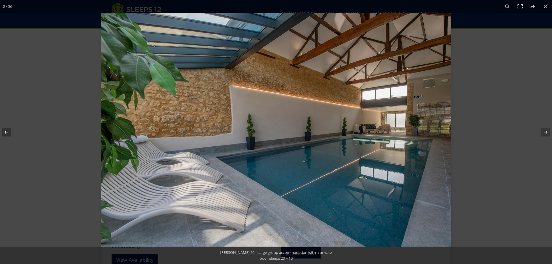
click at [10, 132] on button at bounding box center [10, 132] width 20 height 29
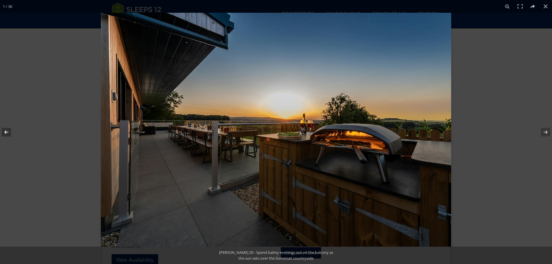
click at [10, 132] on button at bounding box center [10, 132] width 20 height 29
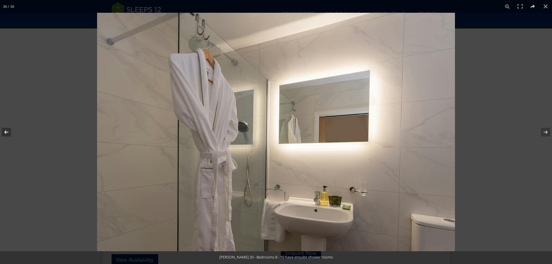
click at [10, 132] on button at bounding box center [10, 132] width 20 height 29
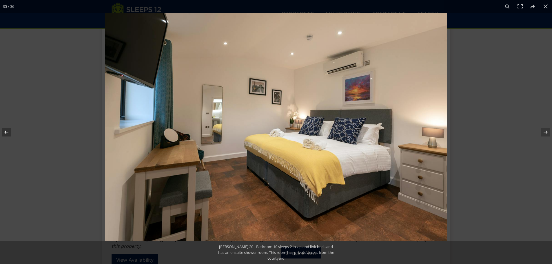
click at [10, 132] on button at bounding box center [10, 132] width 20 height 29
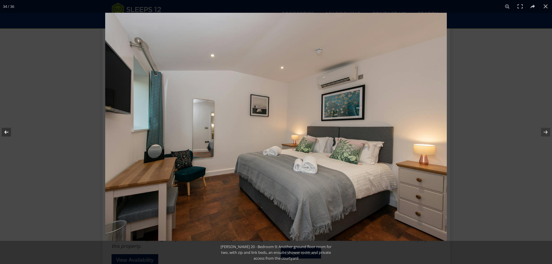
click at [10, 132] on button at bounding box center [10, 132] width 20 height 29
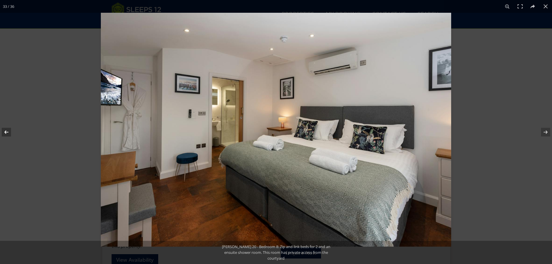
click at [10, 132] on button at bounding box center [10, 132] width 20 height 29
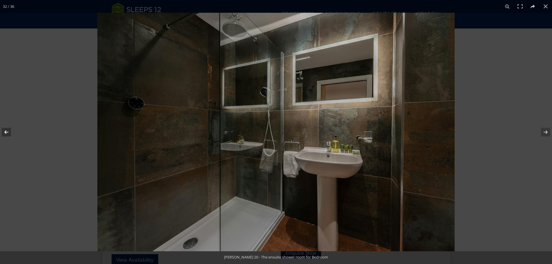
click at [10, 132] on button at bounding box center [10, 132] width 20 height 29
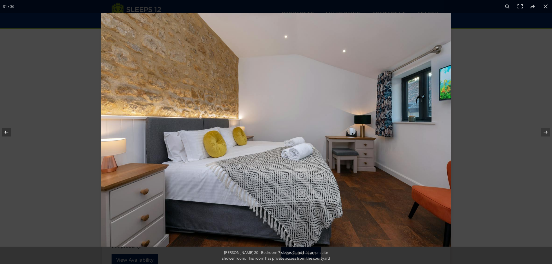
click at [10, 132] on button at bounding box center [10, 132] width 20 height 29
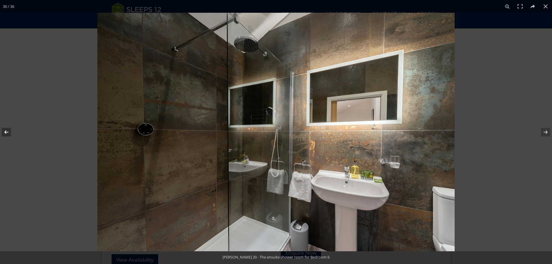
click at [10, 132] on button at bounding box center [10, 132] width 20 height 29
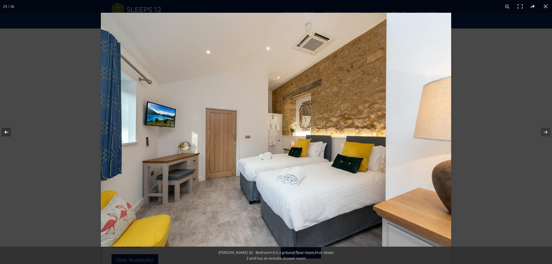
click at [10, 132] on button at bounding box center [10, 132] width 20 height 29
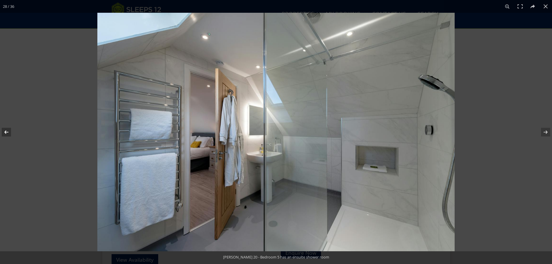
click at [10, 132] on button at bounding box center [10, 132] width 20 height 29
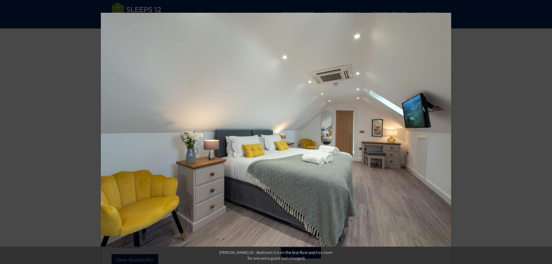
click at [10, 132] on button at bounding box center [10, 132] width 20 height 29
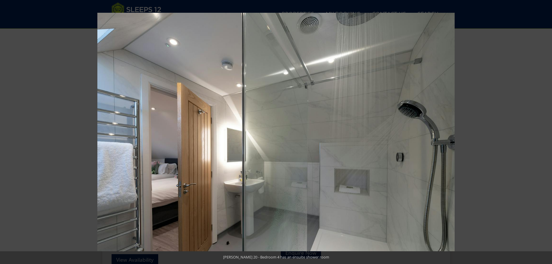
click at [10, 132] on button at bounding box center [10, 132] width 20 height 29
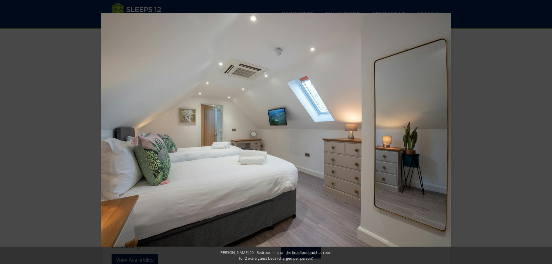
click at [10, 132] on button at bounding box center [10, 132] width 20 height 29
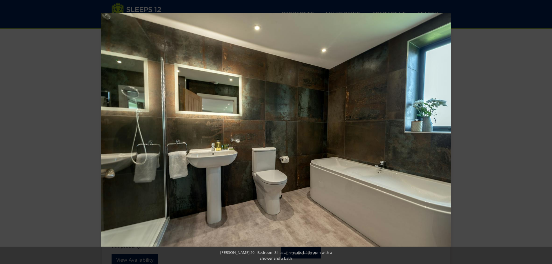
click at [10, 132] on button at bounding box center [10, 132] width 20 height 29
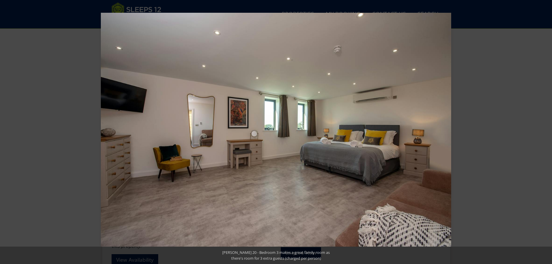
click at [10, 132] on button at bounding box center [10, 132] width 20 height 29
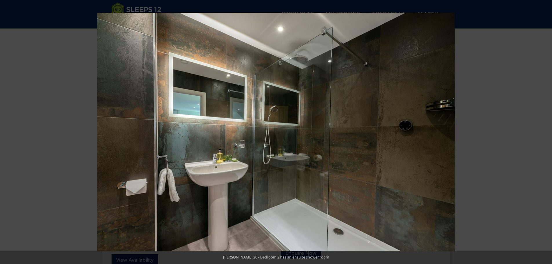
click at [10, 132] on button at bounding box center [10, 132] width 20 height 29
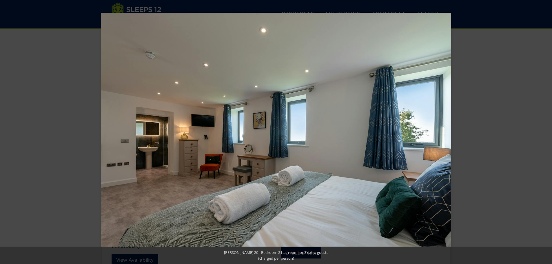
click at [10, 132] on button at bounding box center [10, 132] width 20 height 29
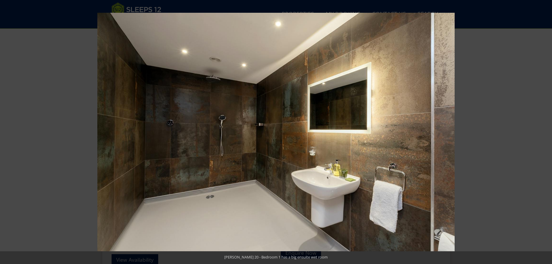
click at [10, 132] on button at bounding box center [10, 132] width 20 height 29
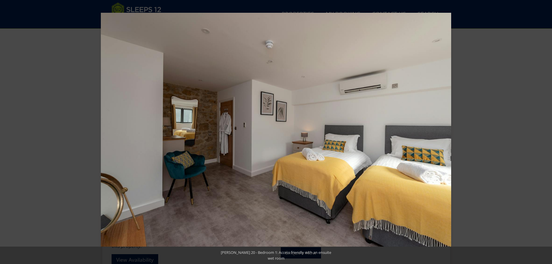
click at [10, 132] on button at bounding box center [10, 132] width 20 height 29
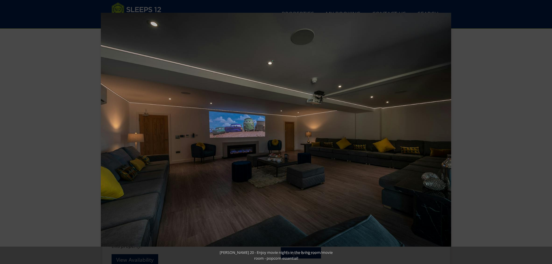
click at [10, 132] on button at bounding box center [10, 132] width 20 height 29
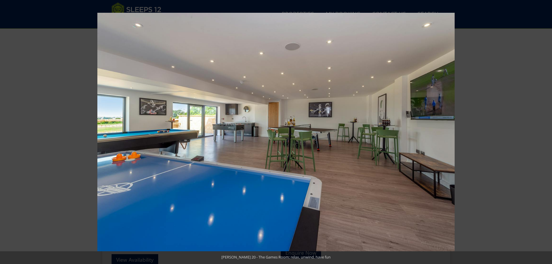
click at [10, 132] on button at bounding box center [10, 132] width 20 height 29
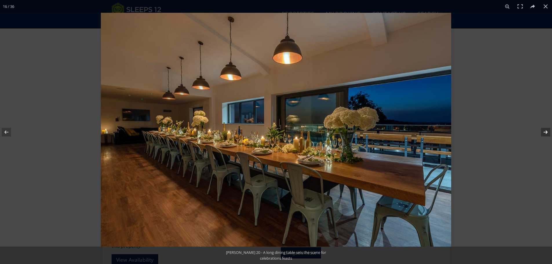
click at [549, 132] on button at bounding box center [542, 132] width 20 height 29
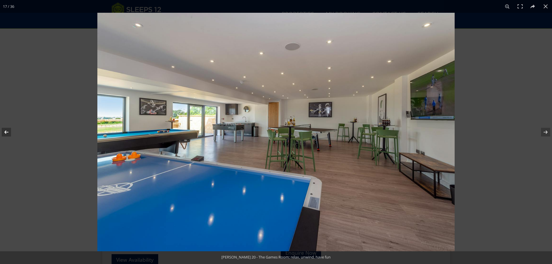
click at [12, 132] on button at bounding box center [10, 132] width 20 height 29
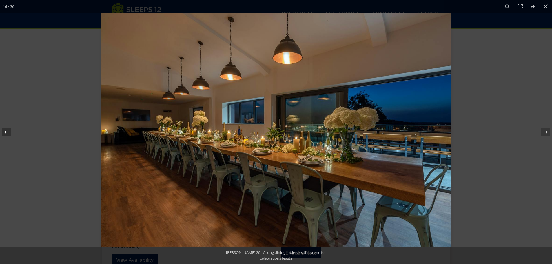
click at [12, 132] on button at bounding box center [10, 132] width 20 height 29
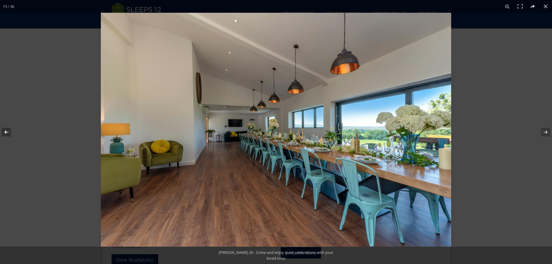
click at [12, 132] on button at bounding box center [10, 132] width 20 height 29
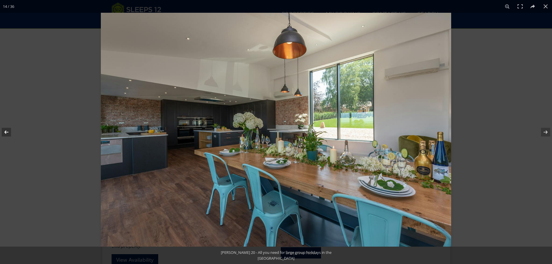
click at [12, 132] on button at bounding box center [10, 132] width 20 height 29
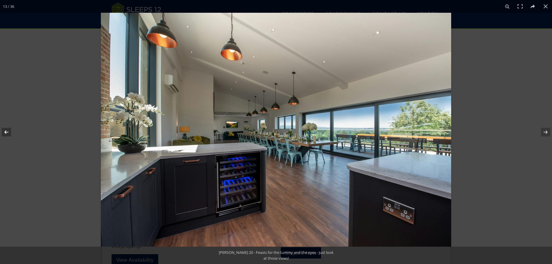
click at [12, 132] on button at bounding box center [10, 132] width 20 height 29
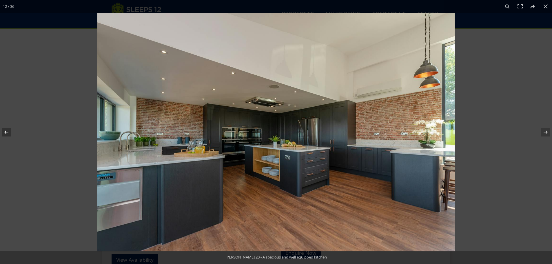
click at [12, 132] on button at bounding box center [10, 132] width 20 height 29
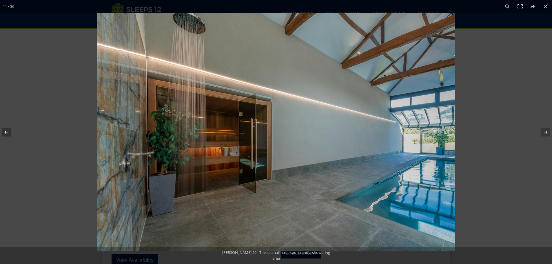
click at [12, 132] on button at bounding box center [10, 132] width 20 height 29
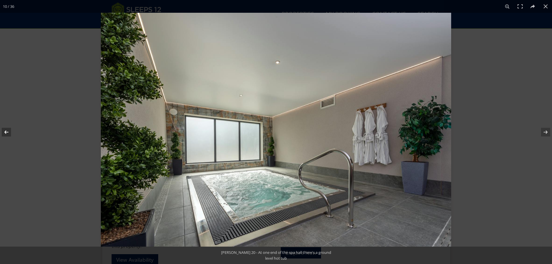
click at [12, 132] on button at bounding box center [10, 132] width 20 height 29
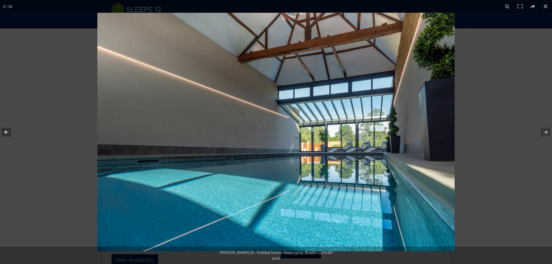
click at [12, 132] on button at bounding box center [10, 132] width 20 height 29
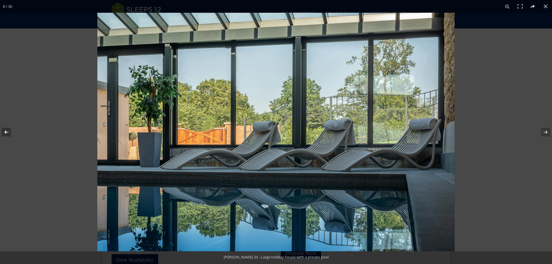
click at [12, 132] on button at bounding box center [10, 132] width 20 height 29
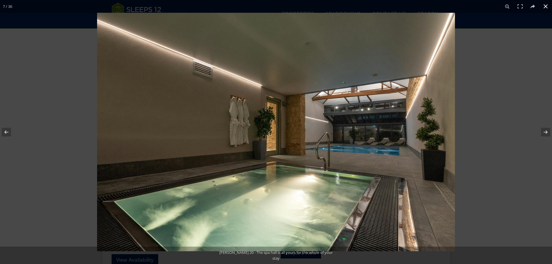
click at [544, 7] on button at bounding box center [546, 6] width 13 height 13
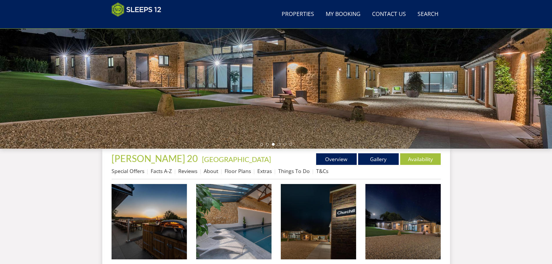
scroll to position [127, 0]
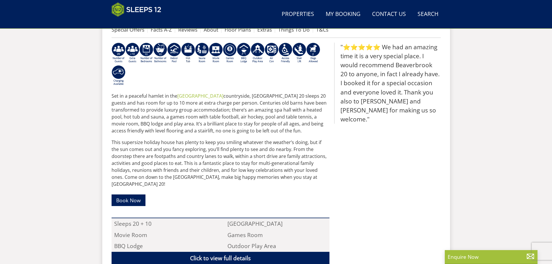
scroll to position [208, 0]
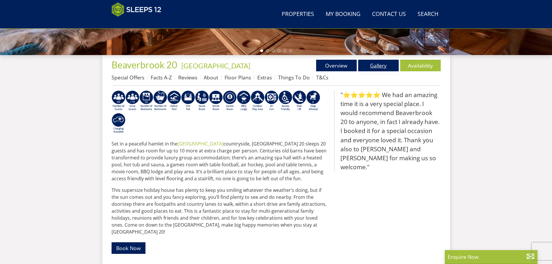
click at [379, 45] on div "Search Menu Properties My Booking Contact Us [PHONE_NUMBER] Search Check Availa…" at bounding box center [276, 116] width 552 height 587
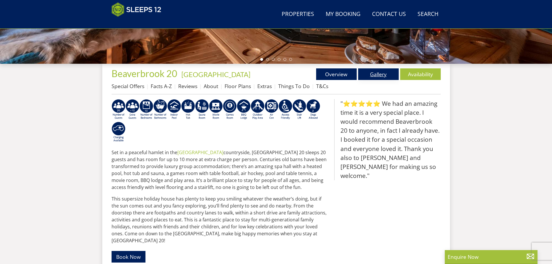
scroll to position [179, 0]
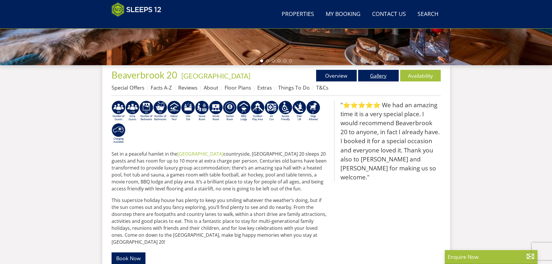
click at [368, 71] on link "Gallery" at bounding box center [378, 76] width 41 height 12
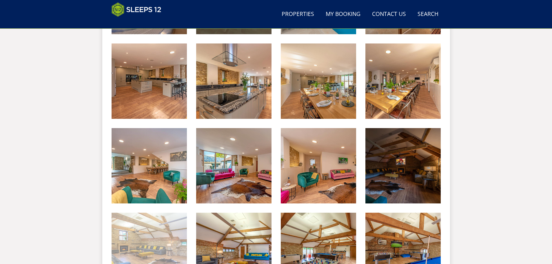
scroll to position [331, 0]
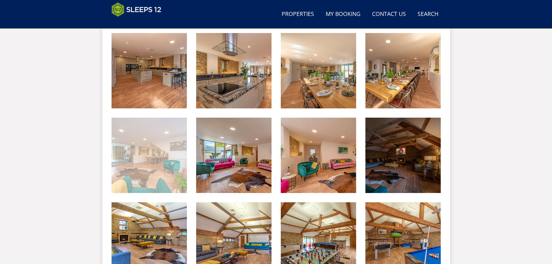
click at [151, 162] on img at bounding box center [149, 155] width 75 height 75
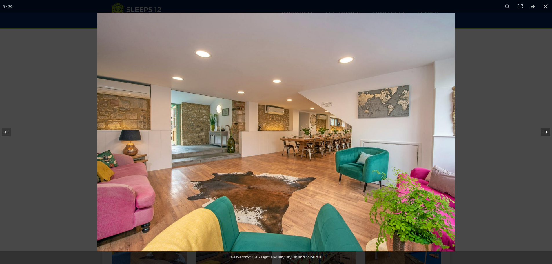
click at [549, 132] on button at bounding box center [542, 132] width 20 height 29
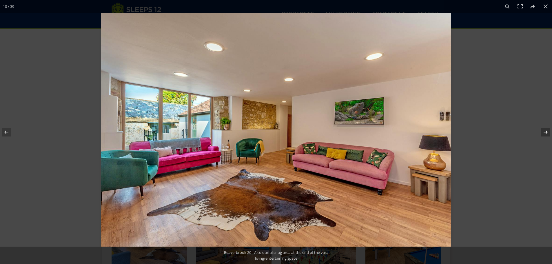
click at [549, 132] on button at bounding box center [542, 132] width 20 height 29
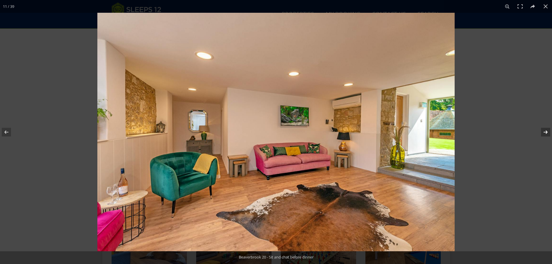
click at [549, 132] on button at bounding box center [542, 132] width 20 height 29
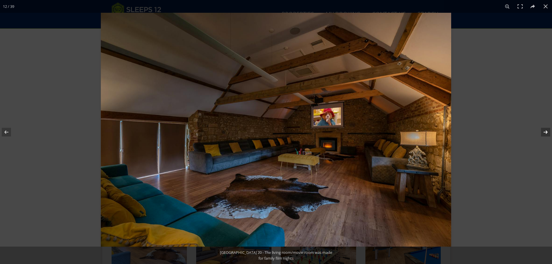
click at [549, 132] on button at bounding box center [542, 132] width 20 height 29
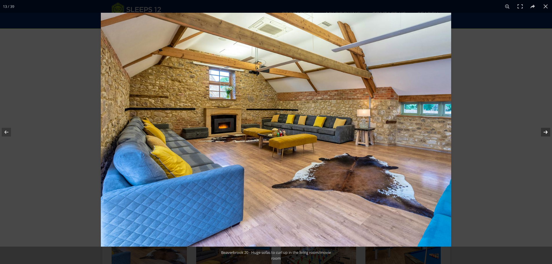
click at [549, 132] on button at bounding box center [542, 132] width 20 height 29
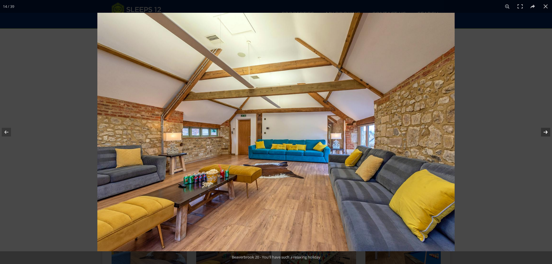
click at [549, 132] on button at bounding box center [542, 132] width 20 height 29
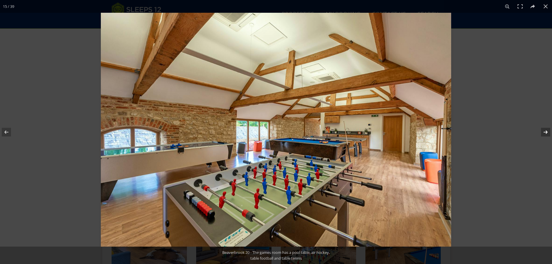
click at [549, 132] on button at bounding box center [542, 132] width 20 height 29
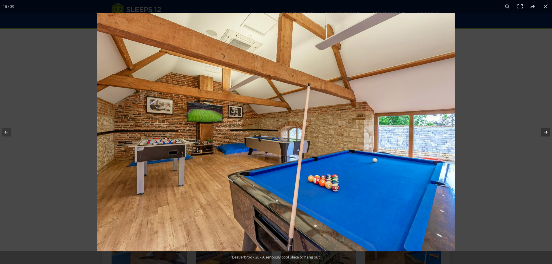
click at [549, 132] on button at bounding box center [542, 132] width 20 height 29
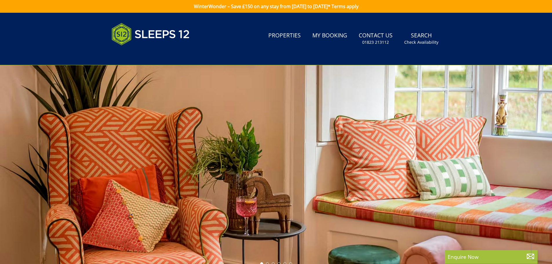
click at [270, 93] on div at bounding box center [276, 166] width 552 height 203
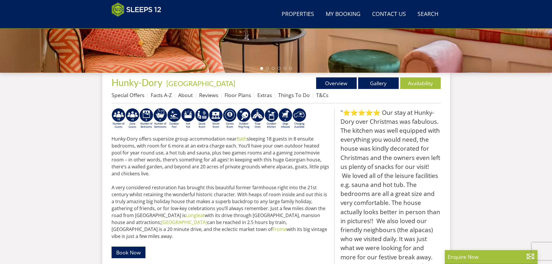
scroll to position [179, 0]
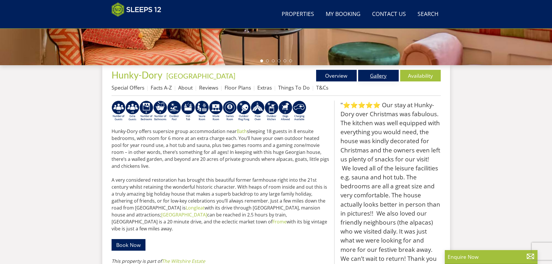
click at [380, 77] on link "Gallery" at bounding box center [378, 76] width 41 height 12
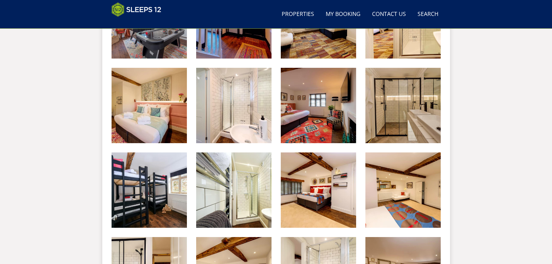
scroll to position [647, 0]
